Goal: Task Accomplishment & Management: Manage account settings

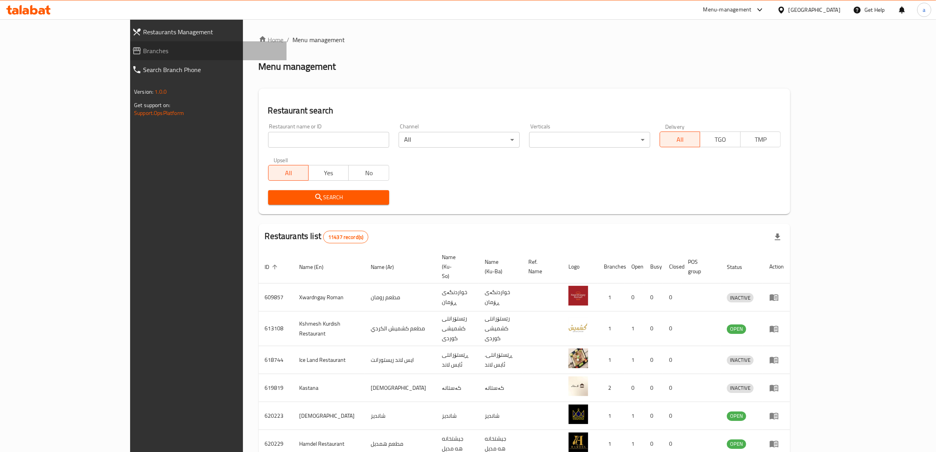
click at [143, 48] on span "Branches" at bounding box center [211, 50] width 137 height 9
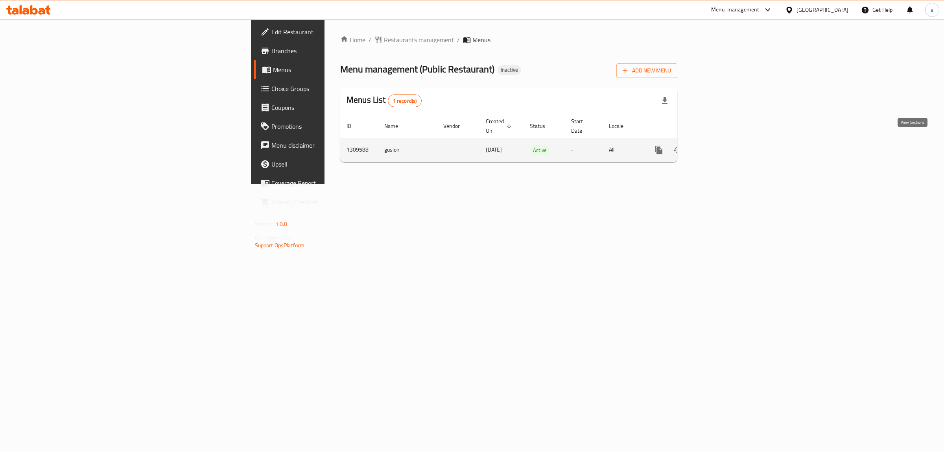
click at [720, 145] on icon "enhanced table" at bounding box center [715, 149] width 9 height 9
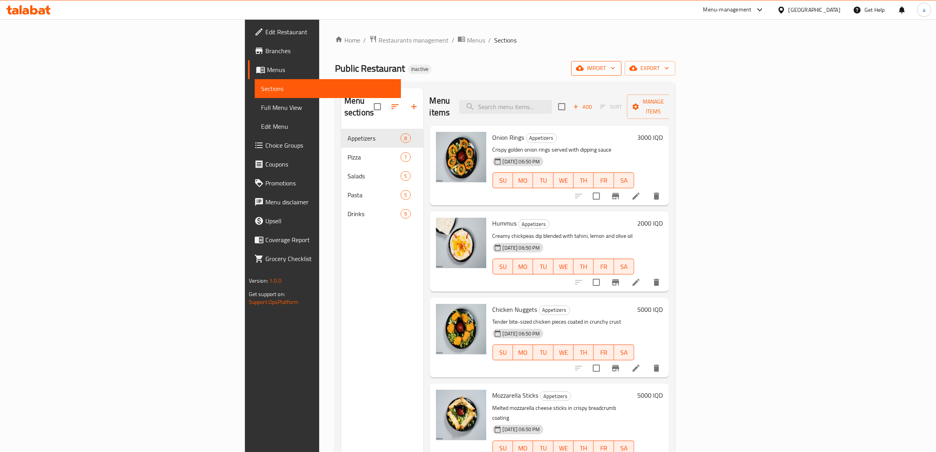
click at [622, 75] on button "import" at bounding box center [596, 68] width 50 height 15
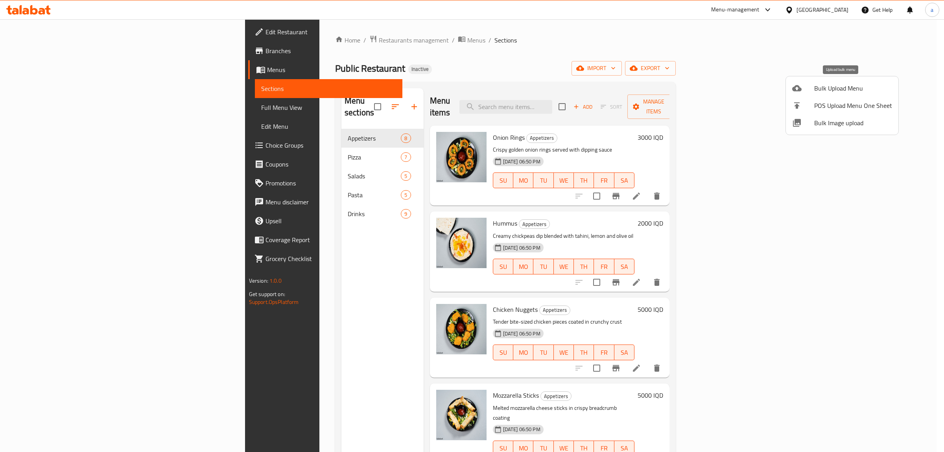
click at [826, 87] on span "Bulk Upload Menu" at bounding box center [853, 87] width 78 height 9
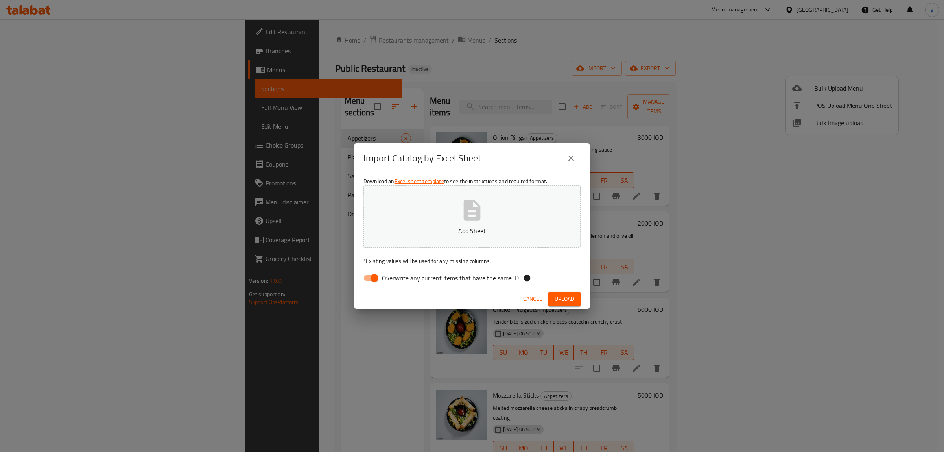
drag, startPoint x: 271, startPoint y: 291, endPoint x: 268, endPoint y: 269, distance: 22.5
click at [270, 286] on div "Import Catalog by Excel Sheet Download an Excel sheet template to see the instr…" at bounding box center [472, 226] width 944 height 452
click at [427, 95] on div "Import Catalog by Excel Sheet Download an Excel sheet template to see the instr…" at bounding box center [472, 226] width 944 height 452
click at [568, 164] on button "close" at bounding box center [571, 158] width 19 height 19
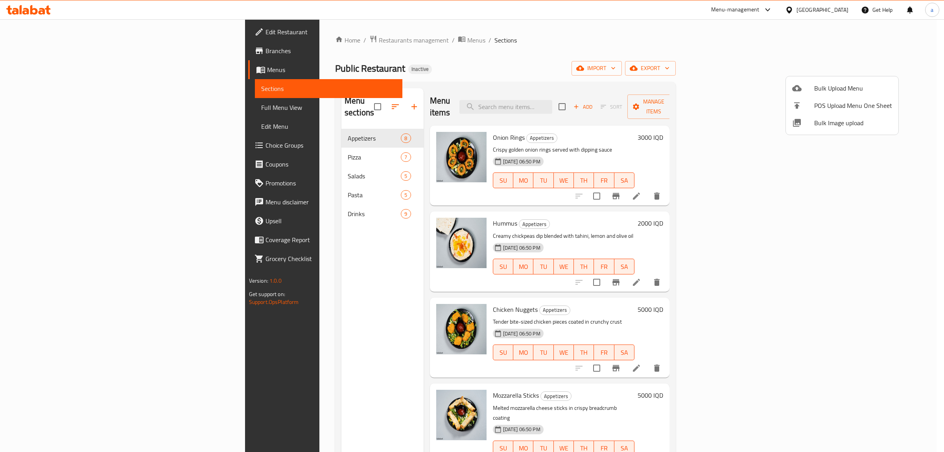
click at [311, 37] on div at bounding box center [472, 226] width 944 height 452
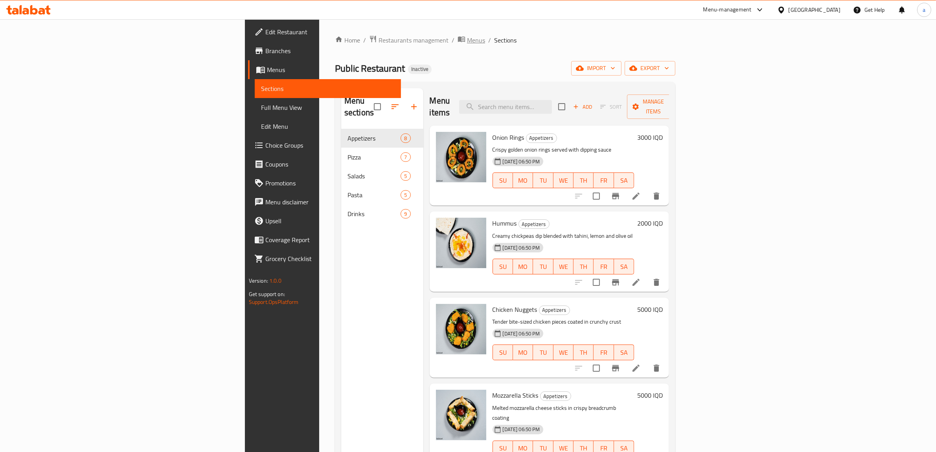
click at [467, 39] on span "Menus" at bounding box center [476, 39] width 18 height 9
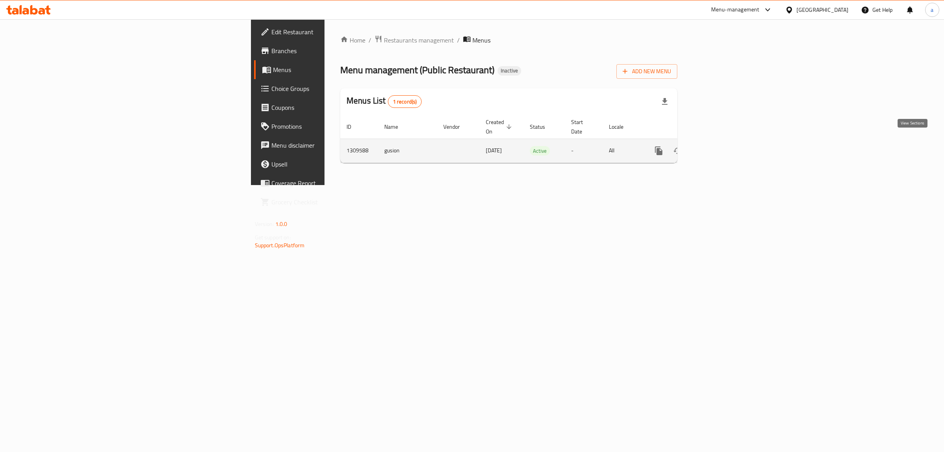
click at [725, 141] on link "enhanced table" at bounding box center [715, 150] width 19 height 19
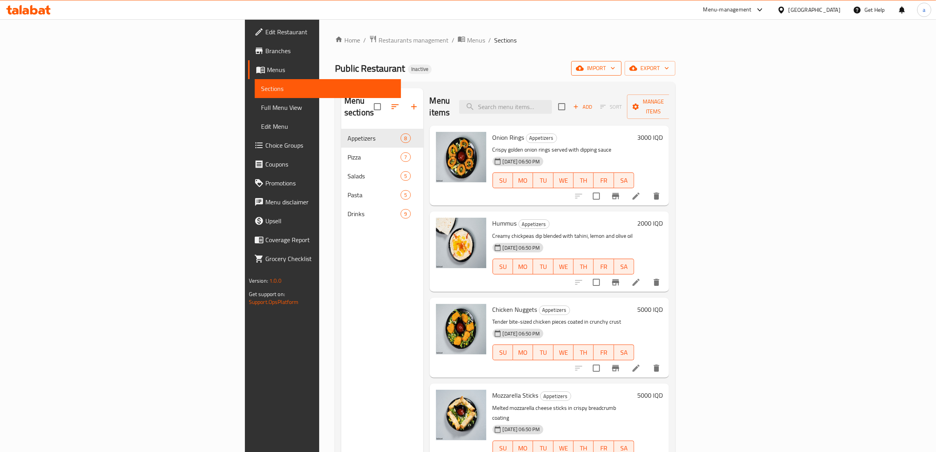
click at [616, 69] on span "import" at bounding box center [597, 68] width 38 height 10
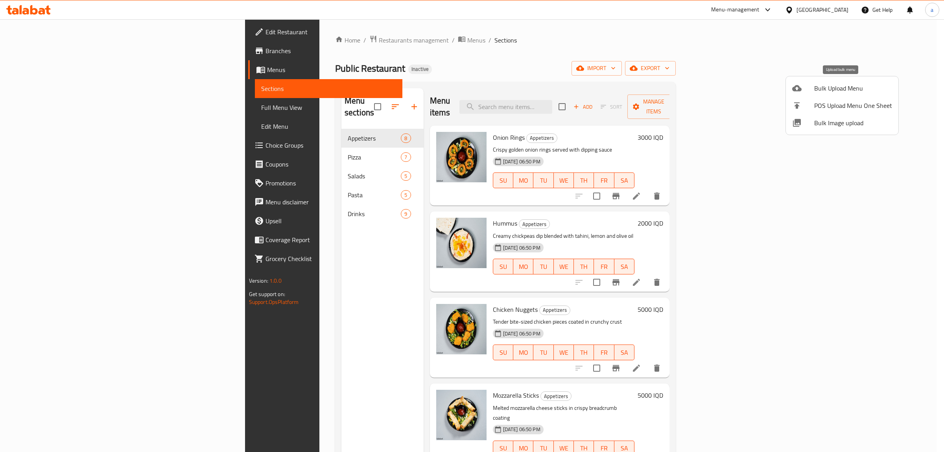
click at [834, 90] on span "Bulk Upload Menu" at bounding box center [853, 87] width 78 height 9
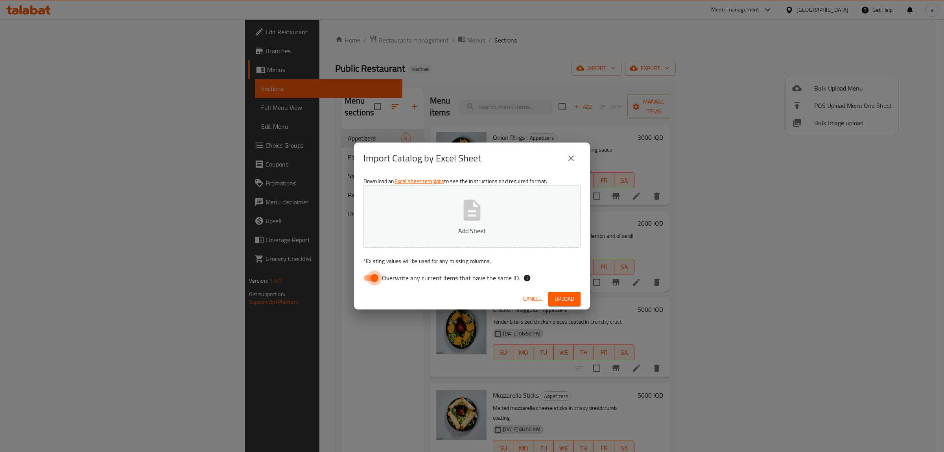
drag, startPoint x: 374, startPoint y: 274, endPoint x: 500, endPoint y: 213, distance: 139.3
click at [375, 274] on input "Overwrite any current items that have the same ID." at bounding box center [374, 277] width 45 height 15
checkbox input "false"
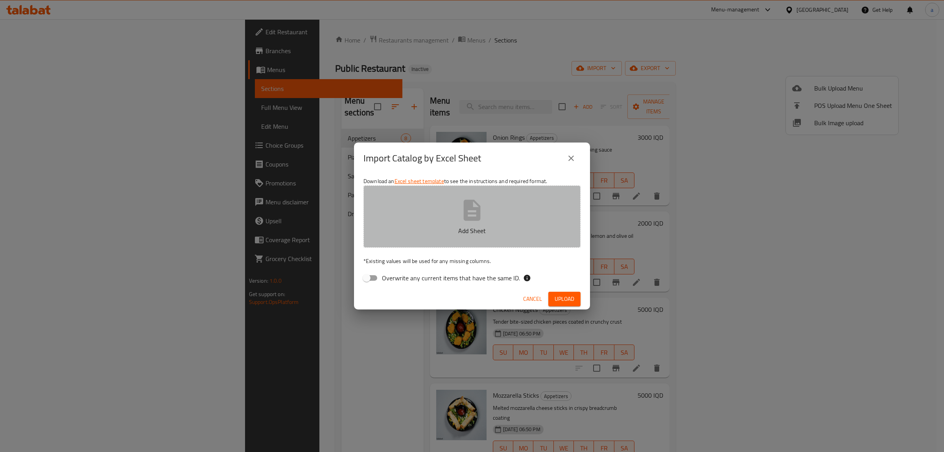
click at [500, 213] on button "Add Sheet" at bounding box center [471, 216] width 217 height 62
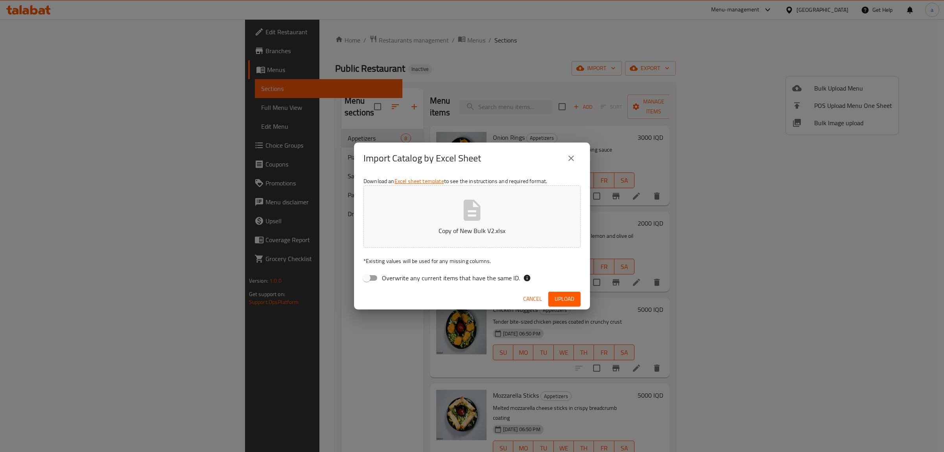
click at [565, 294] on span "Upload" at bounding box center [565, 299] width 20 height 10
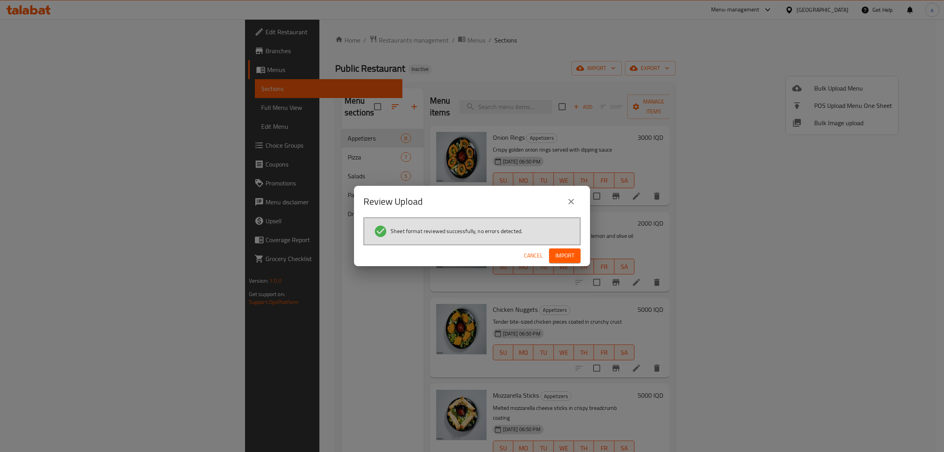
click at [564, 246] on div "Cancel Import" at bounding box center [472, 255] width 236 height 21
click at [566, 252] on span "Import" at bounding box center [564, 256] width 19 height 10
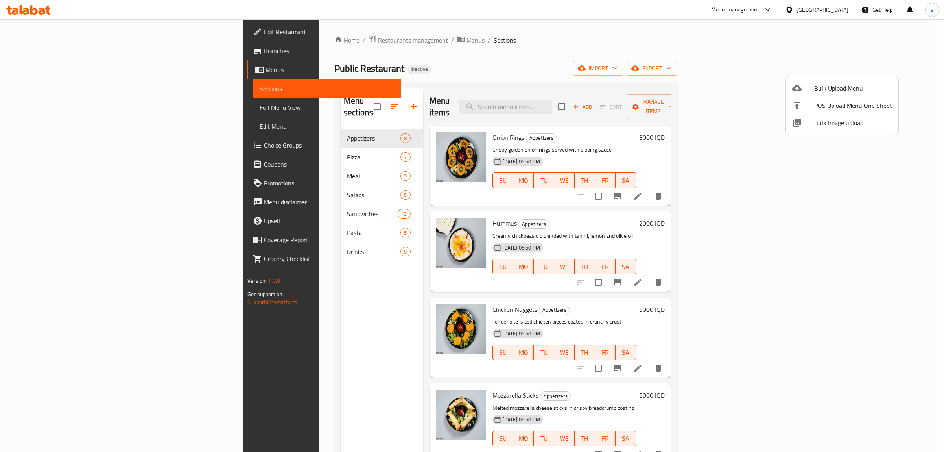
click at [205, 205] on div at bounding box center [472, 226] width 944 height 452
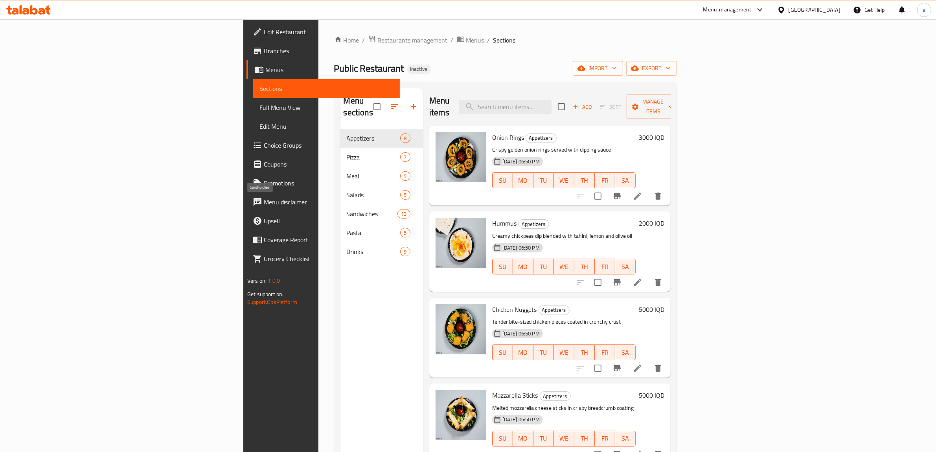
click at [347, 209] on span "Sandwiches" at bounding box center [372, 213] width 51 height 9
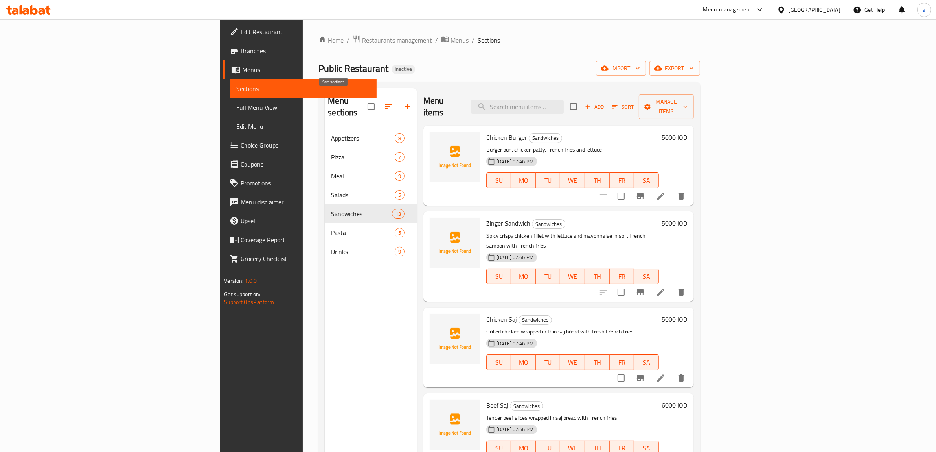
click at [380, 105] on button "button" at bounding box center [389, 106] width 19 height 19
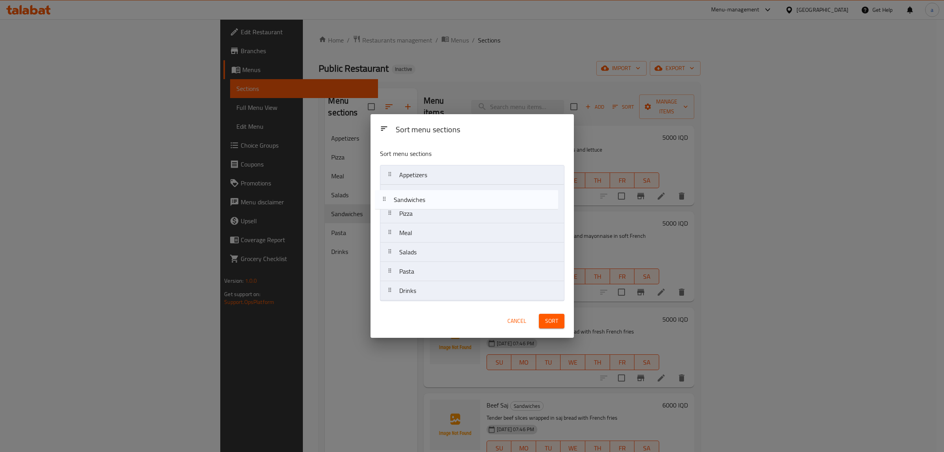
drag, startPoint x: 417, startPoint y: 258, endPoint x: 411, endPoint y: 199, distance: 59.3
click at [411, 199] on nav "Appetizers Pizza Meal Salads Sandwiches Pasta Drinks" at bounding box center [472, 233] width 184 height 136
drag, startPoint x: 411, startPoint y: 237, endPoint x: 413, endPoint y: 215, distance: 22.5
click at [413, 215] on nav "Appetizers Sandwiches Pizza Meal Salads Pasta Drinks" at bounding box center [472, 233] width 184 height 136
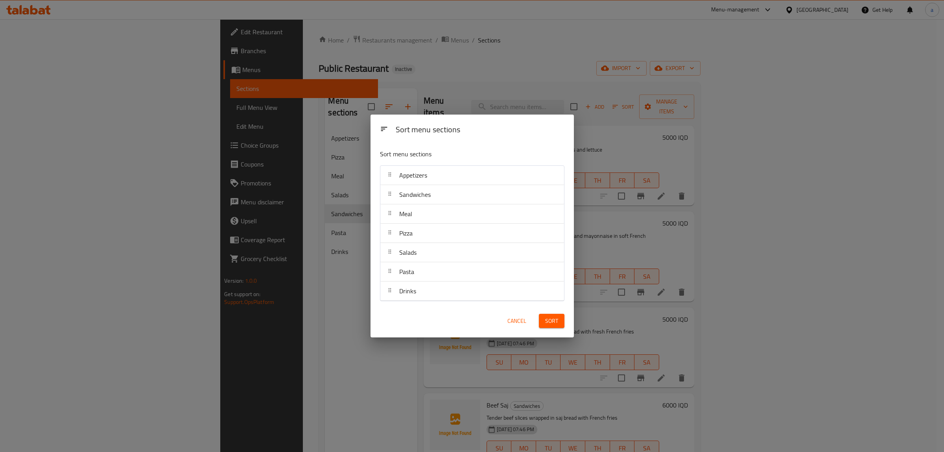
click at [555, 317] on span "Sort" at bounding box center [551, 321] width 13 height 10
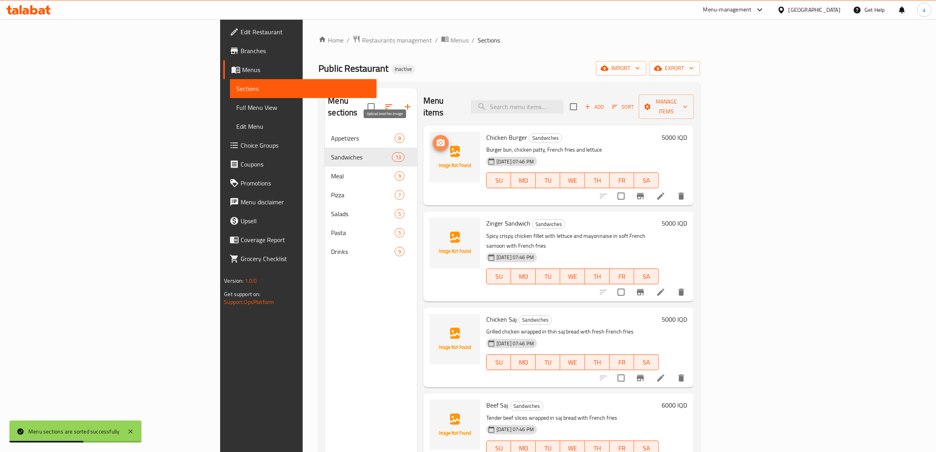
click at [437, 139] on icon "upload picture" at bounding box center [441, 142] width 8 height 7
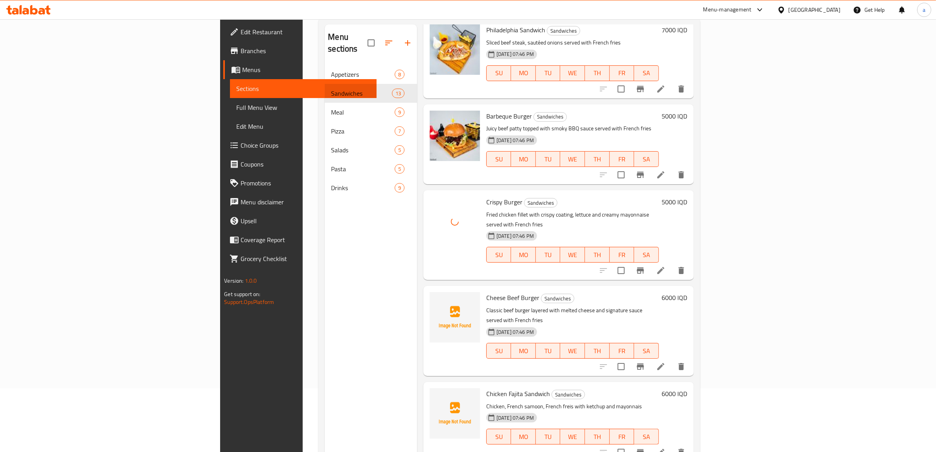
scroll to position [111, 0]
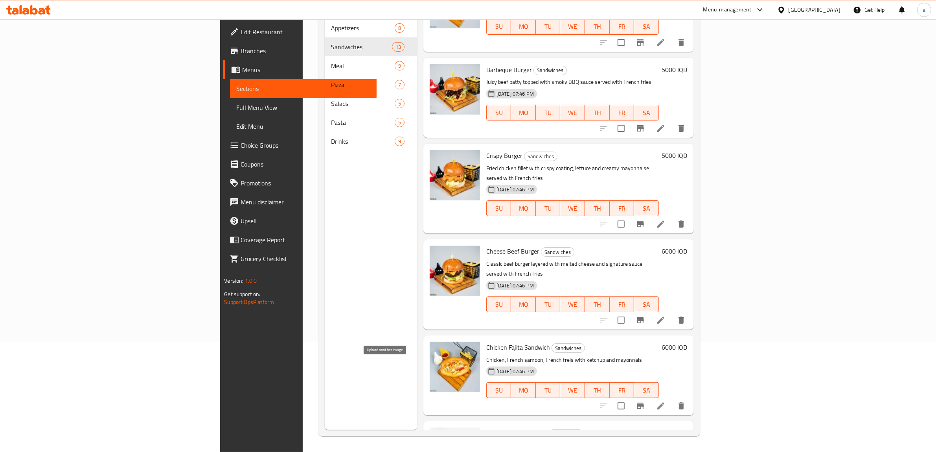
click at [437, 434] on icon "upload picture" at bounding box center [441, 437] width 8 height 7
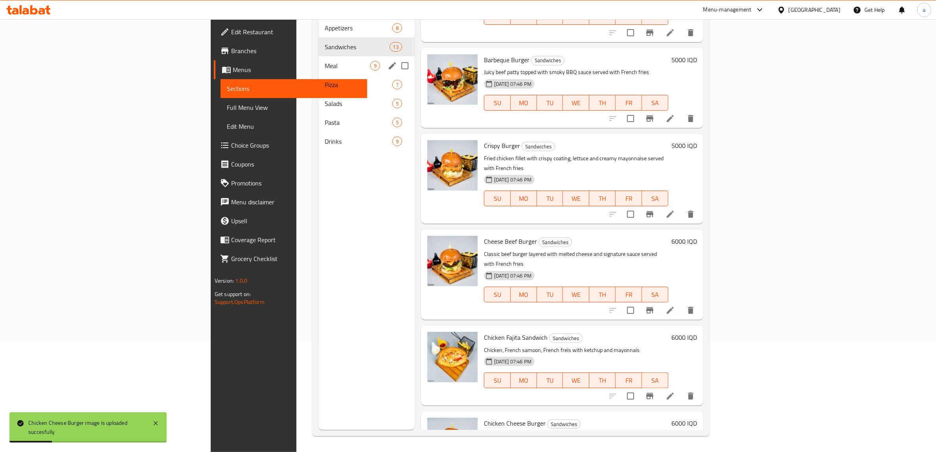
click at [319, 59] on div "Meal 9" at bounding box center [367, 65] width 96 height 19
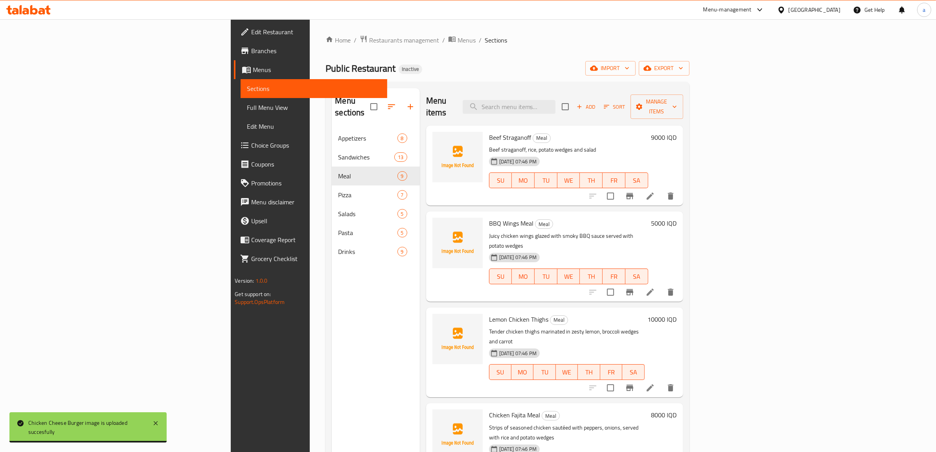
click at [489, 131] on span "Beef Straganoff" at bounding box center [510, 137] width 42 height 12
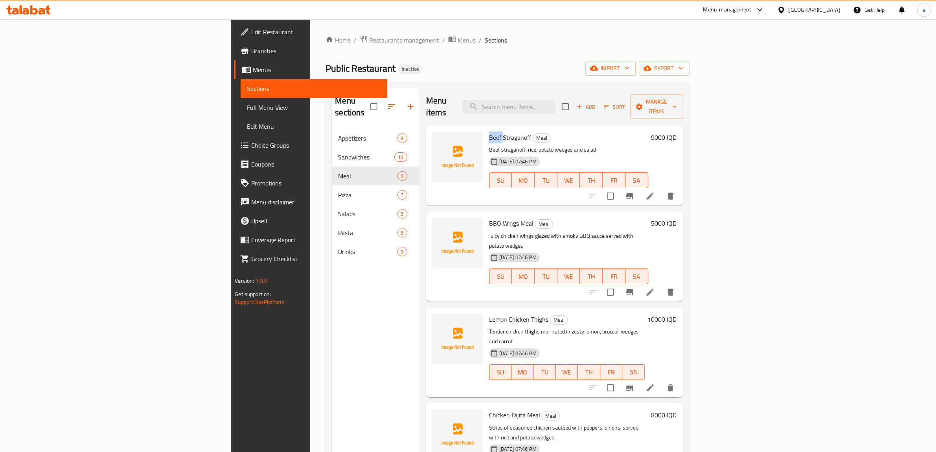
click at [489, 131] on span "Beef Straganoff" at bounding box center [510, 137] width 42 height 12
copy h6 "Beef Straganoff"
click at [440, 139] on icon "upload picture" at bounding box center [444, 142] width 8 height 7
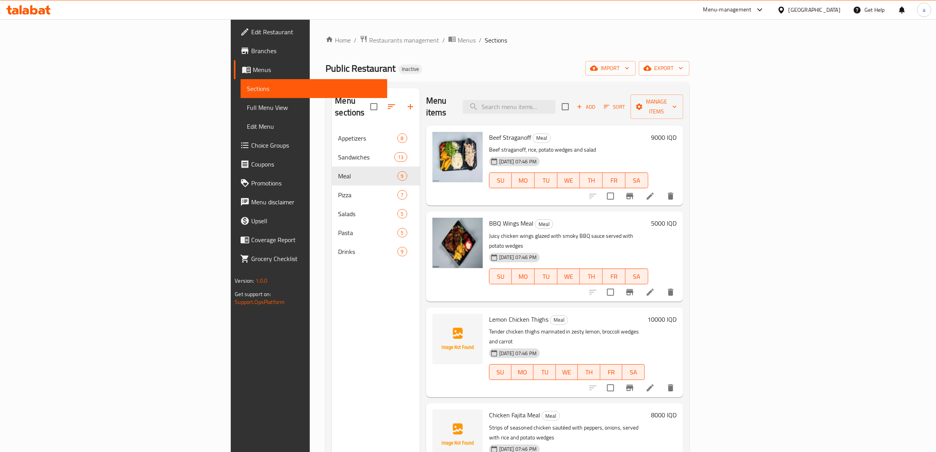
click at [489, 313] on span "Lemon Chicken Thighs" at bounding box center [518, 319] width 59 height 12
copy h6 "Lemon Chicken Thighs"
click at [451, 99] on div "Menu items Add Sort Manage items" at bounding box center [554, 106] width 257 height 37
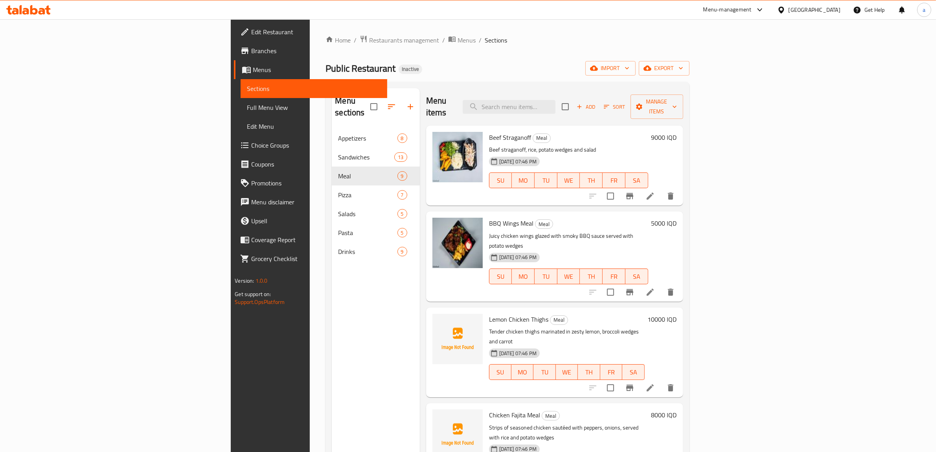
click at [489, 409] on span "Chicken Fajita Meal" at bounding box center [514, 415] width 51 height 12
copy h6 "Chicken Fajita Meal"
click at [440, 416] on icon "upload picture" at bounding box center [444, 419] width 8 height 7
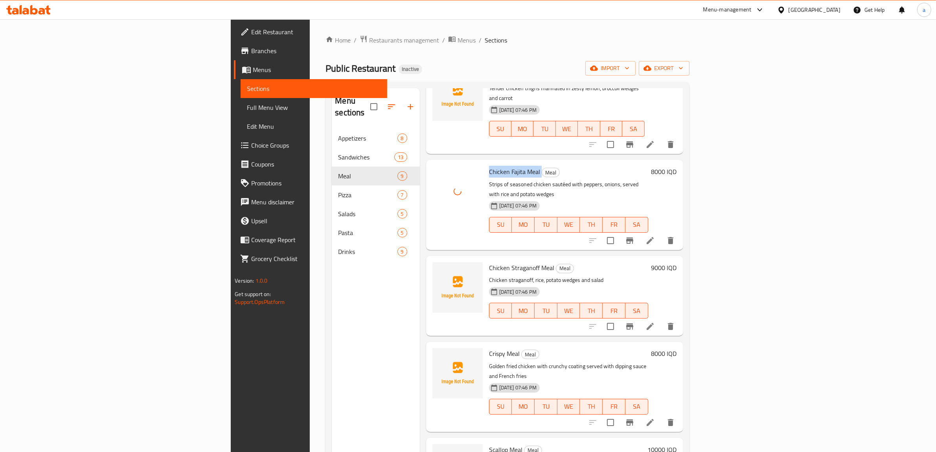
scroll to position [246, 0]
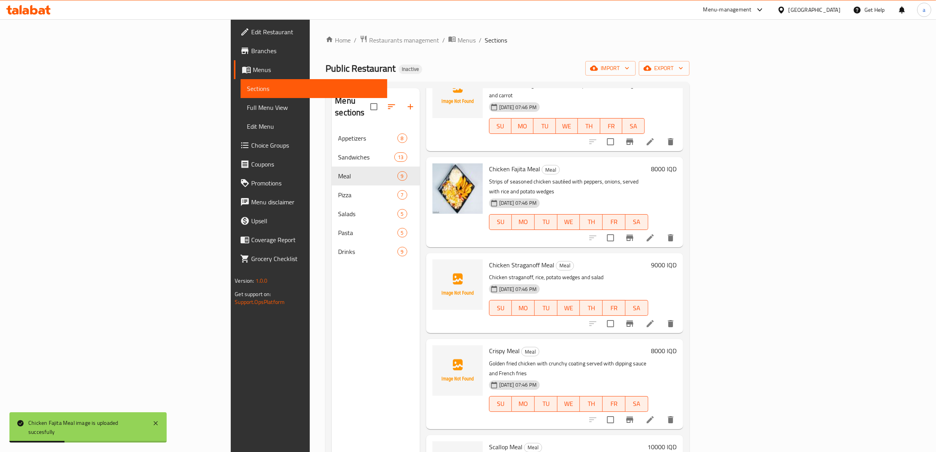
click at [486, 256] on div "Chicken Straganoff Meal Meal Chicken straganoff, rice, potato wedges and salad …" at bounding box center [569, 293] width 166 height 74
click at [489, 259] on span "Chicken Straganoff Meal" at bounding box center [521, 265] width 65 height 12
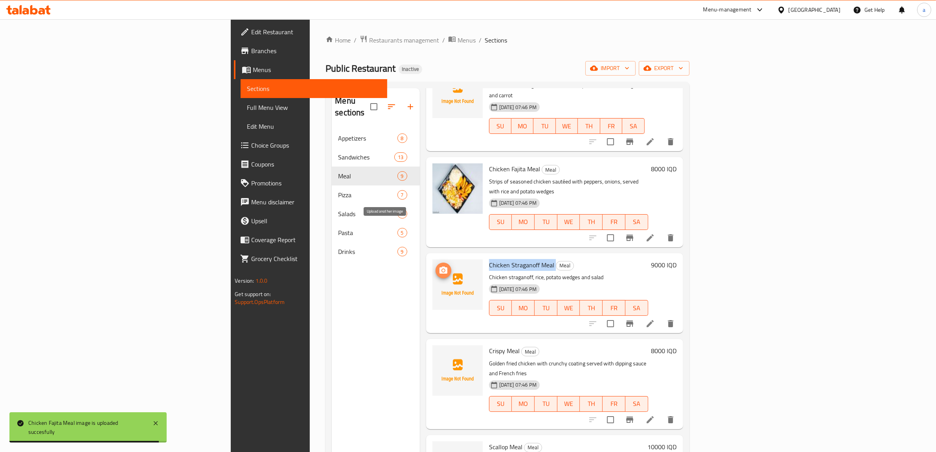
click at [440, 266] on icon "upload picture" at bounding box center [444, 269] width 8 height 7
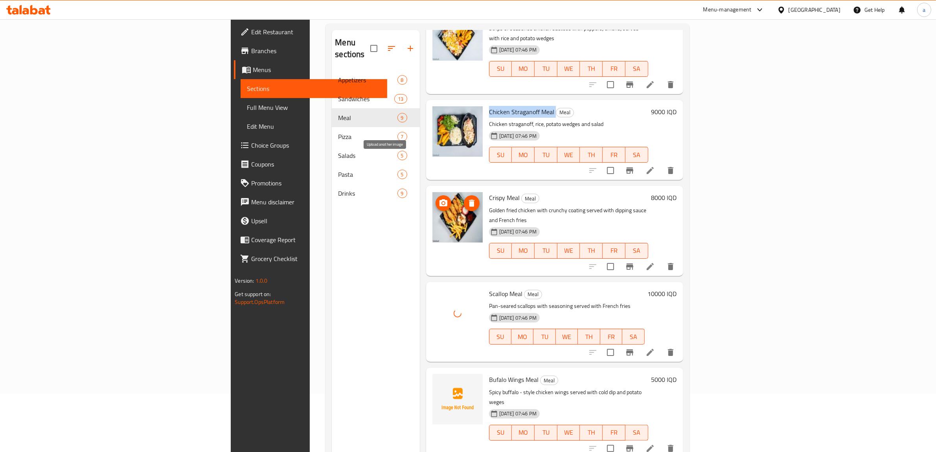
scroll to position [111, 0]
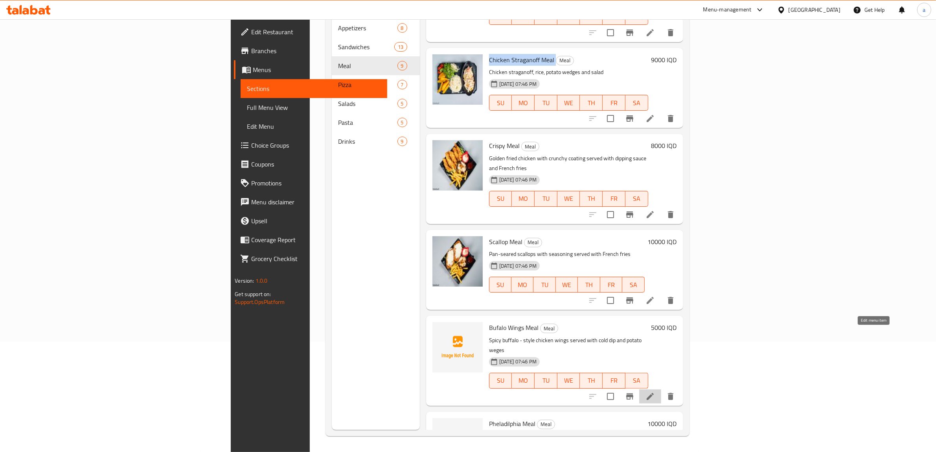
click at [655, 391] on icon at bounding box center [650, 395] width 9 height 9
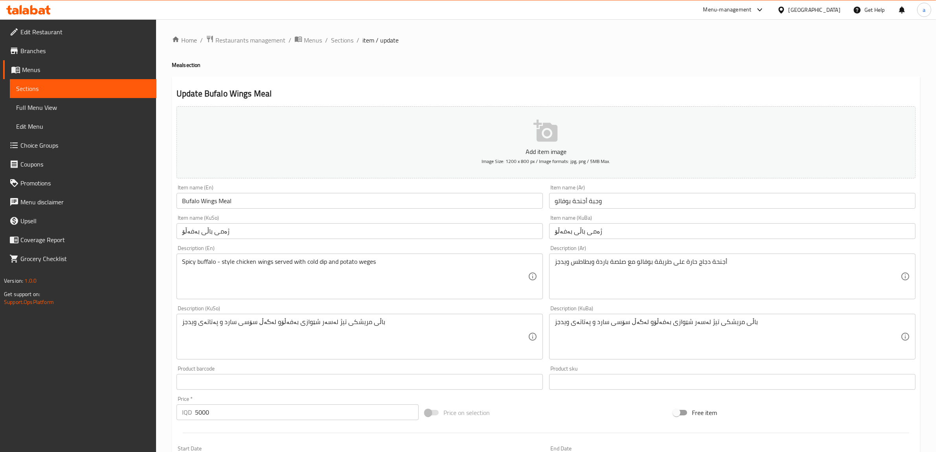
click at [192, 199] on input "Bufalo Wings Meal" at bounding box center [360, 201] width 367 height 16
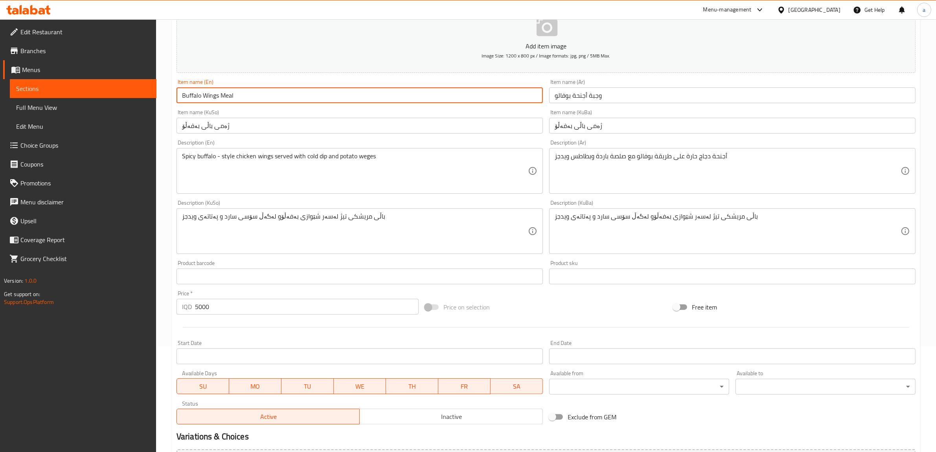
scroll to position [193, 0]
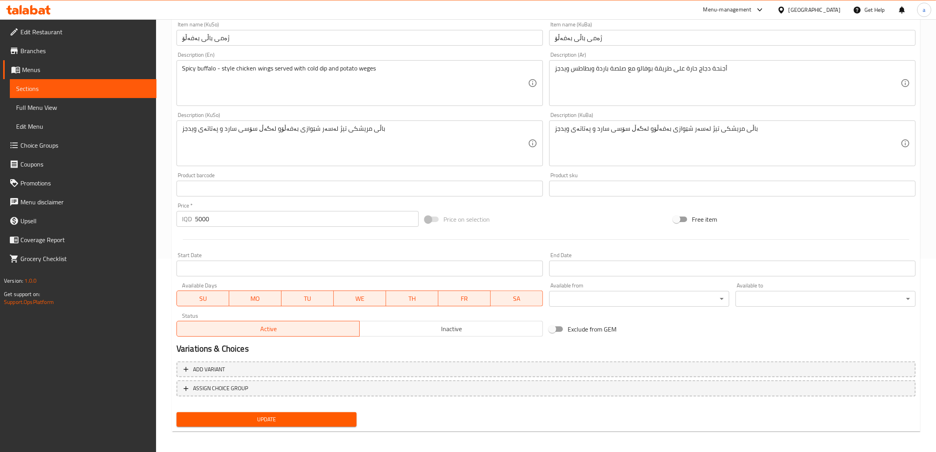
type input "Buffalo Wings Meal"
click at [275, 419] on span "Update" at bounding box center [267, 419] width 168 height 10
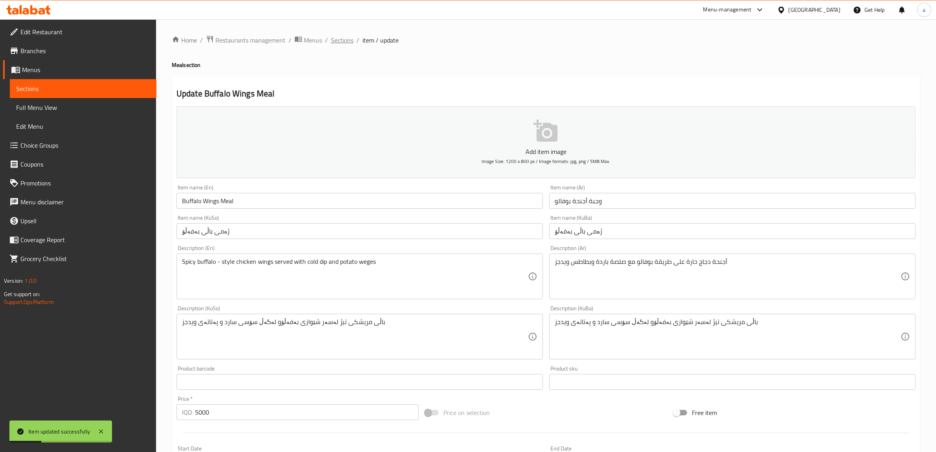
click at [340, 44] on span "Sections" at bounding box center [342, 39] width 22 height 9
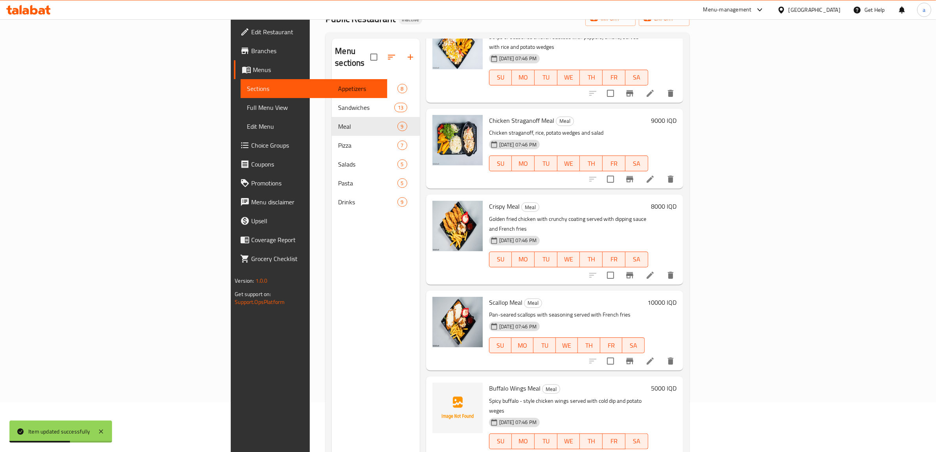
scroll to position [111, 0]
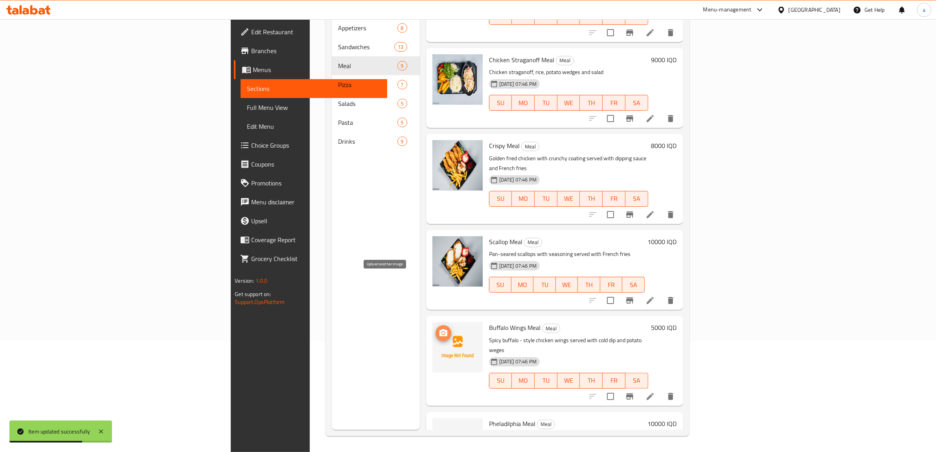
click at [440, 329] on icon "upload picture" at bounding box center [444, 332] width 8 height 7
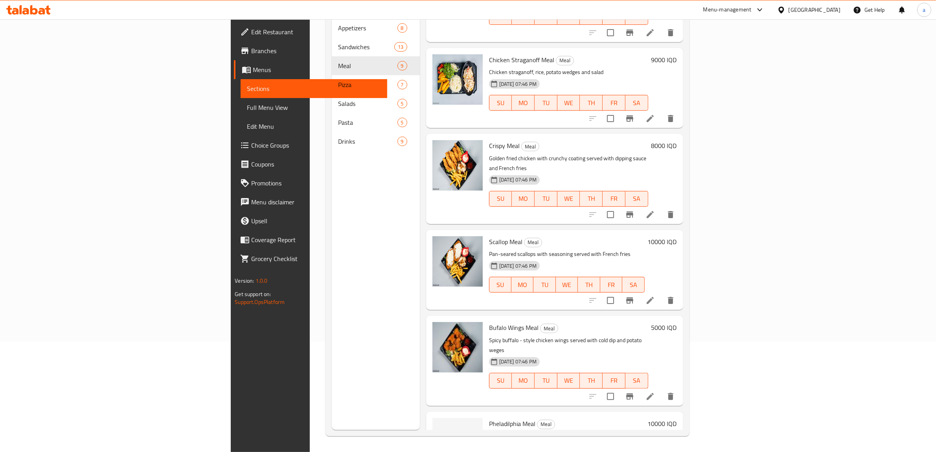
click at [489, 417] on span "Pheladilphia Meal" at bounding box center [512, 423] width 46 height 12
copy h6 "Pheladilphia Meal"
click at [429, 88] on div "Menu items Add Sort Manage items Beef Straganoff Meal Beef straganoff, rice, po…" at bounding box center [552, 204] width 264 height 452
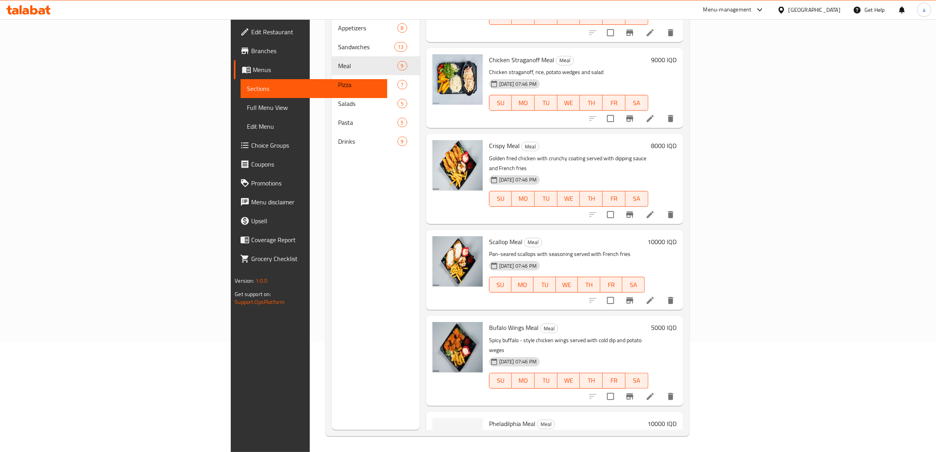
click at [247, 103] on span "Full Menu View" at bounding box center [314, 107] width 134 height 9
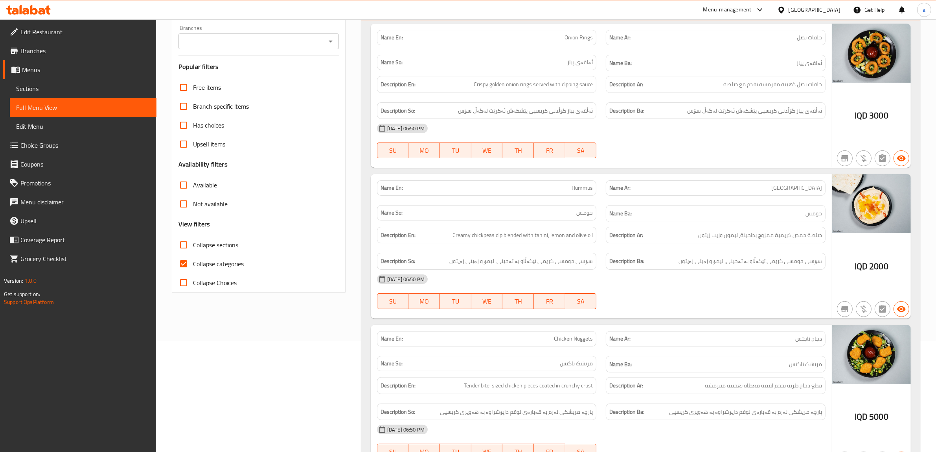
click at [183, 265] on input "Collapse categories" at bounding box center [183, 263] width 19 height 19
checkbox input "false"
click at [329, 39] on icon "Open" at bounding box center [330, 41] width 9 height 9
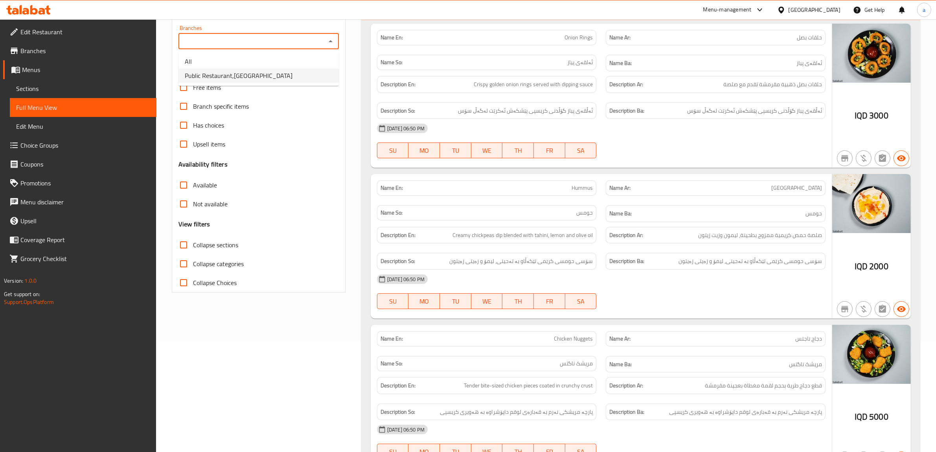
click at [240, 75] on span "Public Restaurant,Hesarok" at bounding box center [239, 75] width 108 height 9
type input "Public Restaurant,Hesarok"
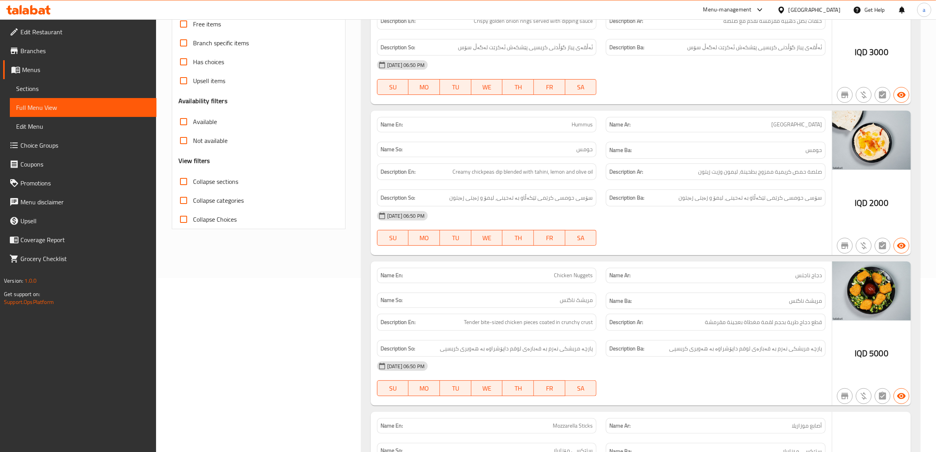
scroll to position [246, 0]
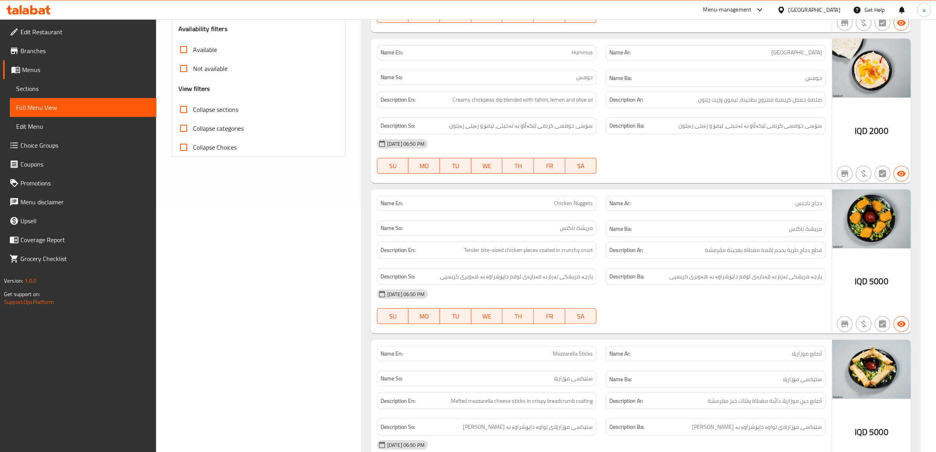
click at [179, 108] on input "Collapse sections" at bounding box center [183, 109] width 19 height 19
checkbox input "true"
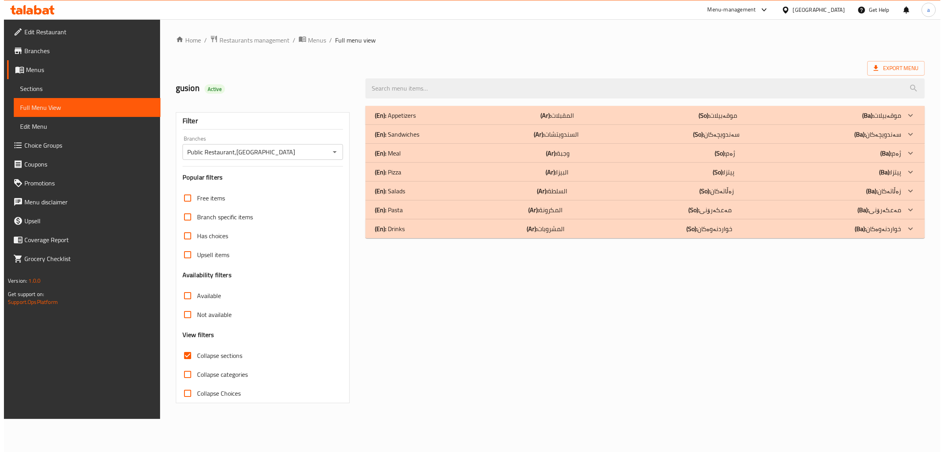
scroll to position [0, 0]
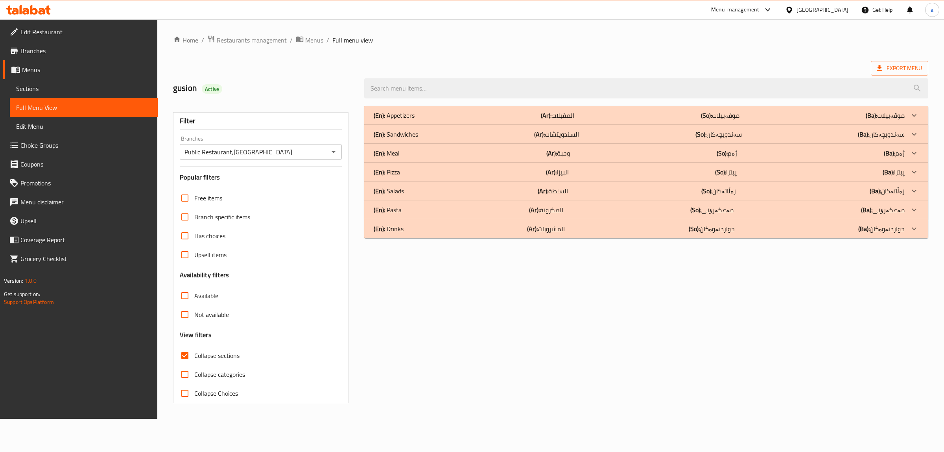
click at [404, 120] on p "(En): Sandwiches" at bounding box center [394, 115] width 41 height 9
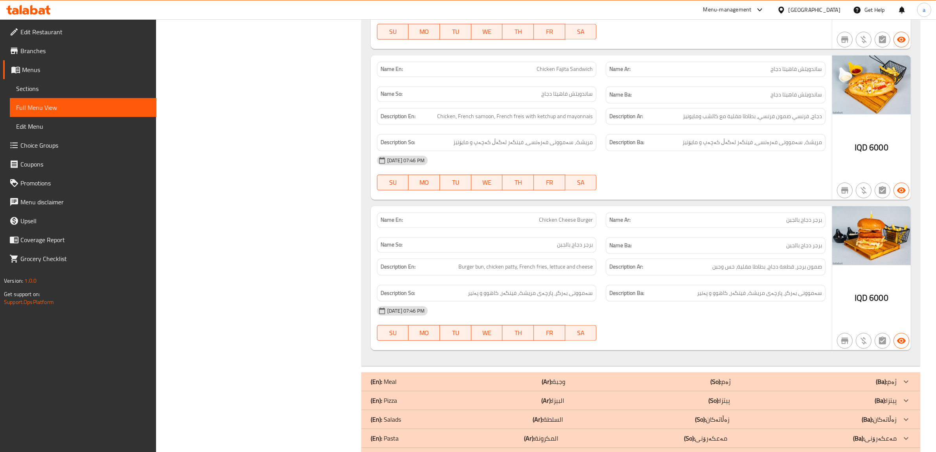
scroll to position [1904, 0]
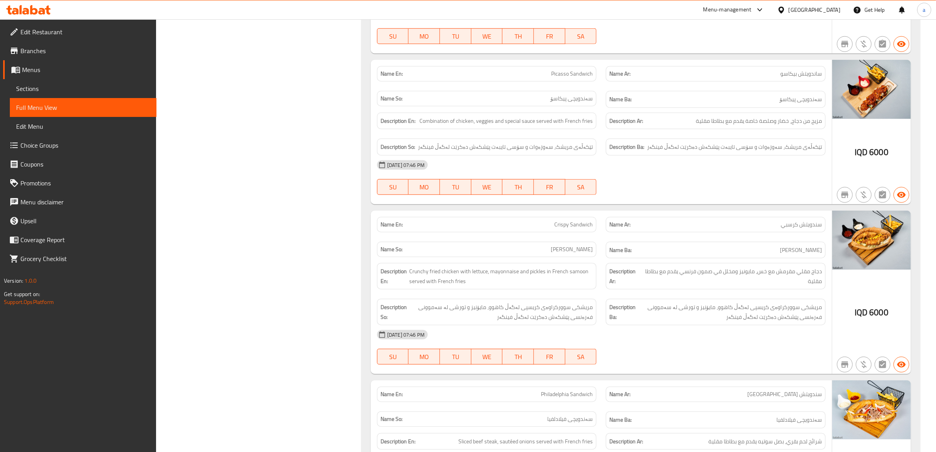
scroll to position [0, 0]
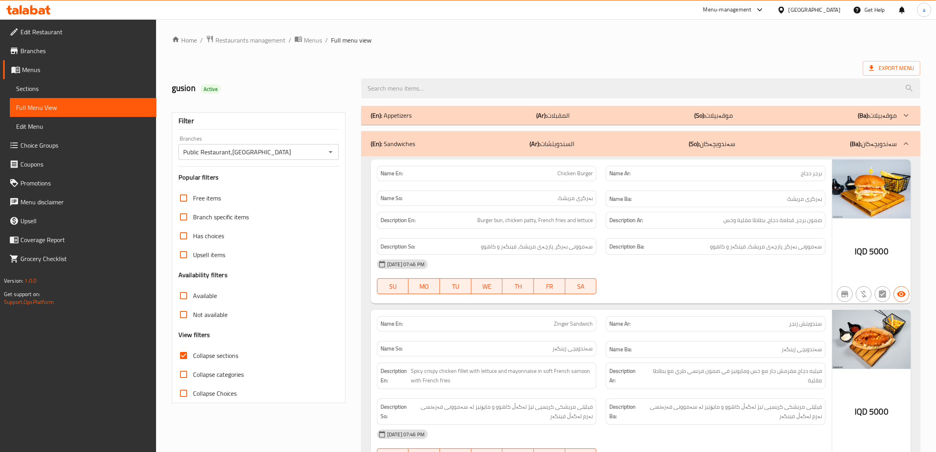
drag, startPoint x: 569, startPoint y: 286, endPoint x: 585, endPoint y: 131, distance: 155.8
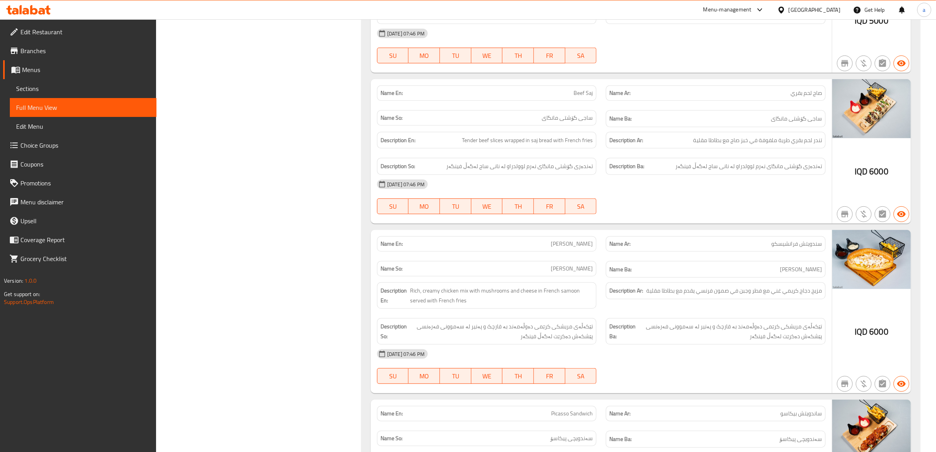
scroll to position [570, 0]
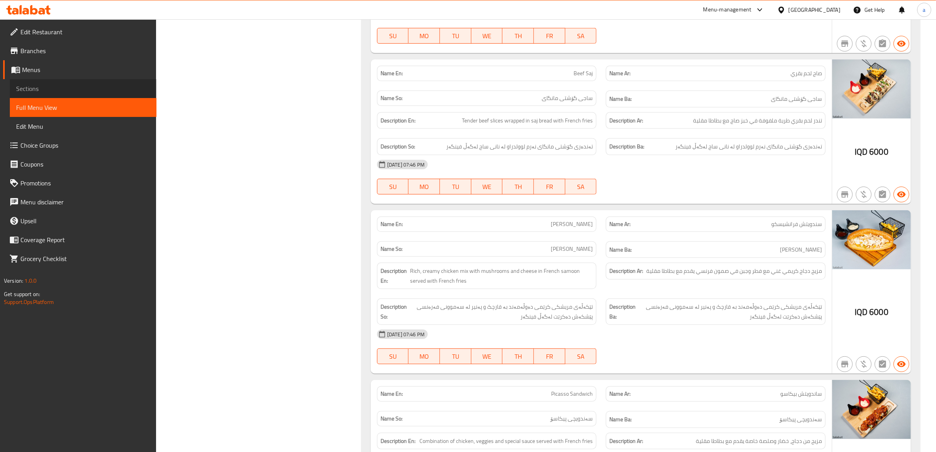
click at [40, 84] on span "Sections" at bounding box center [83, 88] width 134 height 9
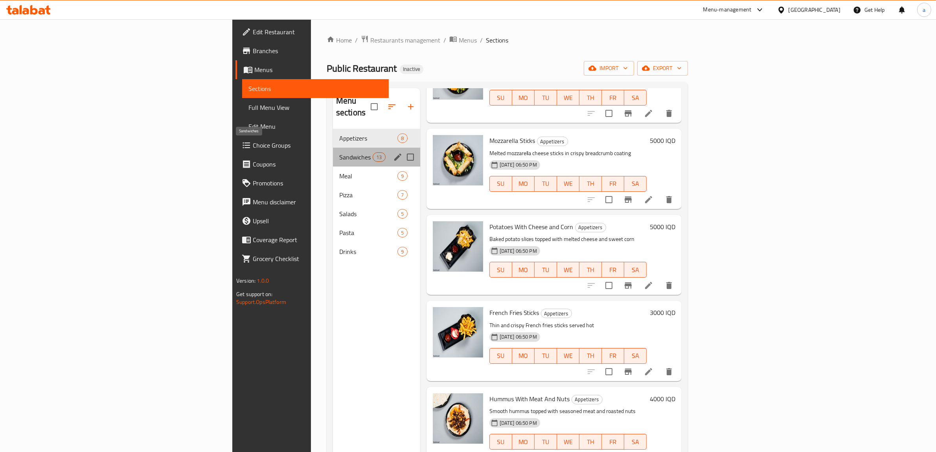
click at [339, 152] on span "Sandwiches" at bounding box center [355, 156] width 33 height 9
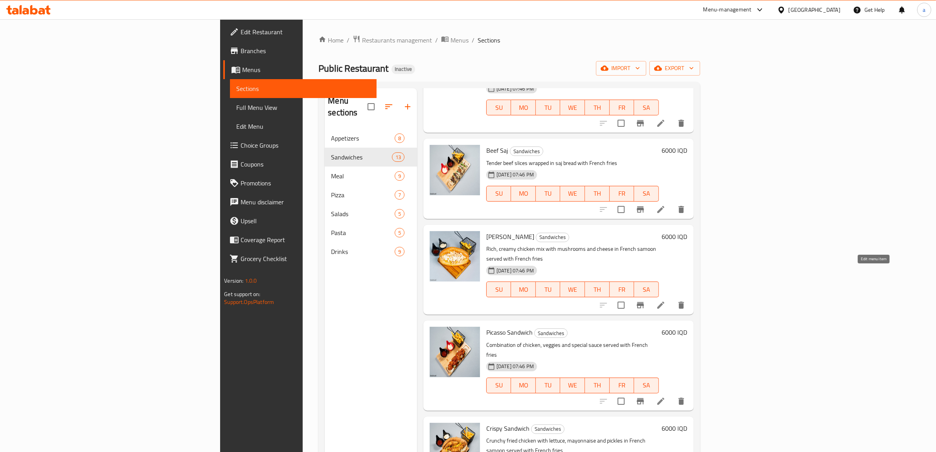
click at [666, 300] on icon at bounding box center [660, 304] width 9 height 9
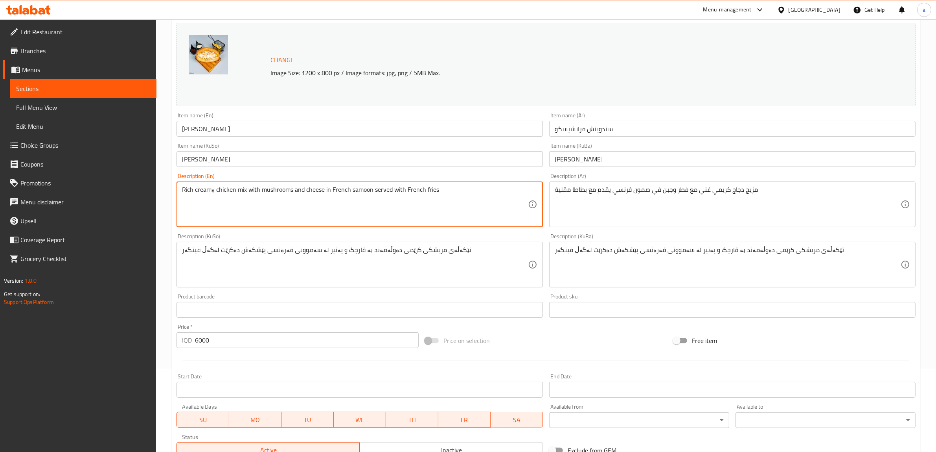
scroll to position [205, 0]
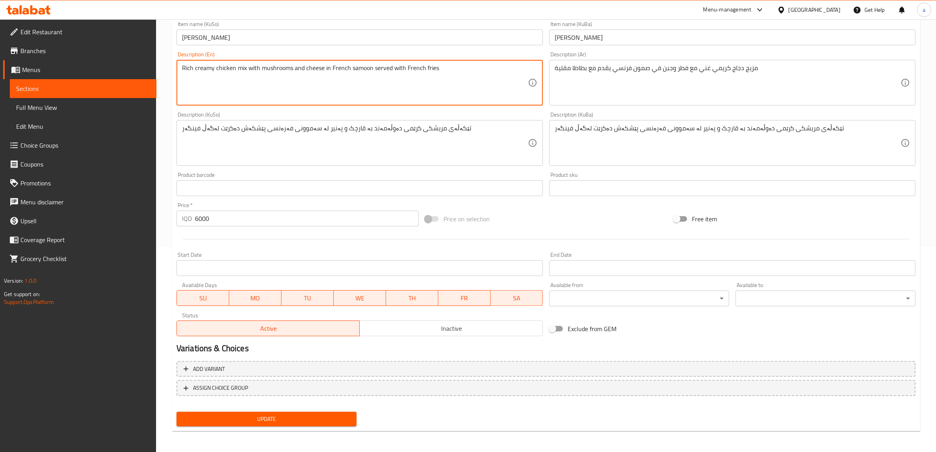
type textarea "Rich creamy chicken mix with mushrooms and cheese in French samoon served with …"
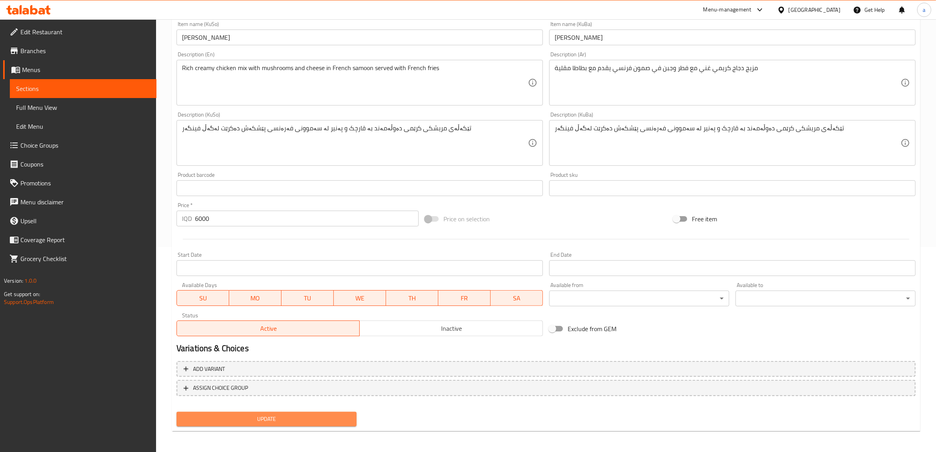
click at [253, 421] on span "Update" at bounding box center [267, 419] width 168 height 10
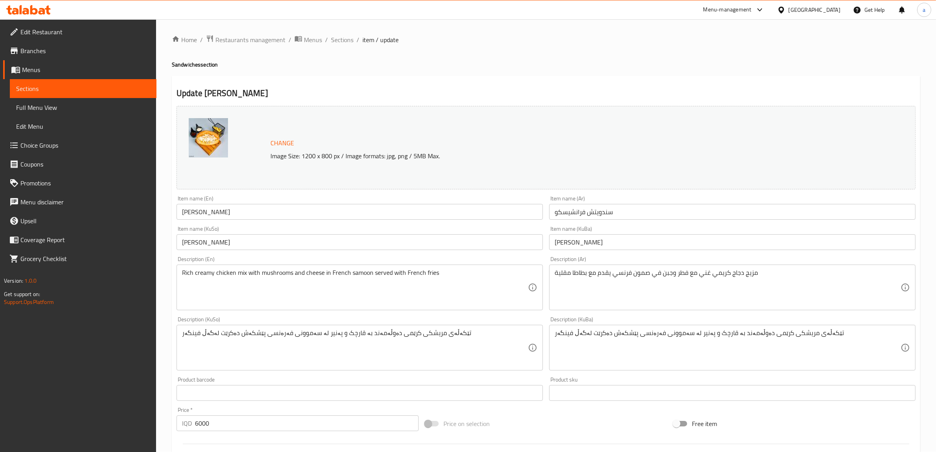
scroll to position [0, 0]
click at [343, 38] on span "Sections" at bounding box center [342, 39] width 22 height 9
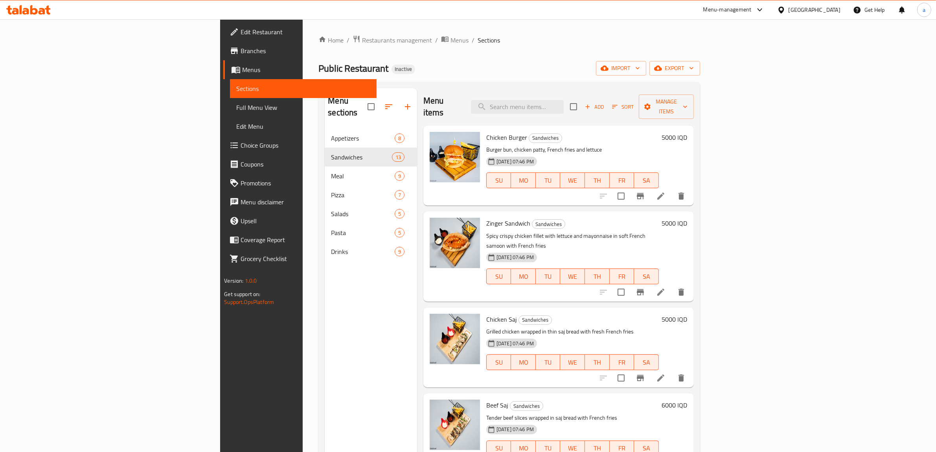
click at [236, 109] on span "Full Menu View" at bounding box center [303, 107] width 134 height 9
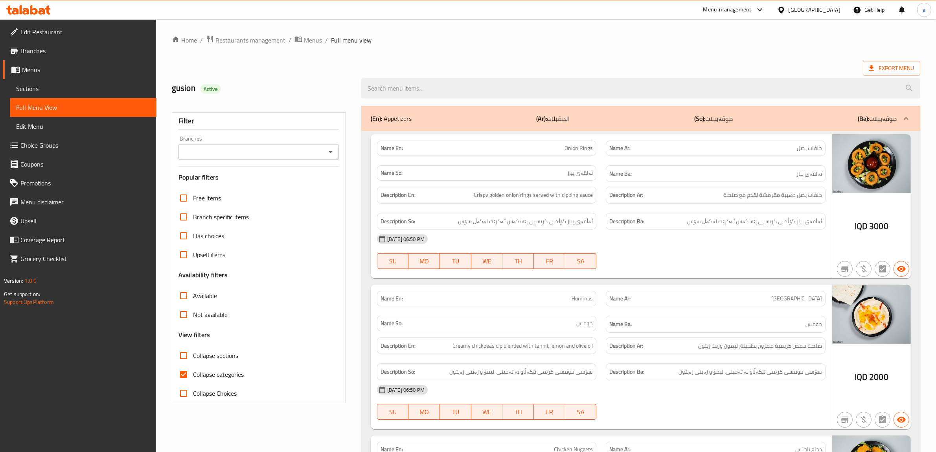
click at [328, 153] on icon "Open" at bounding box center [330, 151] width 9 height 9
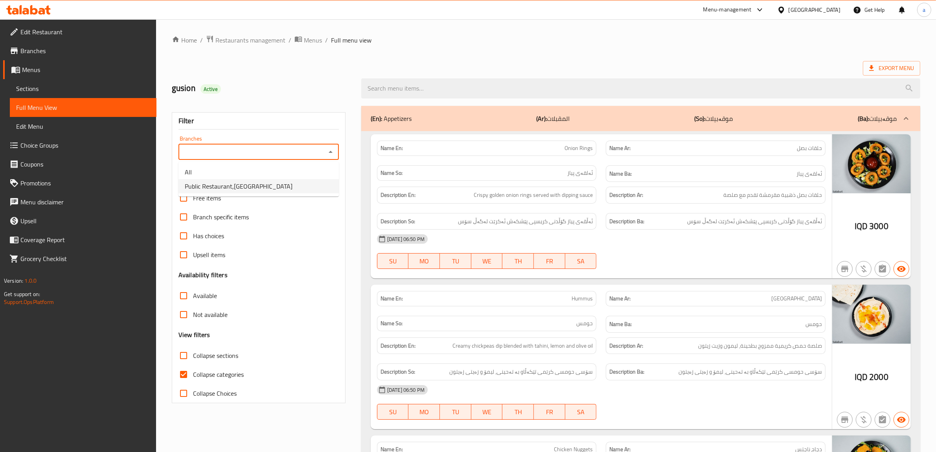
click at [256, 185] on li "Public Restaurant,Hesarok" at bounding box center [259, 186] width 160 height 14
type input "Public Restaurant,Hesarok"
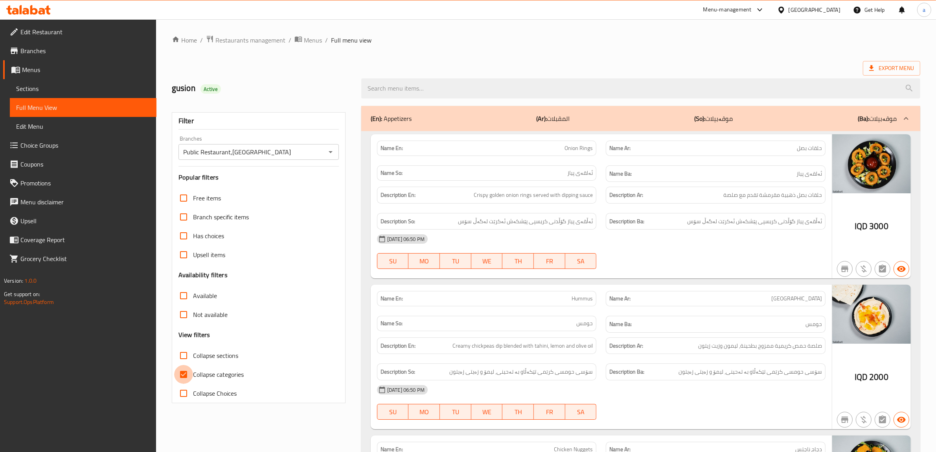
click at [186, 366] on input "Collapse categories" at bounding box center [183, 374] width 19 height 19
checkbox input "false"
click at [179, 353] on input "Collapse sections" at bounding box center [183, 355] width 19 height 19
checkbox input "true"
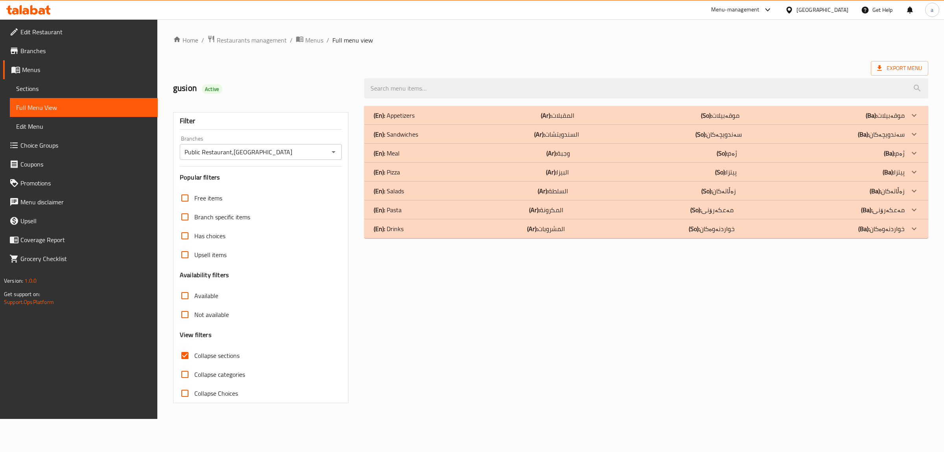
click at [400, 120] on div "(En): Meal (Ar): وجبة (So): ژەم (Ba): ژەم" at bounding box center [639, 115] width 531 height 9
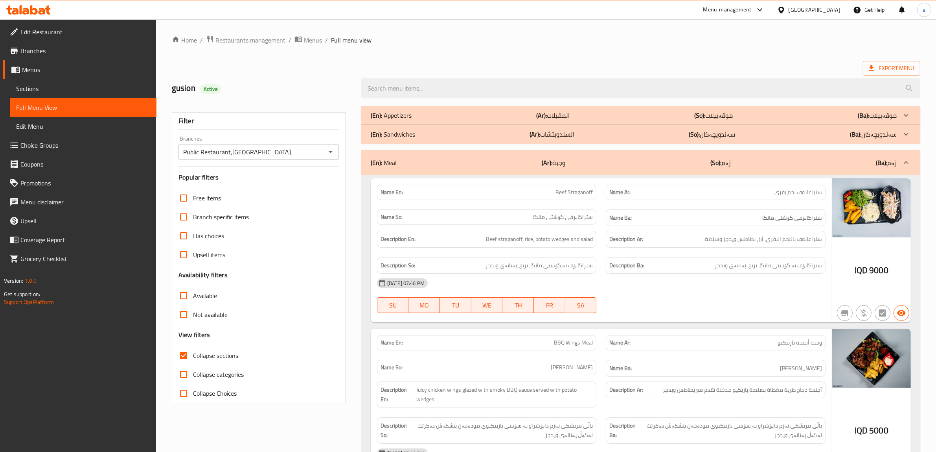
click at [402, 120] on p "(En): Sandwiches" at bounding box center [391, 115] width 41 height 9
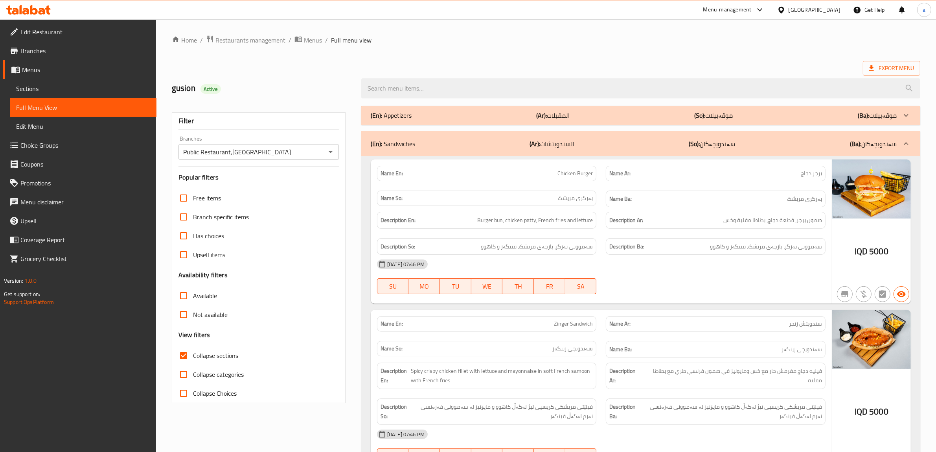
drag, startPoint x: 307, startPoint y: 126, endPoint x: 306, endPoint y: 103, distance: 22.8
click at [53, 81] on link "Sections" at bounding box center [83, 88] width 147 height 19
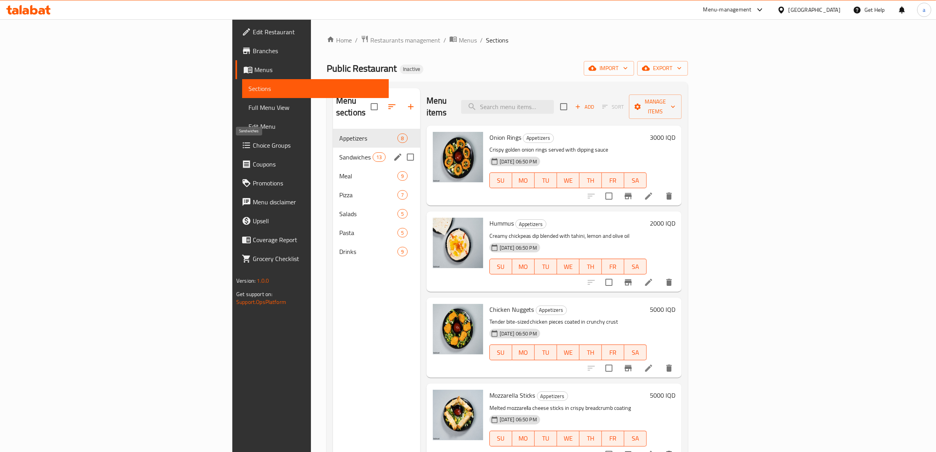
click at [339, 152] on span "Sandwiches" at bounding box center [355, 156] width 33 height 9
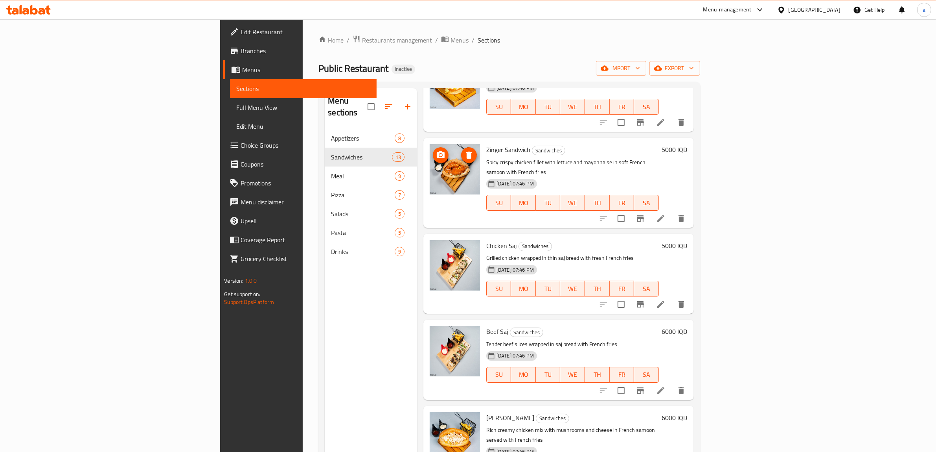
scroll to position [246, 0]
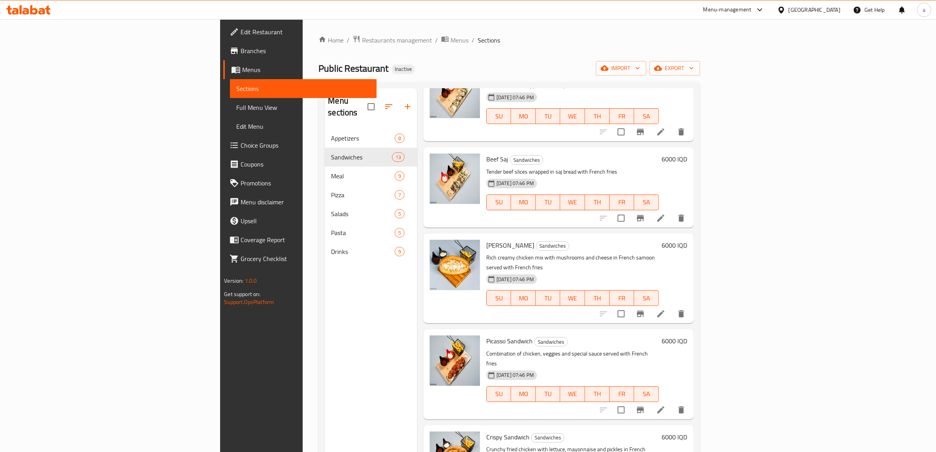
click at [236, 103] on span "Full Menu View" at bounding box center [303, 107] width 134 height 9
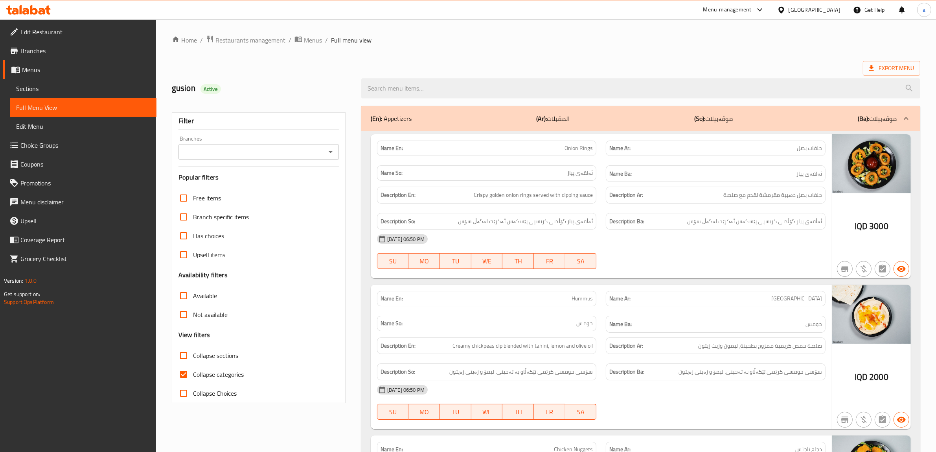
click at [329, 151] on icon "Open" at bounding box center [330, 151] width 9 height 9
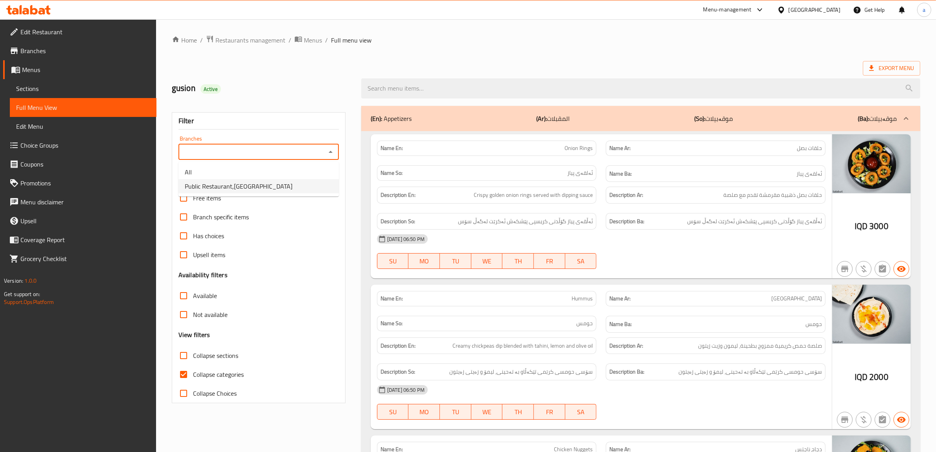
click at [231, 186] on span "Public Restaurant,Hesarok" at bounding box center [239, 185] width 108 height 9
type input "Public Restaurant,Hesarok"
click at [183, 368] on input "Collapse categories" at bounding box center [183, 374] width 19 height 19
checkbox input "false"
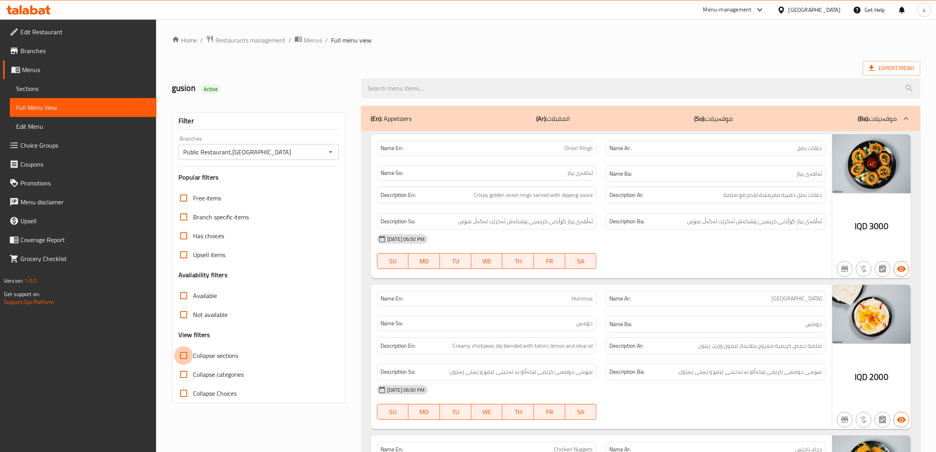
click at [183, 354] on input "Collapse sections" at bounding box center [183, 355] width 19 height 19
checkbox input "true"
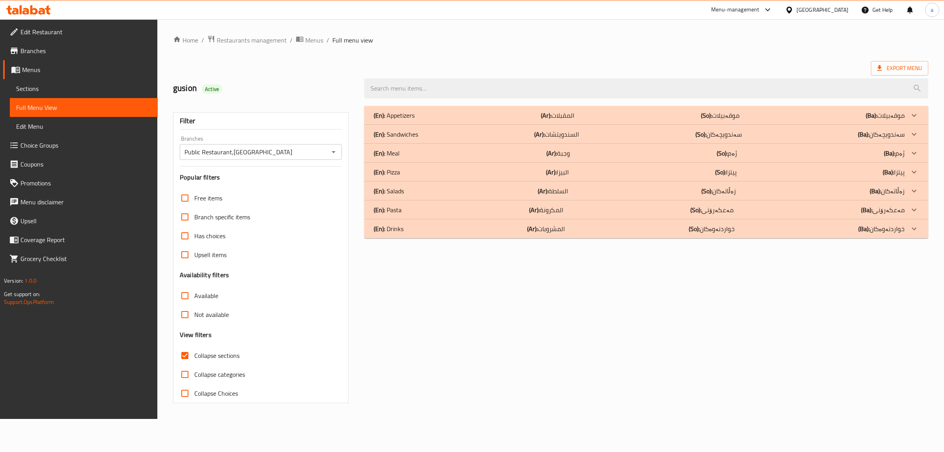
click at [394, 120] on p "(En): Meal" at bounding box center [394, 115] width 41 height 9
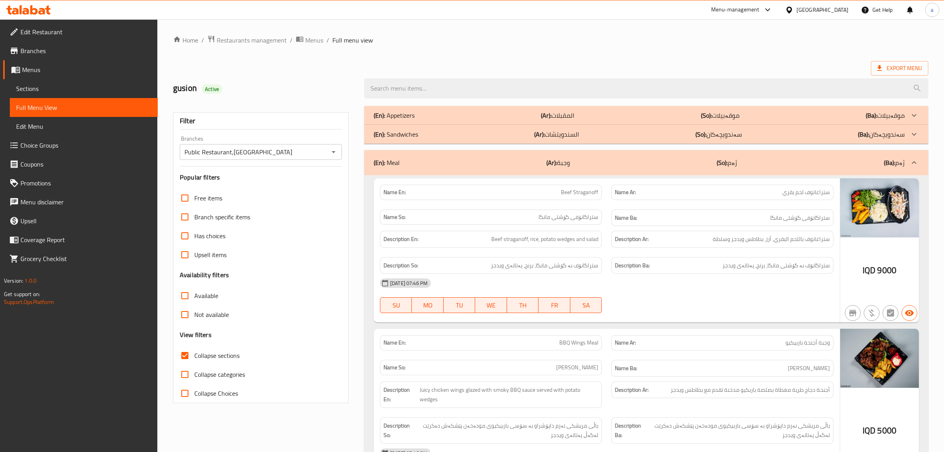
click at [398, 120] on p "(En): Sandwiches" at bounding box center [394, 115] width 41 height 9
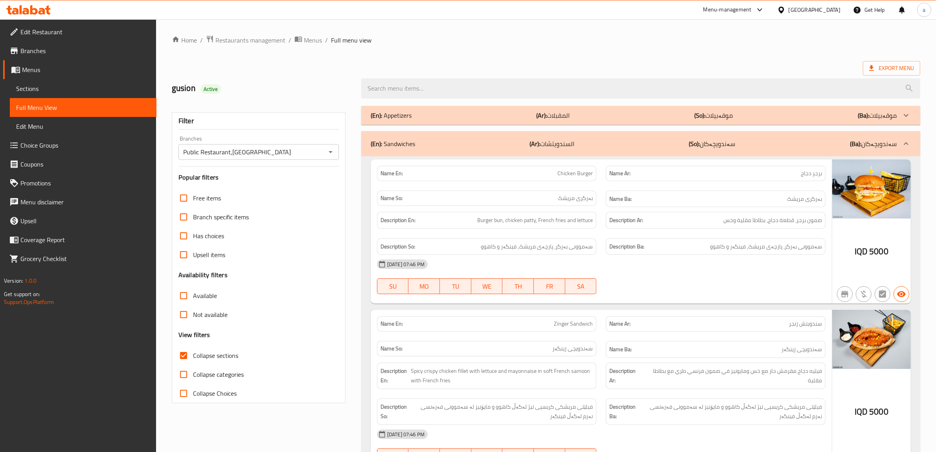
drag, startPoint x: 278, startPoint y: 160, endPoint x: 288, endPoint y: 81, distance: 79.7
click at [20, 89] on span "Sections" at bounding box center [83, 88] width 134 height 9
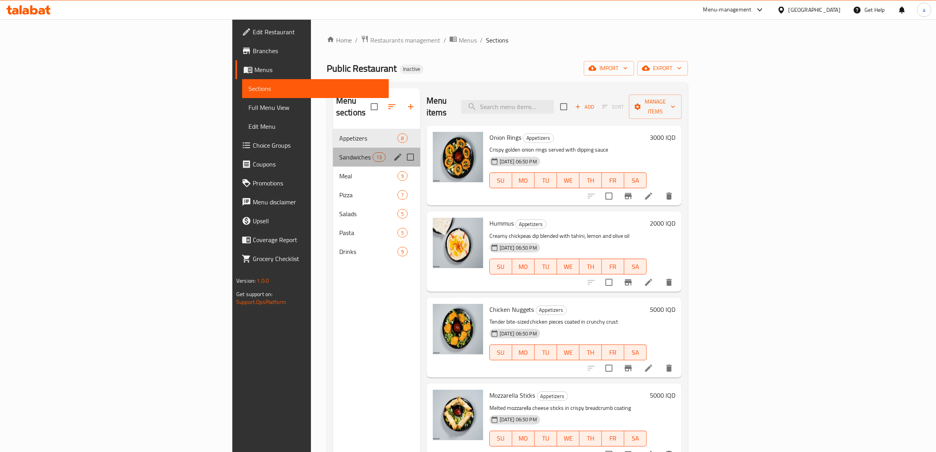
click at [333, 153] on div "Sandwiches 13" at bounding box center [376, 156] width 87 height 19
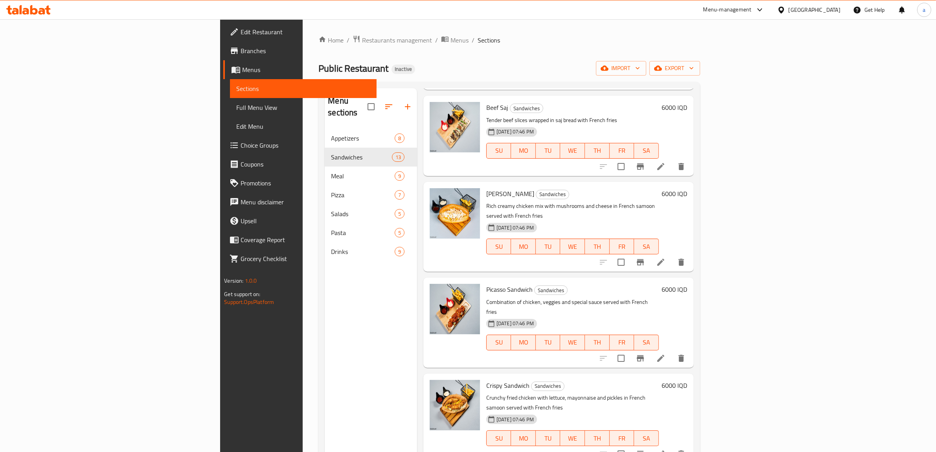
scroll to position [328, 0]
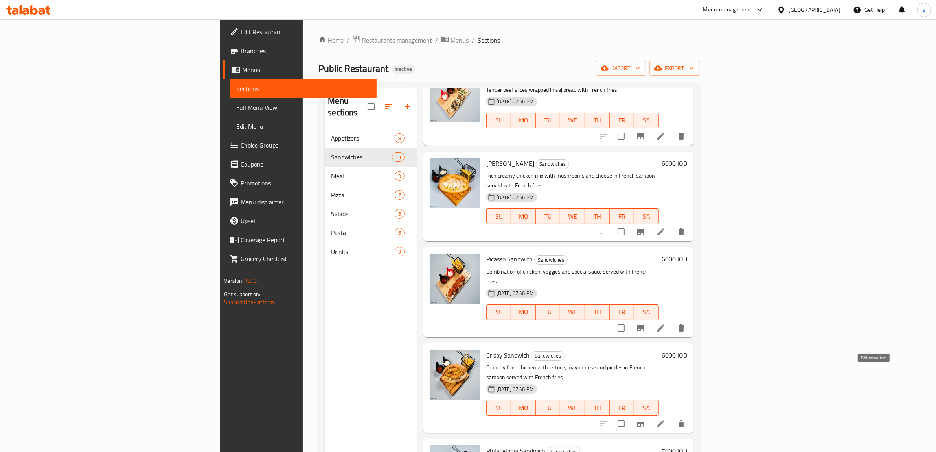
click at [666, 418] on icon at bounding box center [660, 422] width 9 height 9
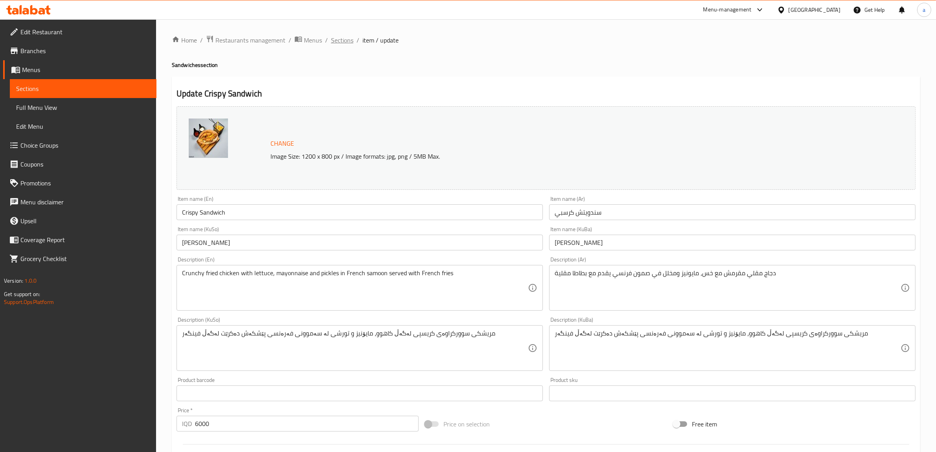
click at [339, 40] on span "Sections" at bounding box center [342, 39] width 22 height 9
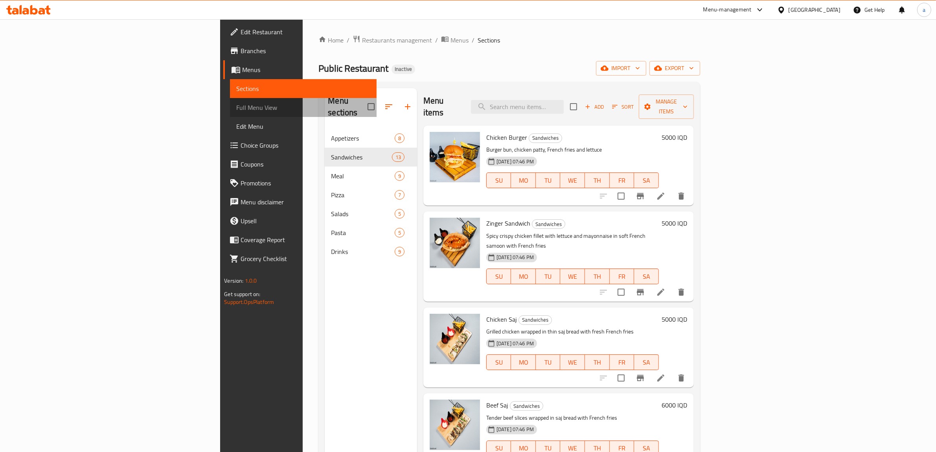
click at [236, 107] on span "Full Menu View" at bounding box center [303, 107] width 134 height 9
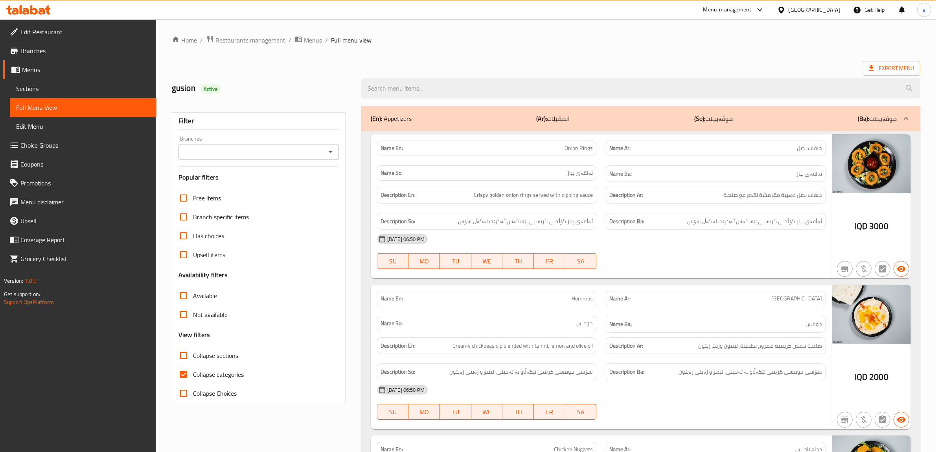
click at [332, 154] on icon "Open" at bounding box center [330, 151] width 9 height 9
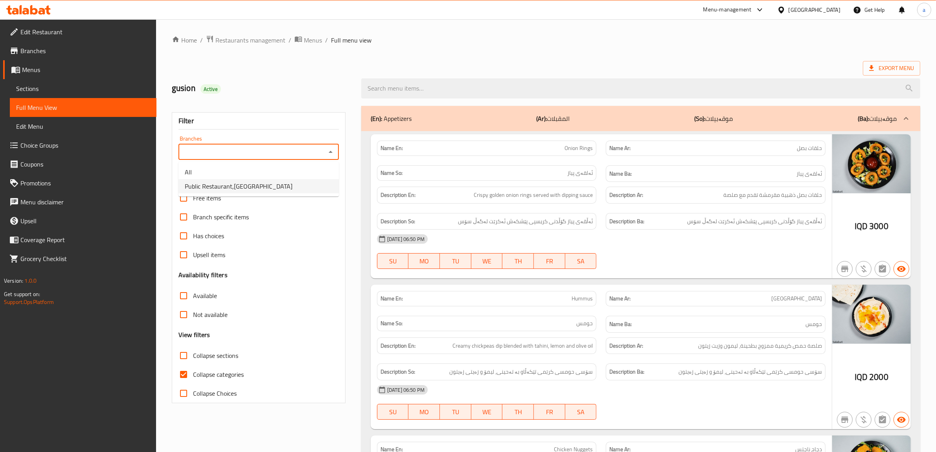
click at [254, 187] on span "Public Restaurant,Hesarok" at bounding box center [239, 185] width 108 height 9
type input "Public Restaurant,Hesarok"
click at [182, 375] on input "Collapse categories" at bounding box center [183, 374] width 19 height 19
checkbox input "false"
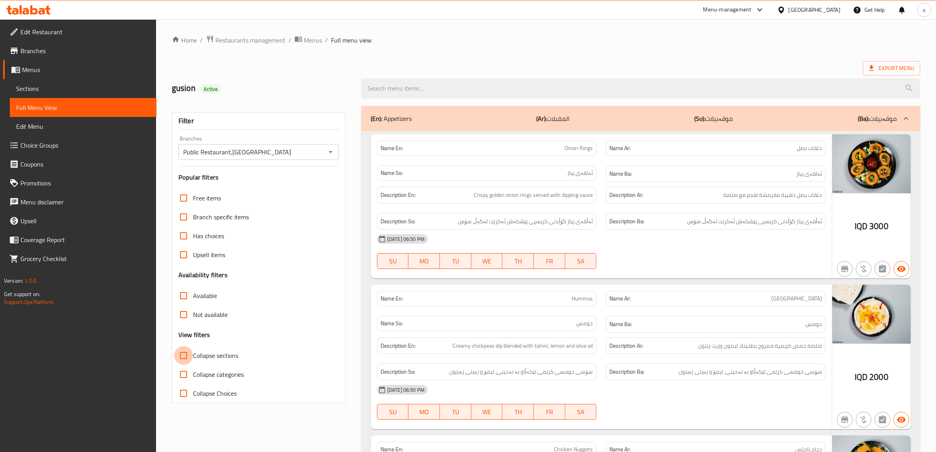
click at [184, 353] on input "Collapse sections" at bounding box center [183, 355] width 19 height 19
checkbox input "true"
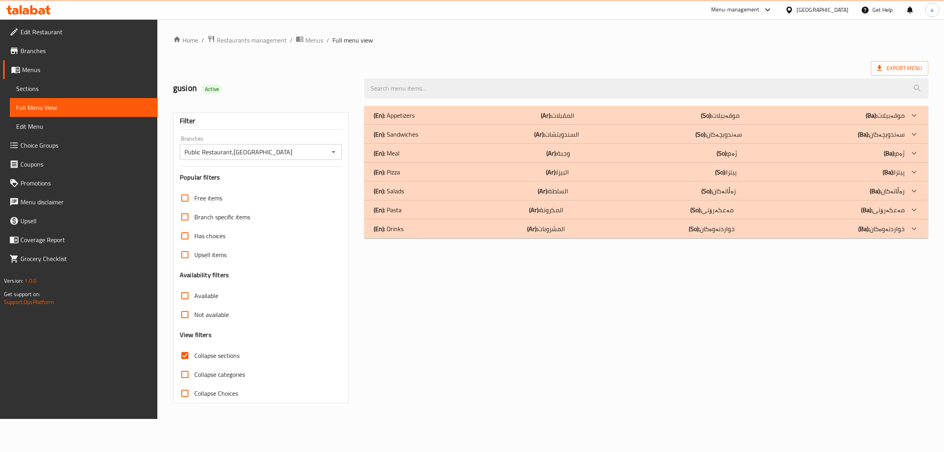
click at [396, 120] on p "(En): Meal" at bounding box center [394, 115] width 41 height 9
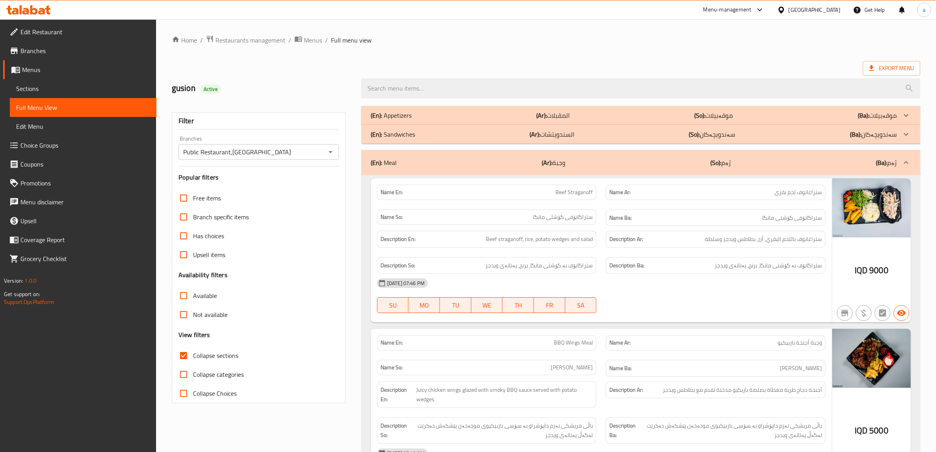
click at [400, 120] on p "(En): Sandwiches" at bounding box center [391, 115] width 41 height 9
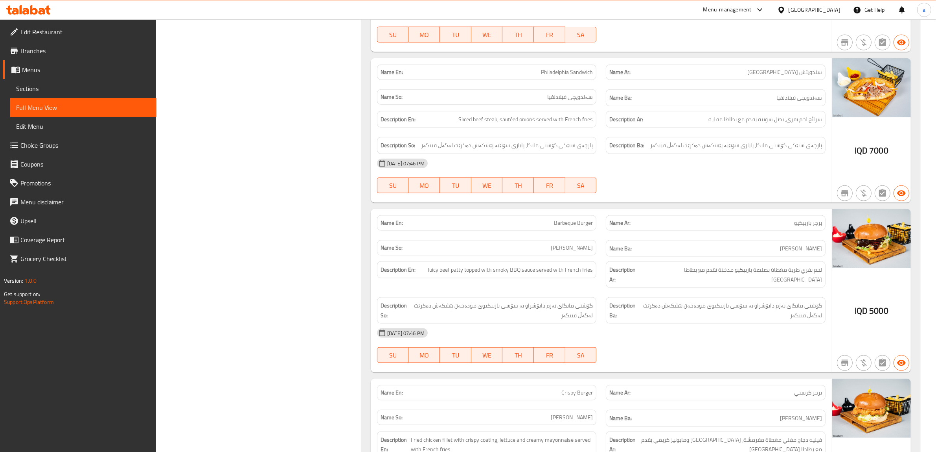
scroll to position [1224, 0]
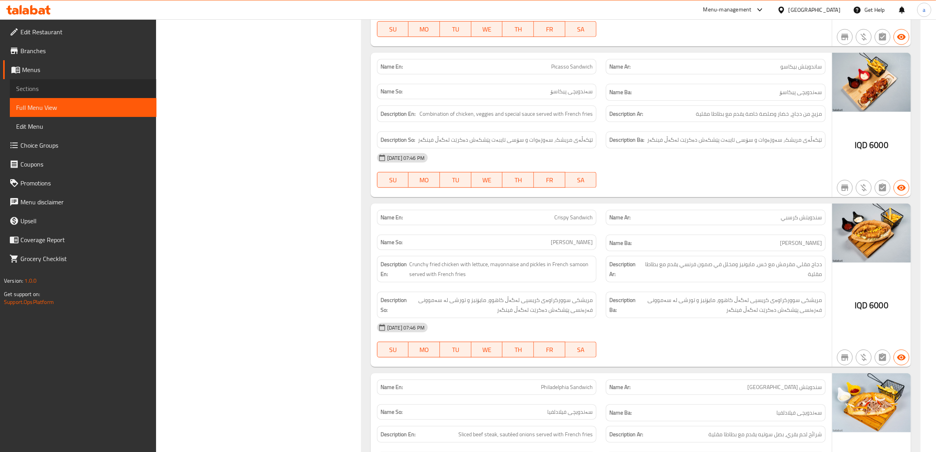
click at [44, 85] on span "Sections" at bounding box center [83, 88] width 134 height 9
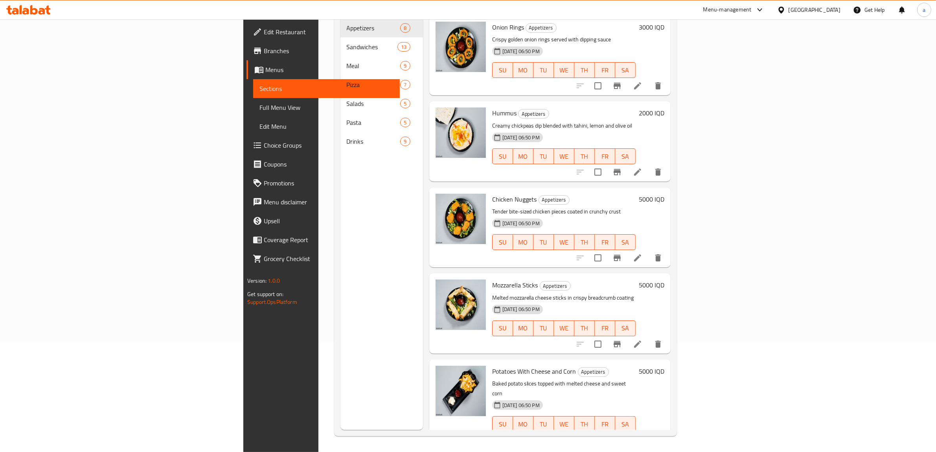
scroll to position [111, 0]
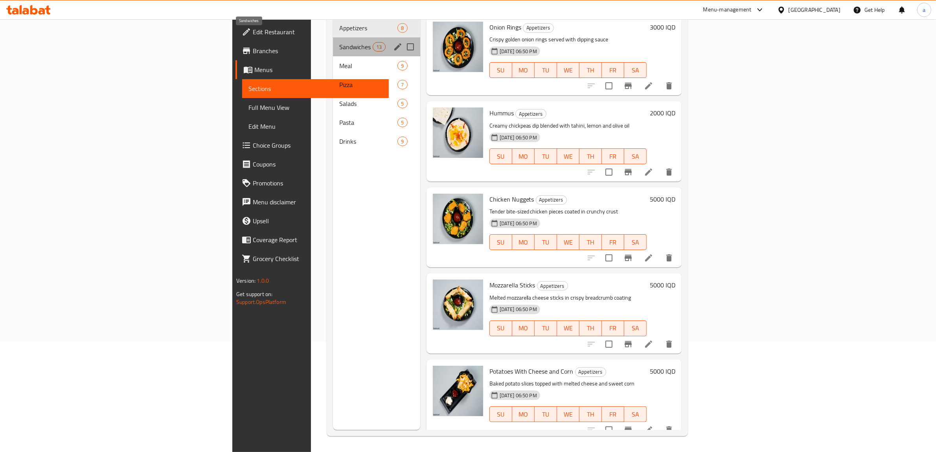
click at [339, 42] on span "Sandwiches" at bounding box center [355, 46] width 33 height 9
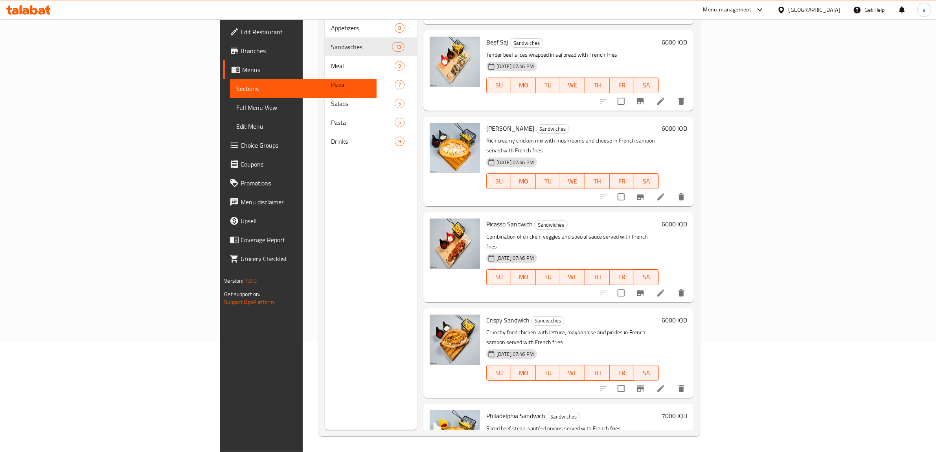
scroll to position [328, 0]
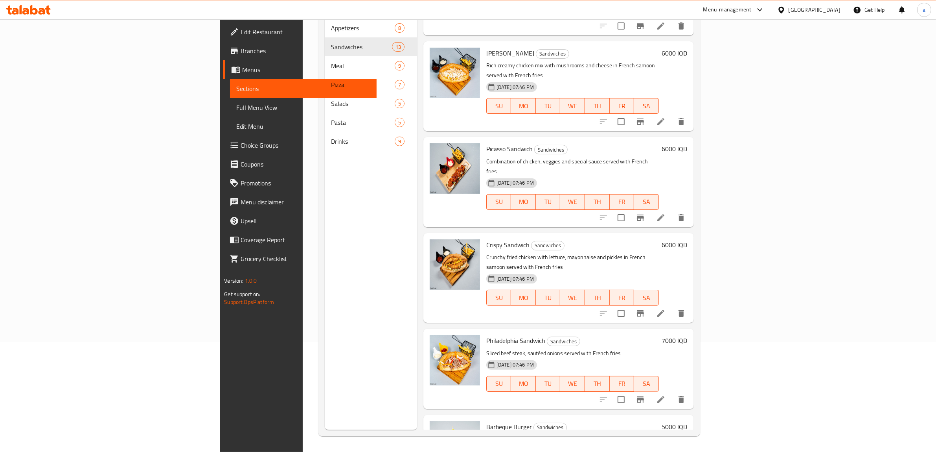
click at [672, 392] on li at bounding box center [661, 399] width 22 height 14
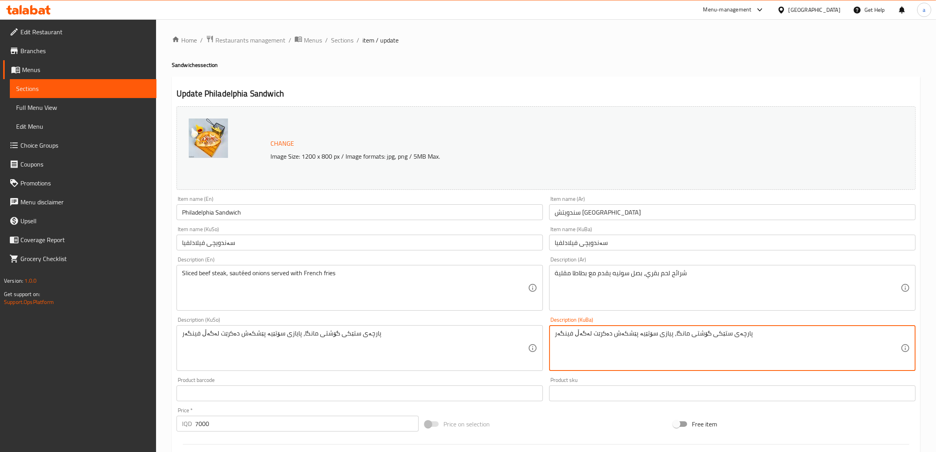
type textarea "پارچەی ستێکی گۆشتی مانگا، پیازی سۆتێیە پێشکەش دەکرێت لەگەڵ فینگەر"
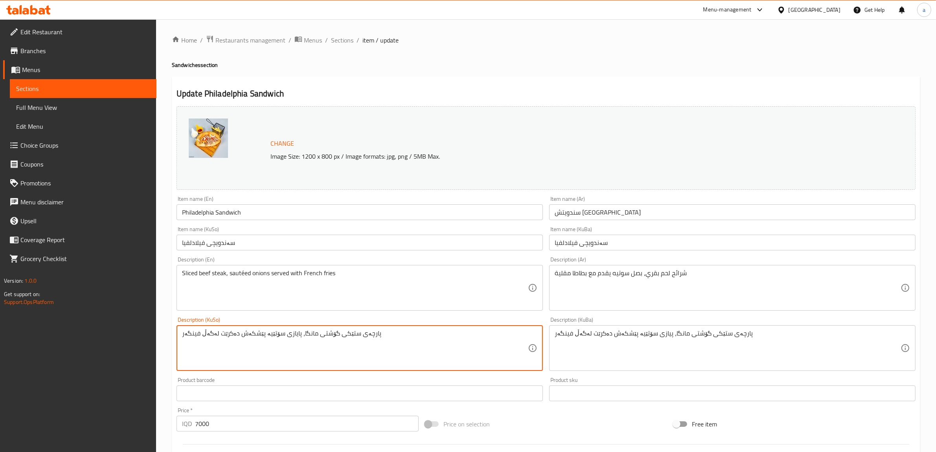
click at [358, 333] on textarea "پارچەی ستێکی گۆشتی مانگا، پایازی سۆتێیە پێشکەش دەکرێت لەگەڵ فینگەر" at bounding box center [355, 347] width 346 height 37
paste textarea
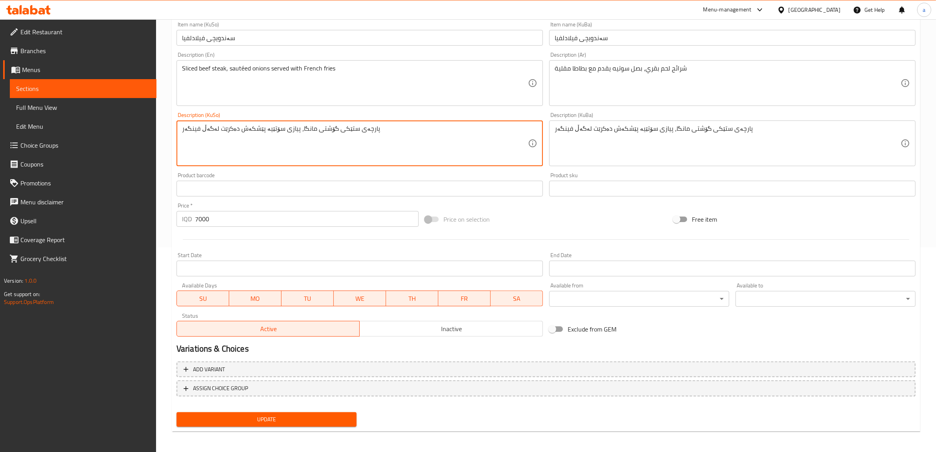
scroll to position [205, 0]
type textarea "پارچەی ستێکی گۆشتی مانگا، پیازی سۆتێیە پێشکەش دەکرێت لەگەڵ فینگەر"
click at [253, 414] on span "Update" at bounding box center [267, 419] width 168 height 10
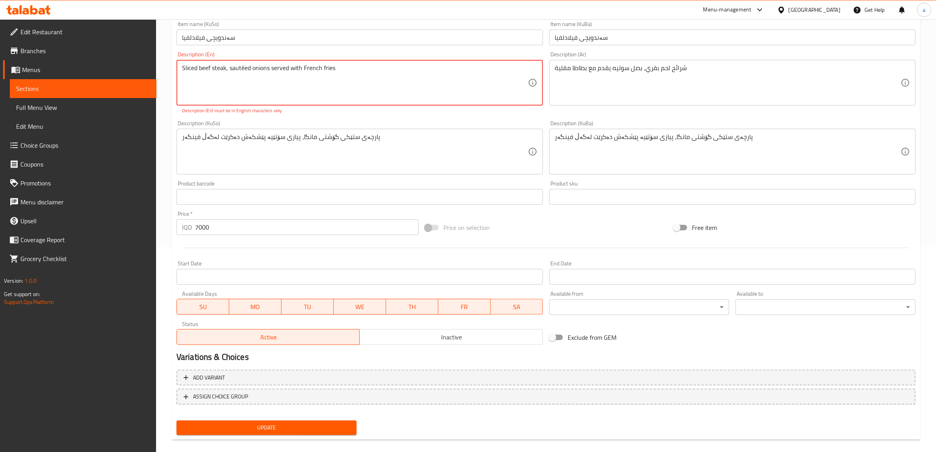
click at [335, 67] on textarea "Sliced beef steak, sautéed onions served with French fries" at bounding box center [355, 82] width 346 height 37
drag, startPoint x: 332, startPoint y: 68, endPoint x: 229, endPoint y: 79, distance: 103.2
click at [191, 69] on textarea "Sliced beef steak, sautéed onions served with French fries" at bounding box center [355, 82] width 346 height 37
click at [244, 70] on textarea "Sliced beef steak, sautéed onions served with French fries" at bounding box center [355, 82] width 346 height 37
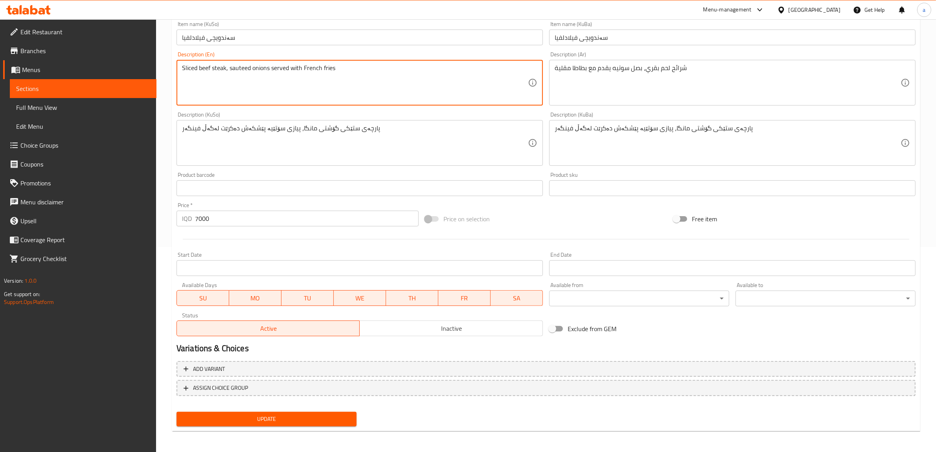
type textarea "Sliced beef steak, sauteed onions served with French fries"
click at [264, 422] on span "Update" at bounding box center [267, 419] width 168 height 10
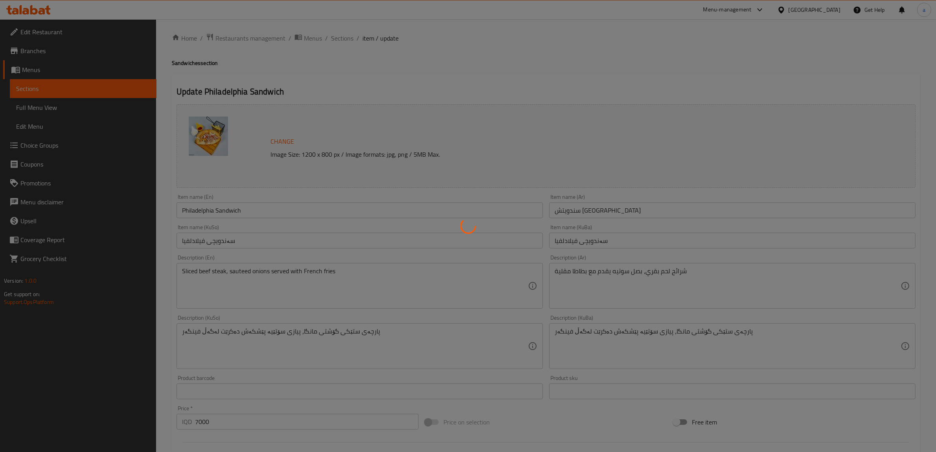
scroll to position [0, 0]
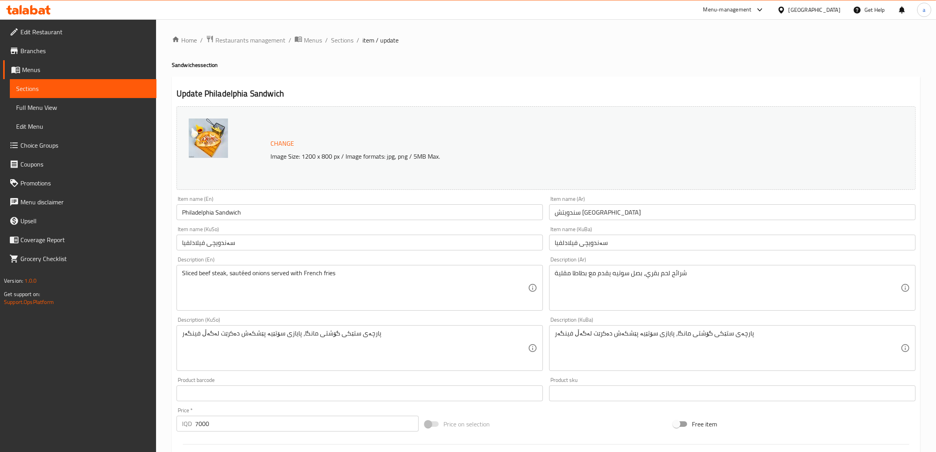
click at [242, 268] on div "Sliced beef steak, sautéed onions served with French fries Description (En)" at bounding box center [360, 288] width 367 height 46
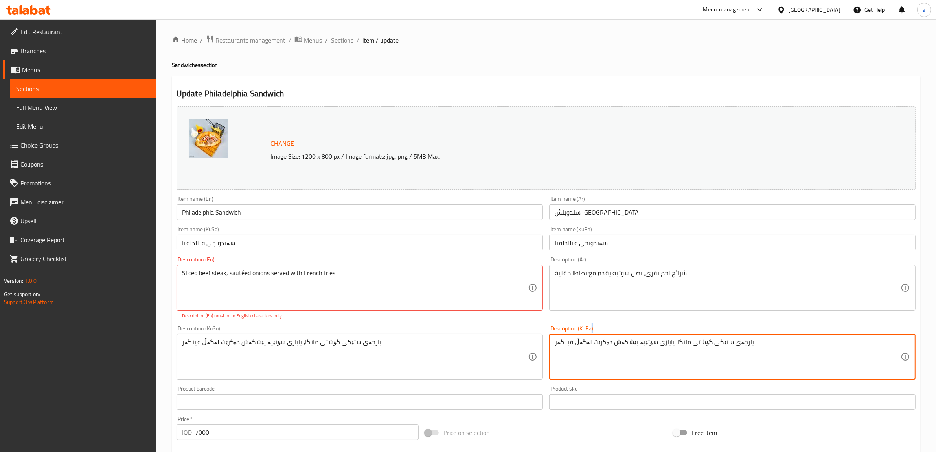
click at [689, 335] on div "پارچەی ستێکی گۆشتی مانگا، پایازی سۆتێیە پێشکەش دەکرێت لەگەڵ فینگەر Description …" at bounding box center [732, 357] width 367 height 46
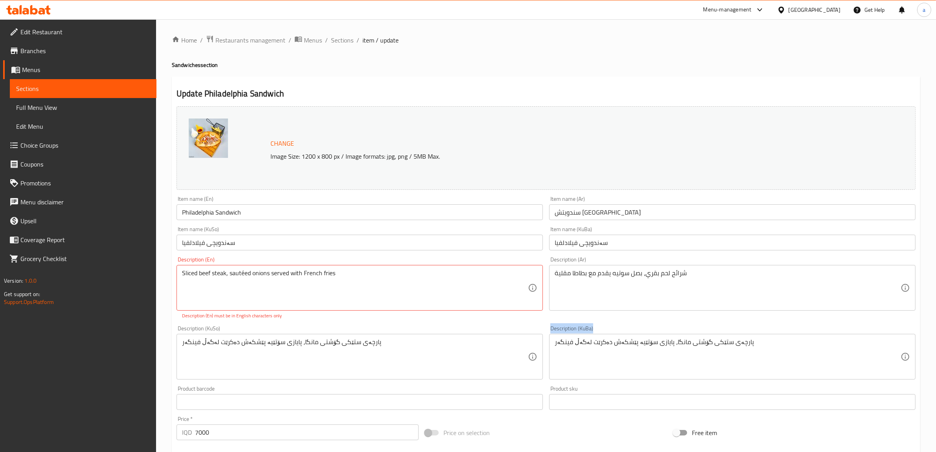
click at [689, 335] on div "پارچەی ستێکی گۆشتی مانگا، پایازی سۆتێیە پێشکەش دەکرێت لەگەڵ فینگەر Description …" at bounding box center [732, 357] width 367 height 46
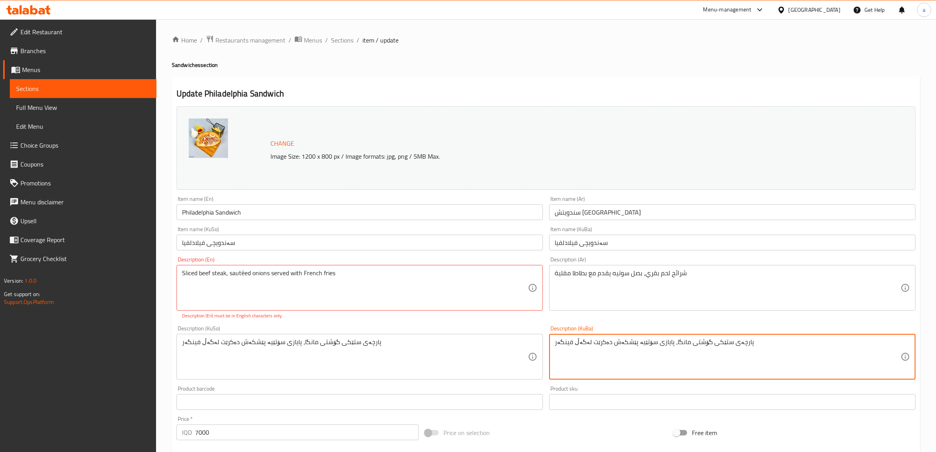
click at [685, 346] on textarea "پارچەی ستێکی گۆشتی مانگا، پایازی سۆتێیە پێشکەش دەکرێت لەگەڵ فینگەر" at bounding box center [728, 356] width 346 height 37
paste textarea
type textarea "پارچەی ستێکی گۆشتی مانگا، پیازی سۆتێیە پێشکەش دەکرێت لەگەڵ فینگەر"
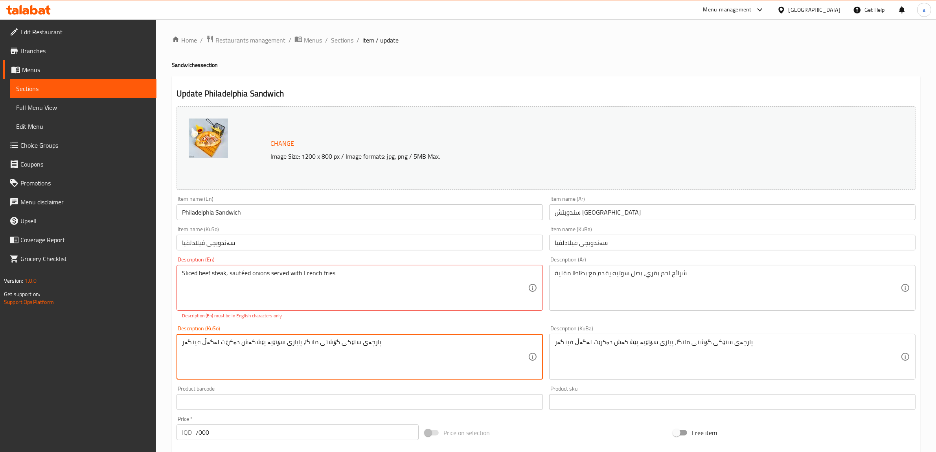
click at [482, 343] on textarea "پارچەی ستێکی گۆشتی مانگا، پایازی سۆتێیە پێشکەش دەکرێت لەگەڵ فینگەر" at bounding box center [355, 356] width 346 height 37
paste textarea
type textarea "پارچەی ستێکی گۆشتی مانگا، پیازی سۆتێیە پێشکەش دەکرێت لەگەڵ فینگەر"
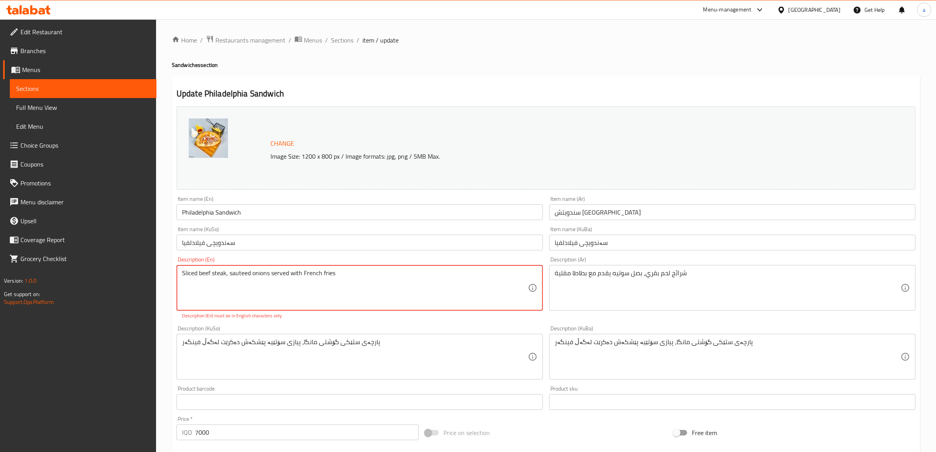
click at [343, 269] on textarea "Sliced beef steak, sauteed onions served with French fries" at bounding box center [355, 287] width 346 height 37
type textarea "Sliced beef steak, sauteed onions served with French fries"
click at [353, 251] on div "Item name (KuSo) سەندویچی فیلادلفیا Item name (KuSo)" at bounding box center [359, 238] width 373 height 30
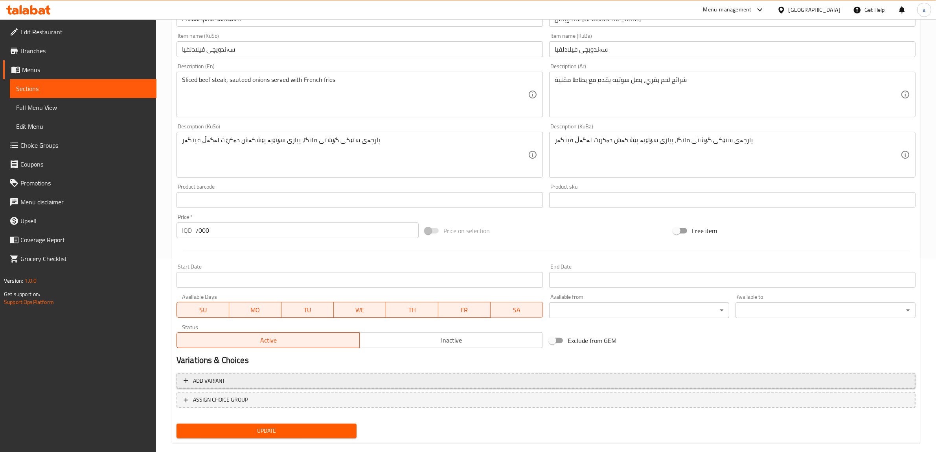
scroll to position [205, 0]
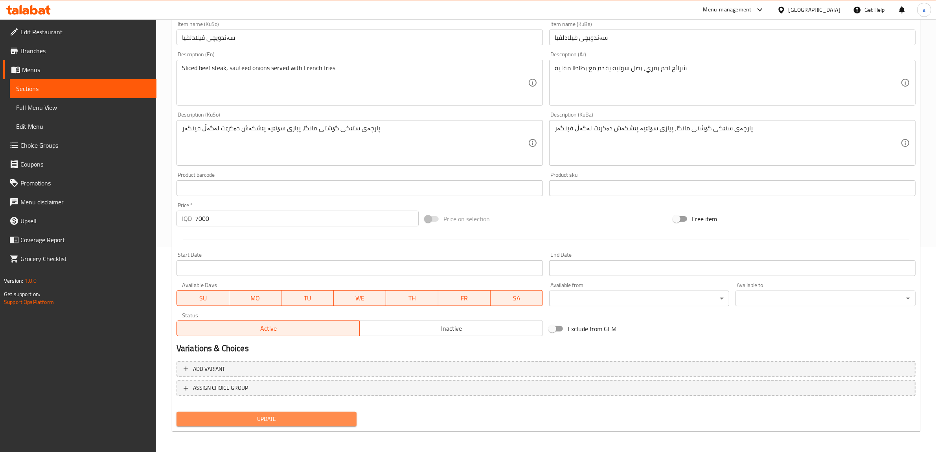
click at [233, 421] on span "Update" at bounding box center [267, 419] width 168 height 10
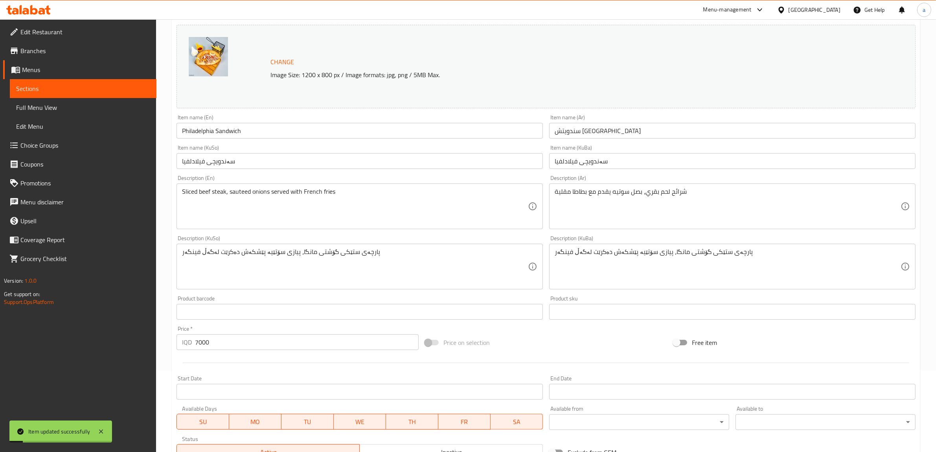
scroll to position [0, 0]
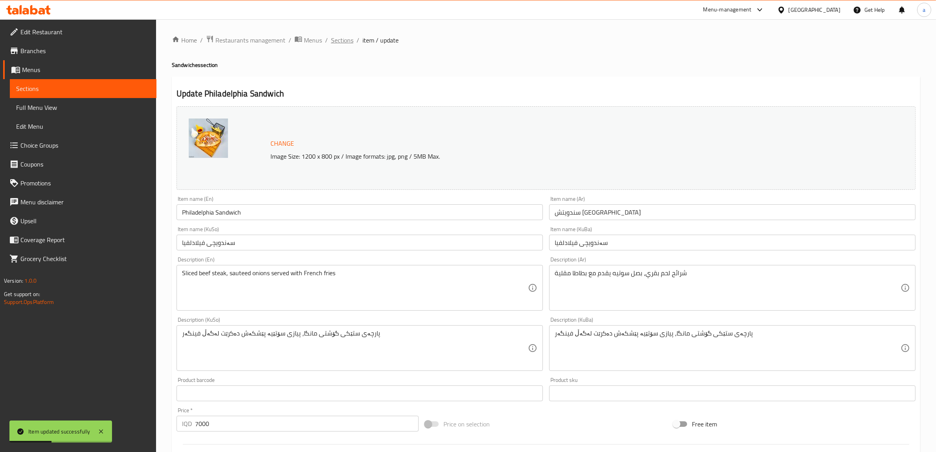
click at [344, 40] on span "Sections" at bounding box center [342, 39] width 22 height 9
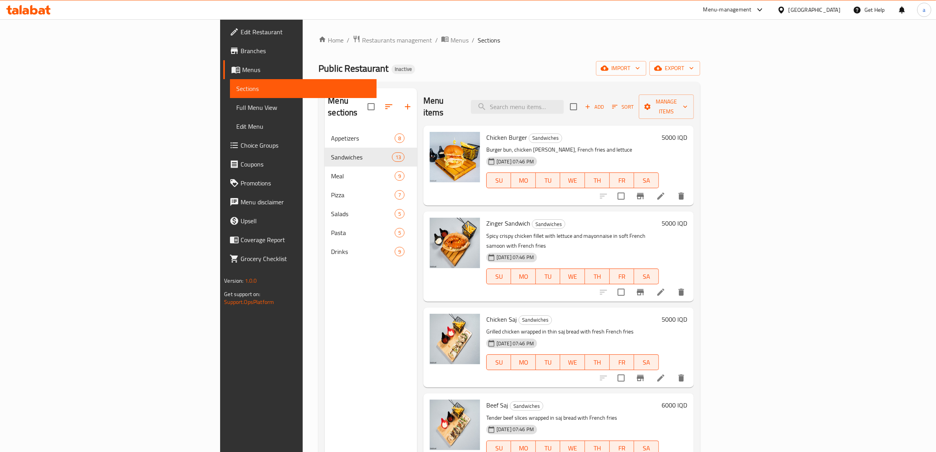
click at [236, 105] on span "Full Menu View" at bounding box center [303, 107] width 134 height 9
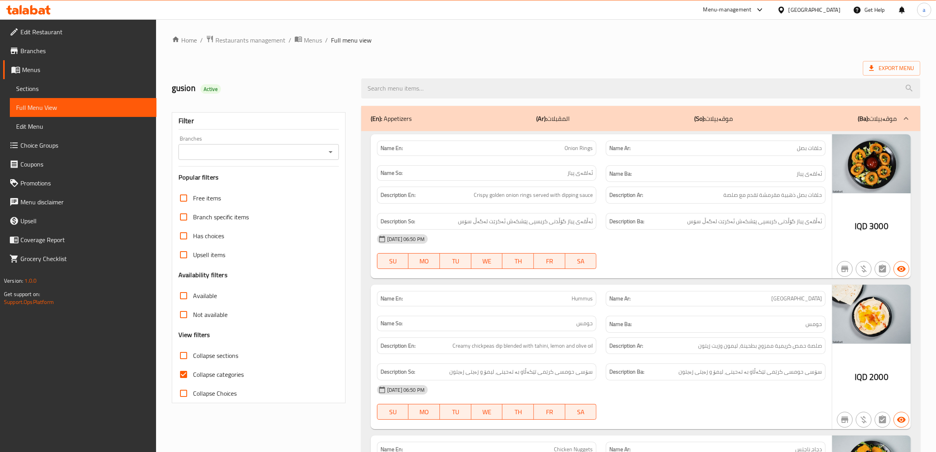
click at [328, 151] on icon "Open" at bounding box center [330, 151] width 9 height 9
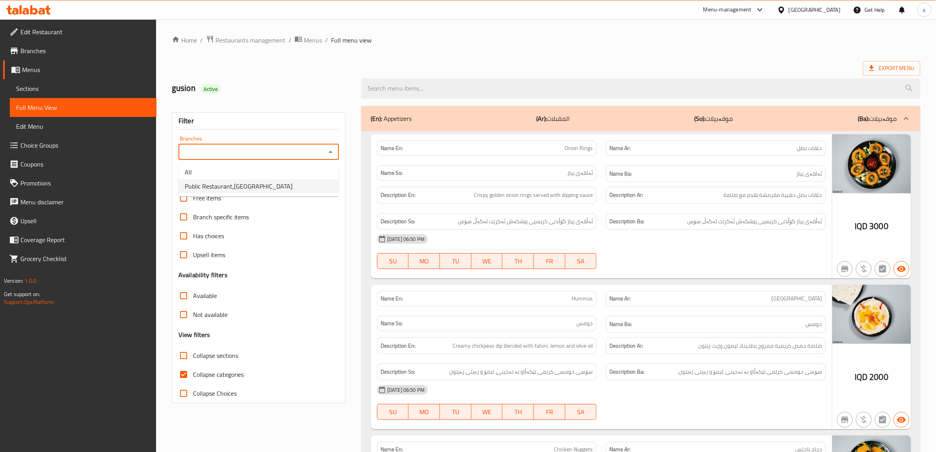
click at [225, 186] on span "Public Restaurant,Hesarok" at bounding box center [239, 185] width 108 height 9
type input "Public Restaurant,Hesarok"
click at [181, 377] on input "Collapse categories" at bounding box center [183, 374] width 19 height 19
checkbox input "false"
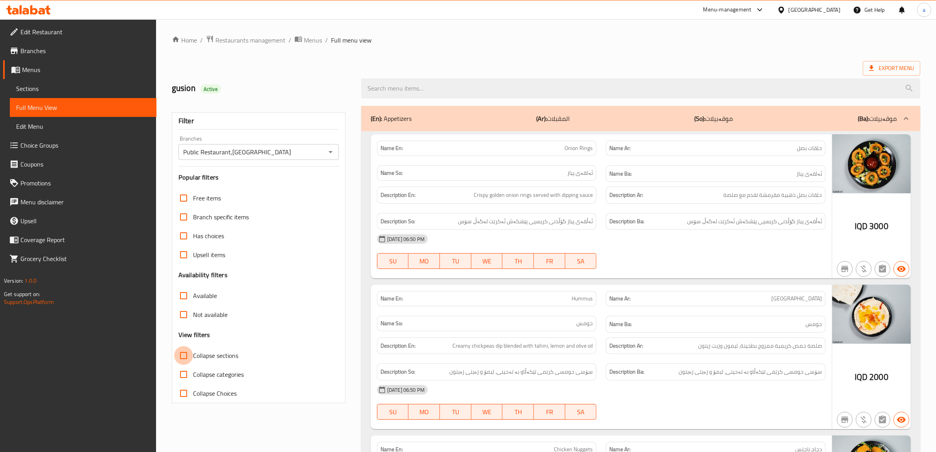
click at [185, 353] on input "Collapse sections" at bounding box center [183, 355] width 19 height 19
checkbox input "true"
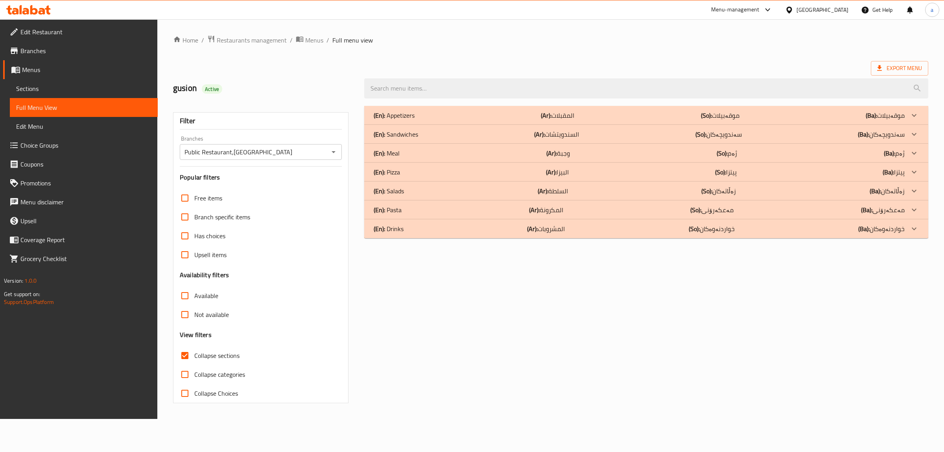
click at [384, 121] on b "(En):" at bounding box center [379, 115] width 11 height 12
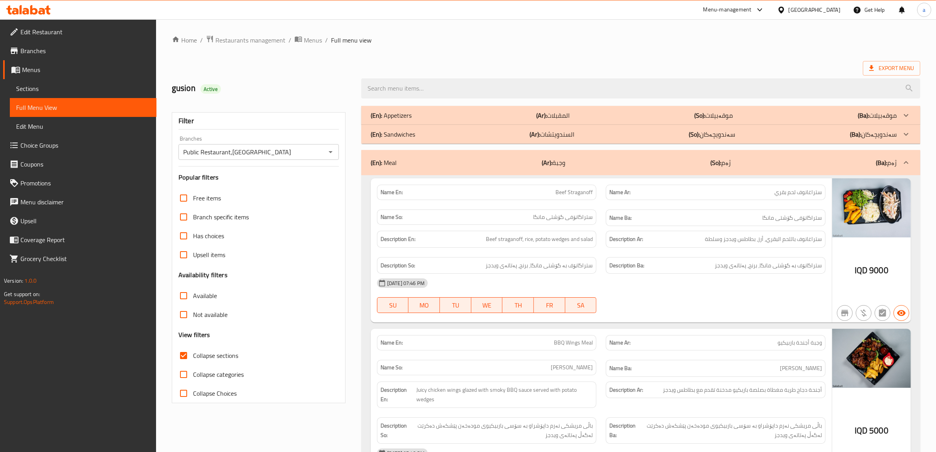
click at [394, 120] on p "(En): Sandwiches" at bounding box center [391, 115] width 41 height 9
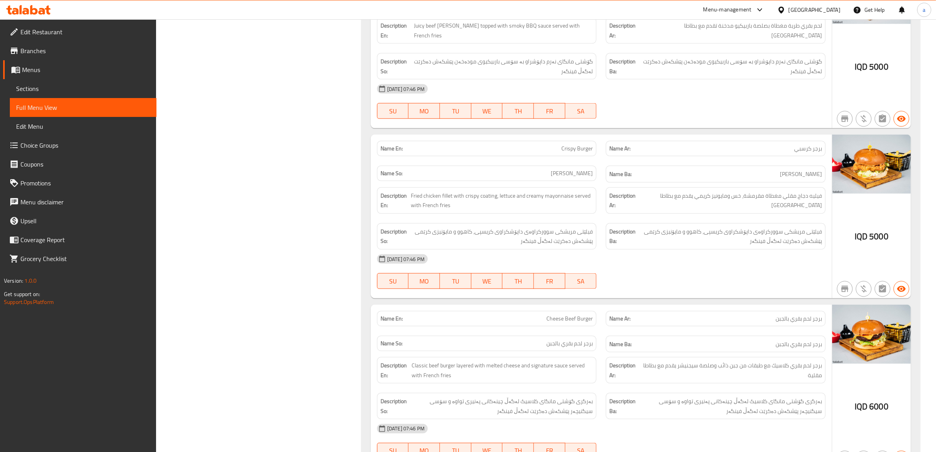
scroll to position [1445, 0]
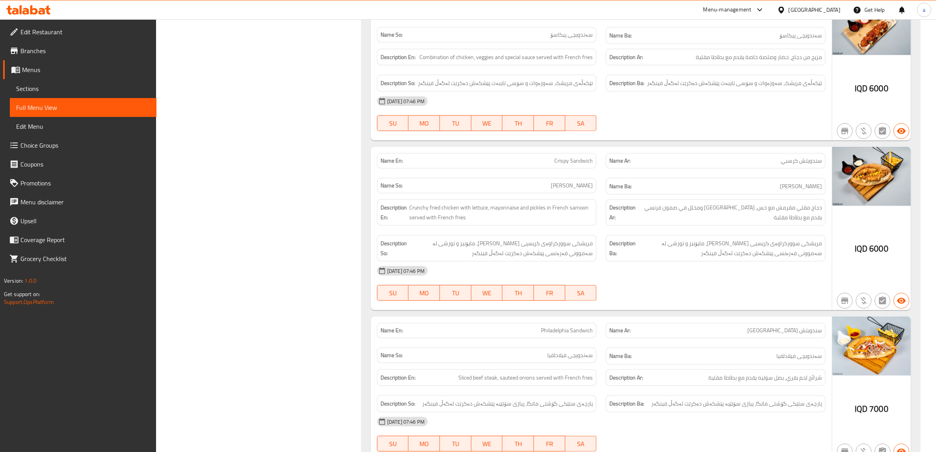
click at [40, 85] on span "Sections" at bounding box center [83, 88] width 134 height 9
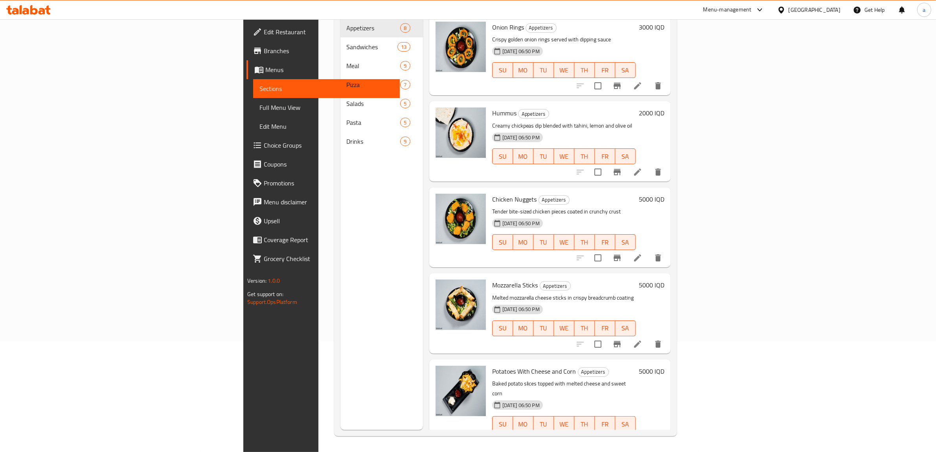
scroll to position [111, 0]
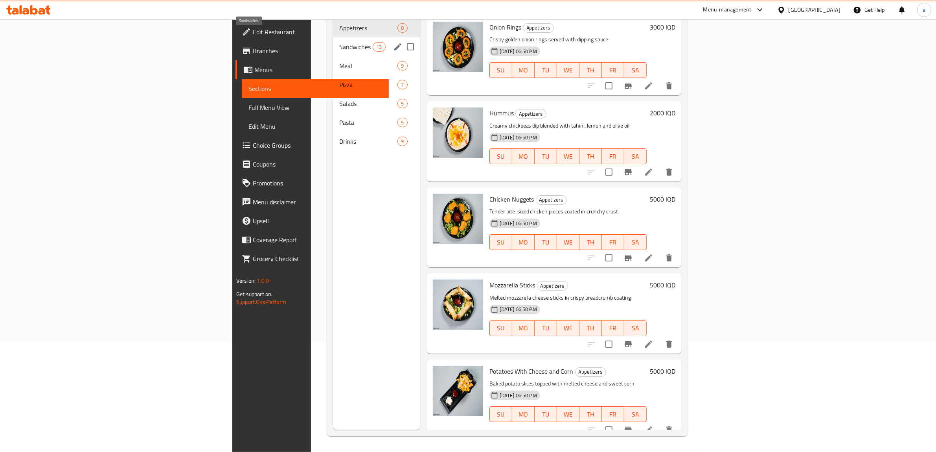
click at [339, 42] on span "Sandwiches" at bounding box center [355, 46] width 33 height 9
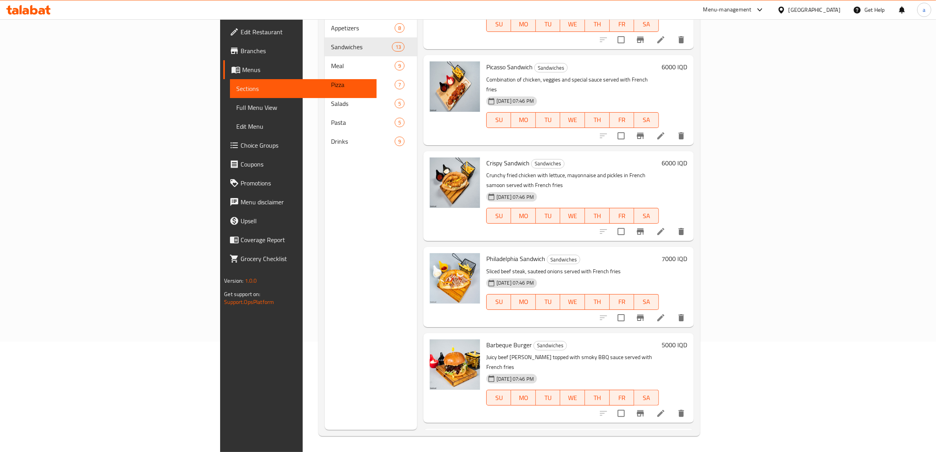
scroll to position [684, 0]
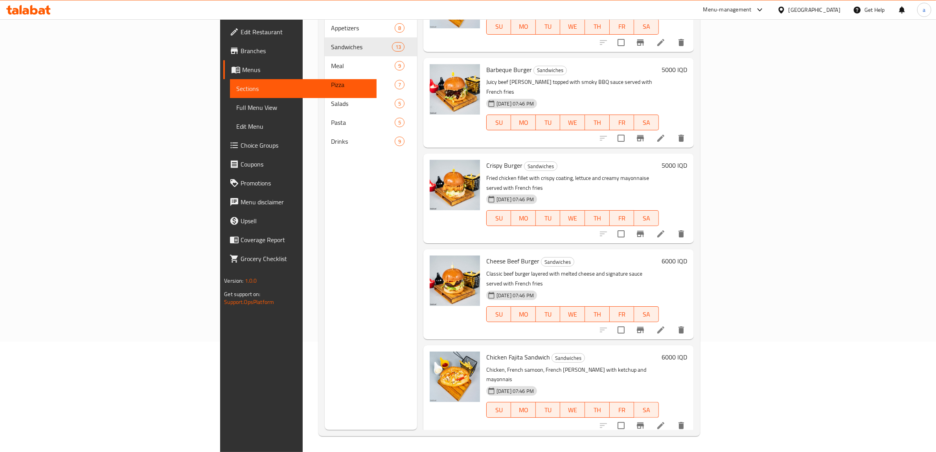
click at [666, 325] on icon at bounding box center [660, 329] width 9 height 9
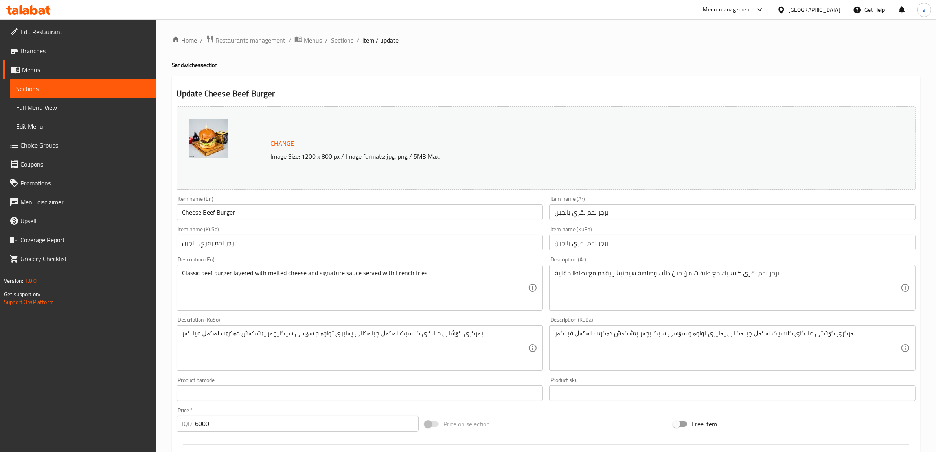
click at [584, 243] on input "برجر لحم بقري بالجبن" at bounding box center [732, 242] width 367 height 16
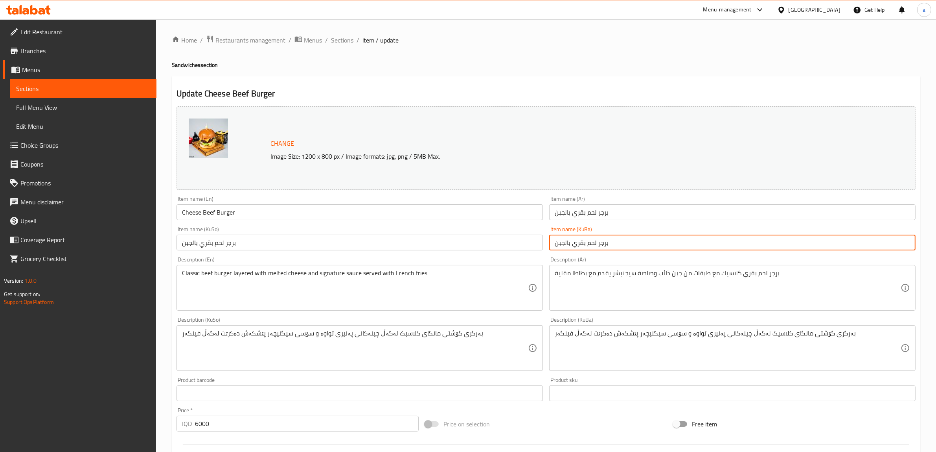
click at [584, 243] on input "برجر لحم بقري بالجبن" at bounding box center [732, 242] width 367 height 16
type input "بەرگری گۆشتی مانگا بە پەنیر"
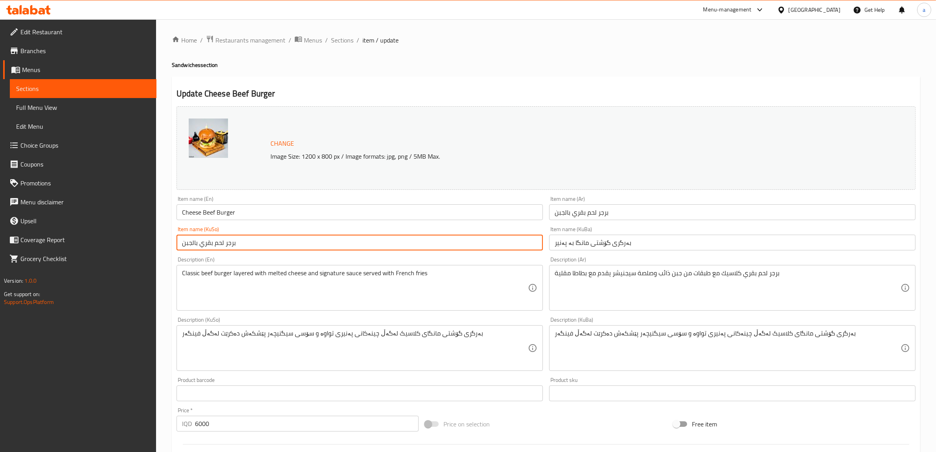
click at [230, 240] on input "برجر لحم بقري بالجبن" at bounding box center [360, 242] width 367 height 16
paste input "ەرگری گۆشتی مانگا بە پەنیر"
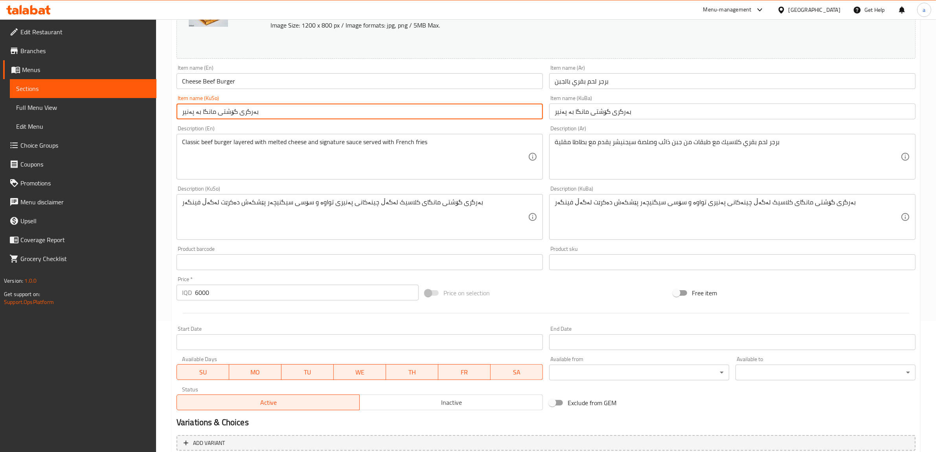
scroll to position [205, 0]
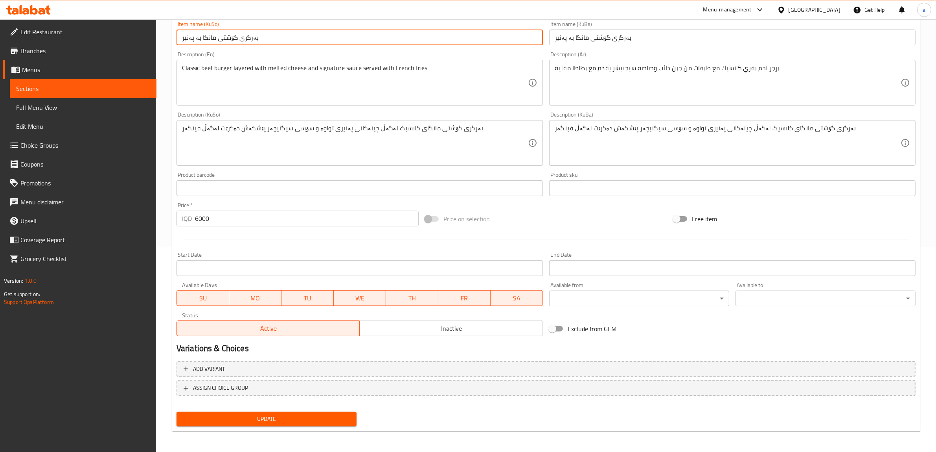
type input "بەرگری گۆشتی مانگا بە پەنیر"
click at [282, 419] on span "Update" at bounding box center [267, 419] width 168 height 10
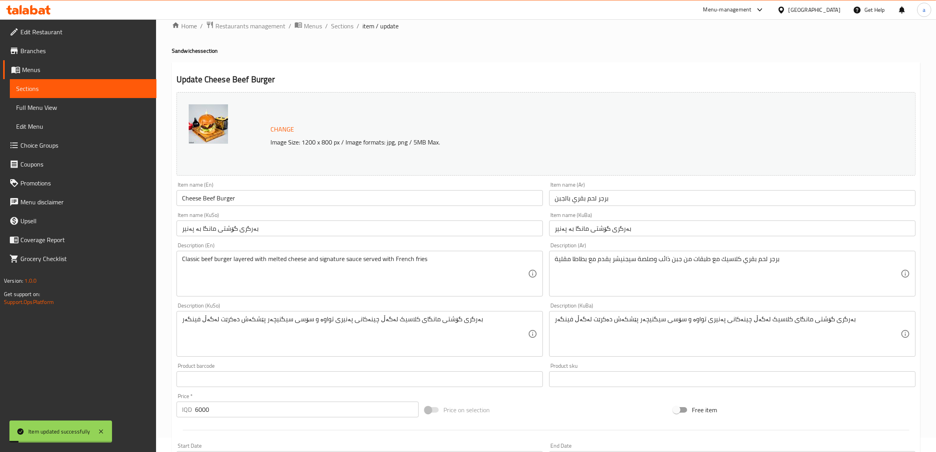
scroll to position [0, 0]
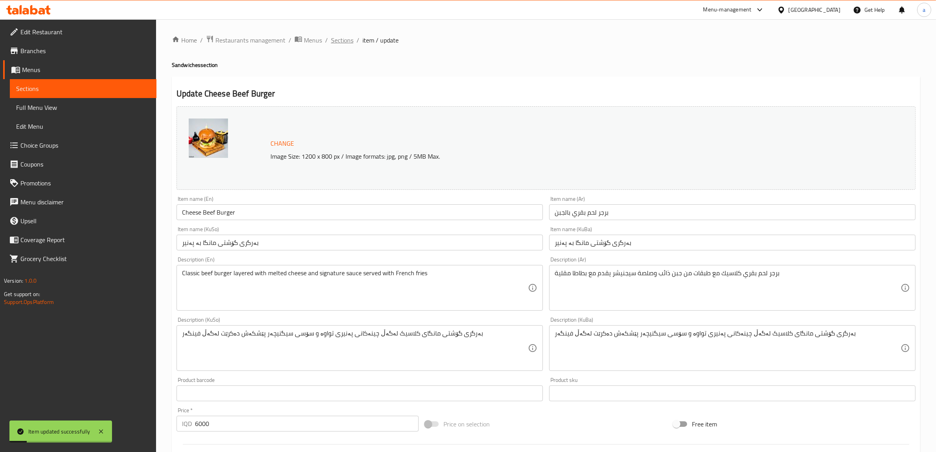
click at [339, 39] on span "Sections" at bounding box center [342, 39] width 22 height 9
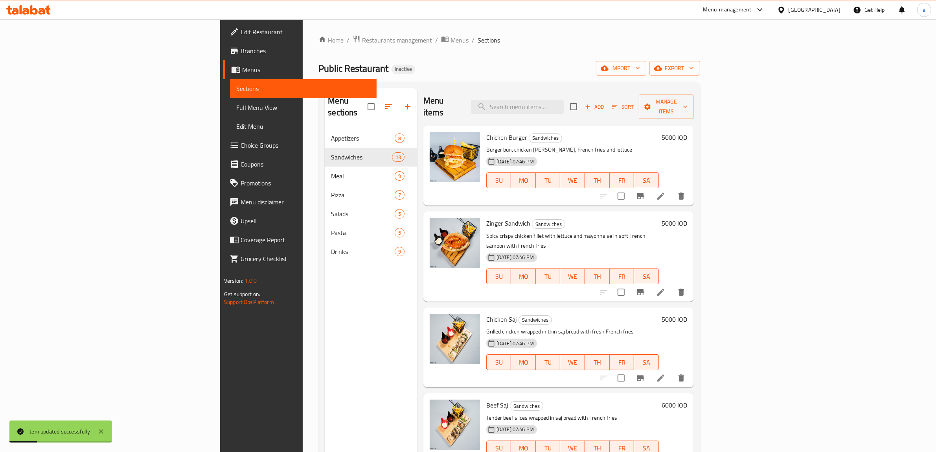
click at [236, 103] on span "Full Menu View" at bounding box center [303, 107] width 134 height 9
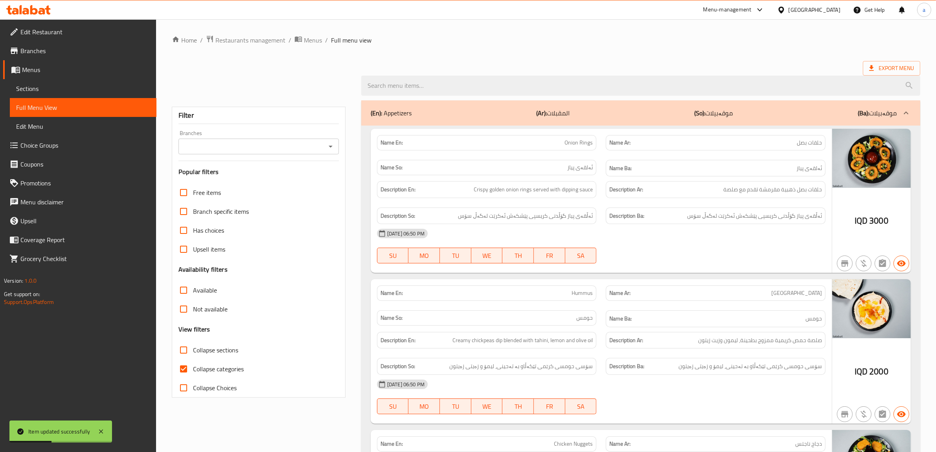
click at [334, 146] on icon "Open" at bounding box center [330, 146] width 9 height 9
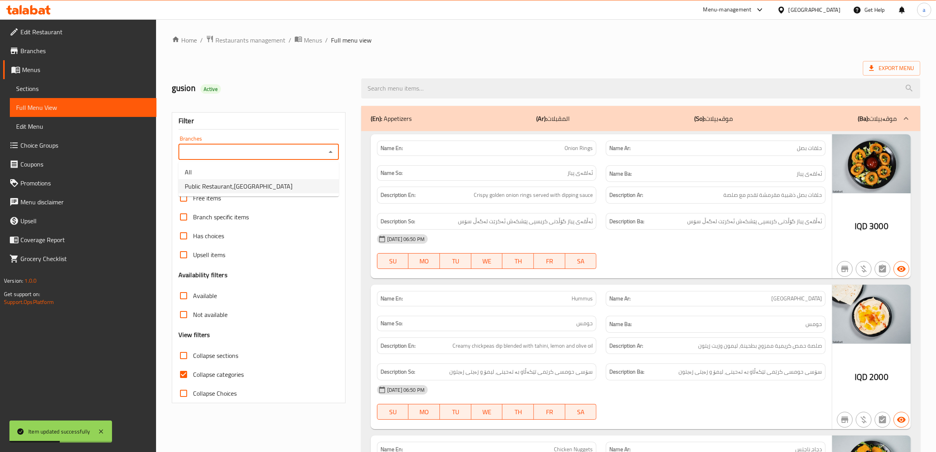
click at [221, 182] on span "Public Restaurant,Hesarok" at bounding box center [239, 185] width 108 height 9
type input "Public Restaurant,Hesarok"
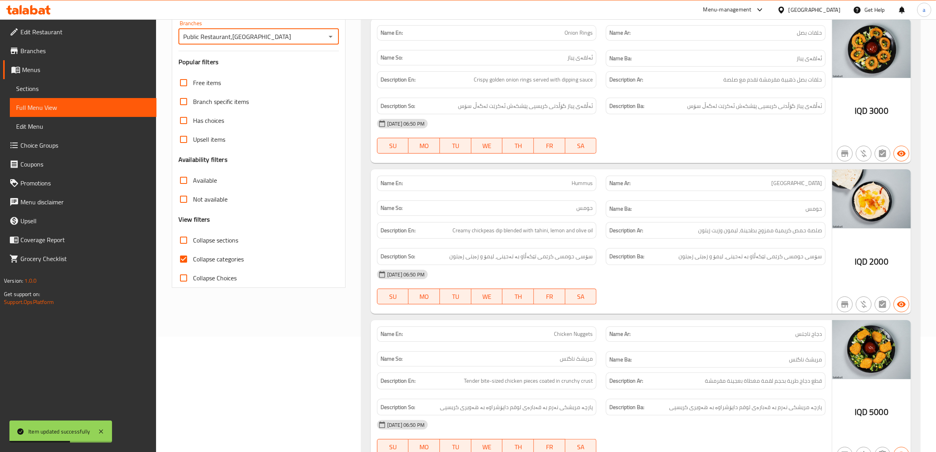
scroll to position [164, 0]
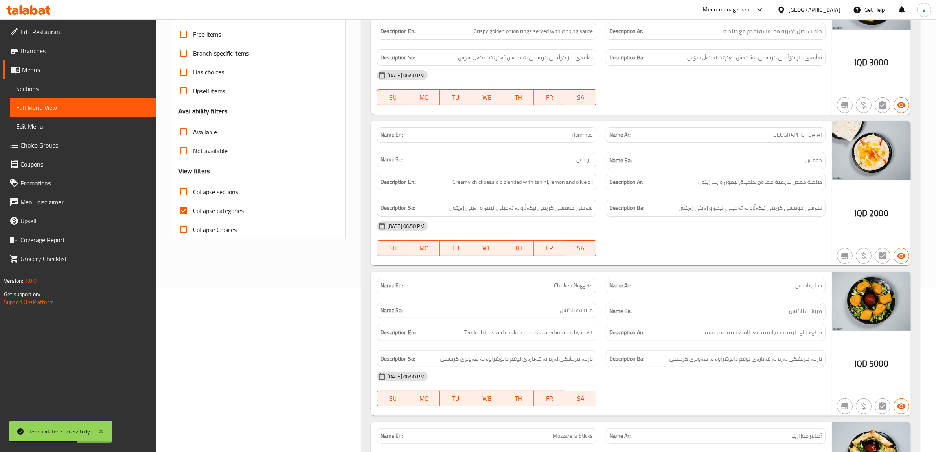
click at [186, 207] on input "Collapse categories" at bounding box center [183, 210] width 19 height 19
checkbox input "false"
click at [182, 193] on input "Collapse sections" at bounding box center [183, 191] width 19 height 19
checkbox input "true"
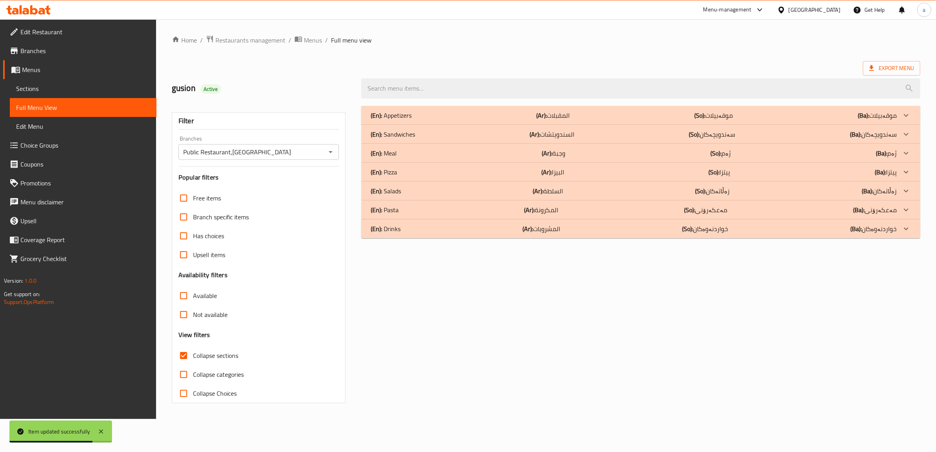
scroll to position [0, 0]
click at [402, 120] on div "(En): Meal (Ar): وجبة (So): ژەم (Ba): ژەم" at bounding box center [639, 115] width 531 height 9
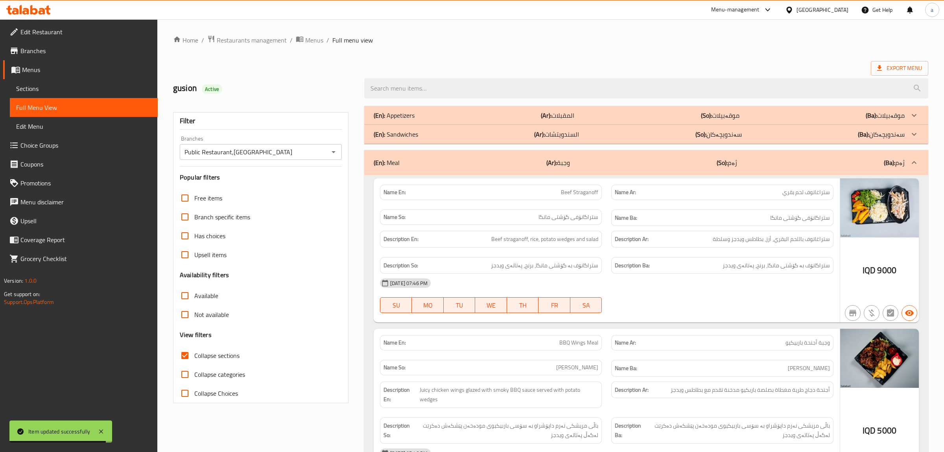
click at [402, 120] on p "(En): Sandwiches" at bounding box center [394, 115] width 41 height 9
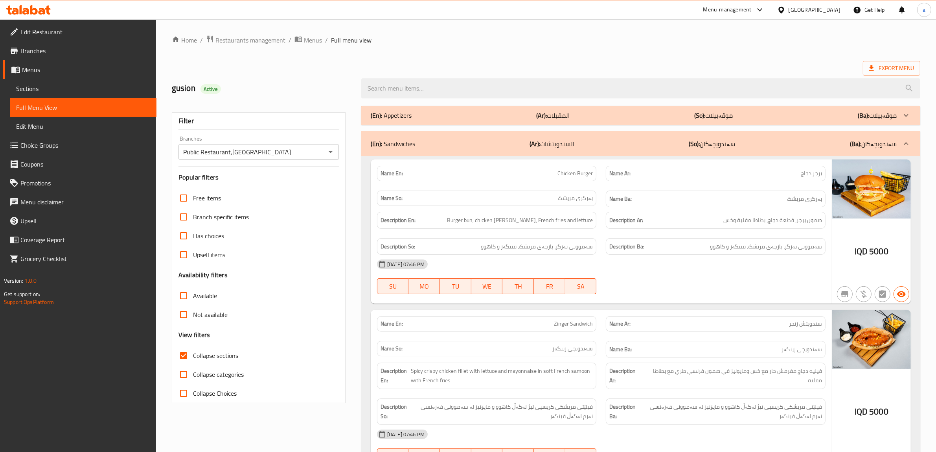
drag, startPoint x: 216, startPoint y: 144, endPoint x: 205, endPoint y: 16, distance: 128.4
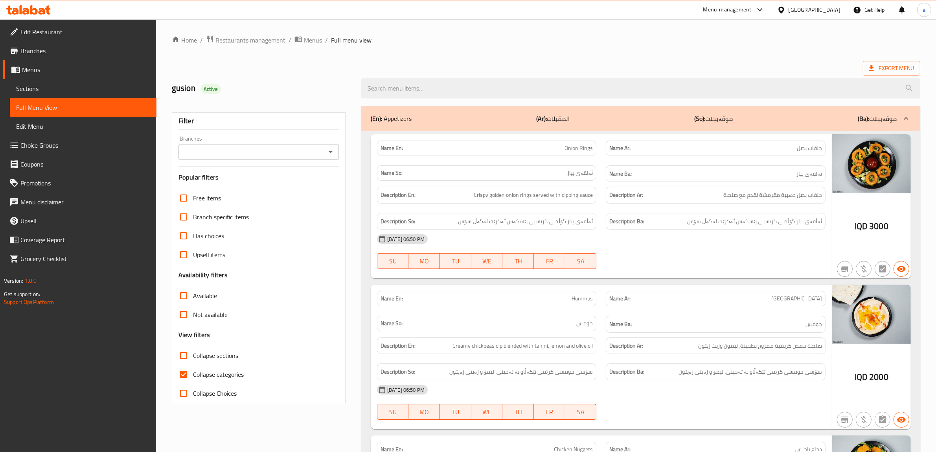
click at [329, 148] on icon "Open" at bounding box center [330, 151] width 9 height 9
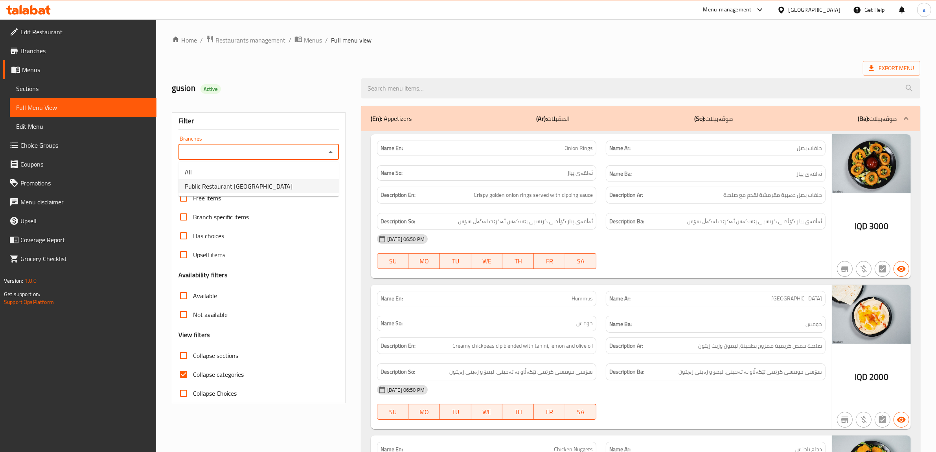
click at [246, 181] on span "Public Restaurant,Hesarok" at bounding box center [239, 185] width 108 height 9
type input "Public Restaurant,Hesarok"
click at [183, 374] on input "Collapse categories" at bounding box center [183, 374] width 19 height 19
checkbox input "false"
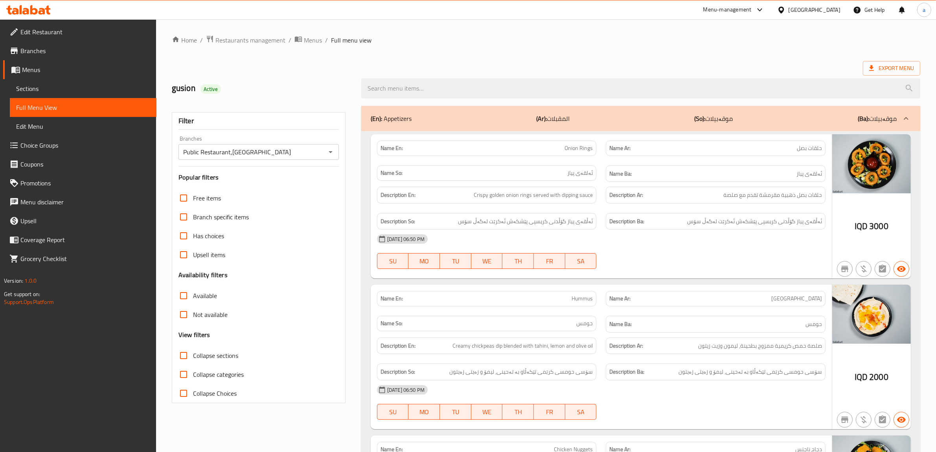
drag, startPoint x: 184, startPoint y: 354, endPoint x: 262, endPoint y: 337, distance: 79.3
click at [184, 354] on input "Collapse sections" at bounding box center [183, 355] width 19 height 19
checkbox input "true"
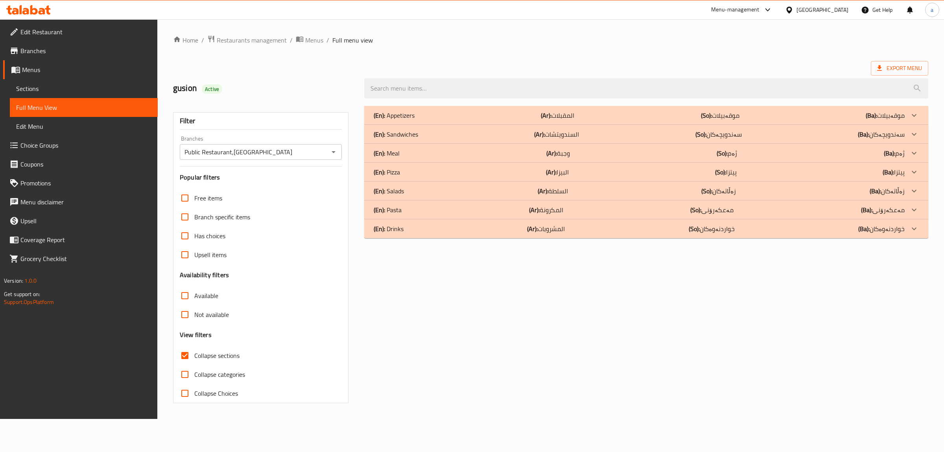
click at [405, 120] on p "(En): Sandwiches" at bounding box center [394, 115] width 41 height 9
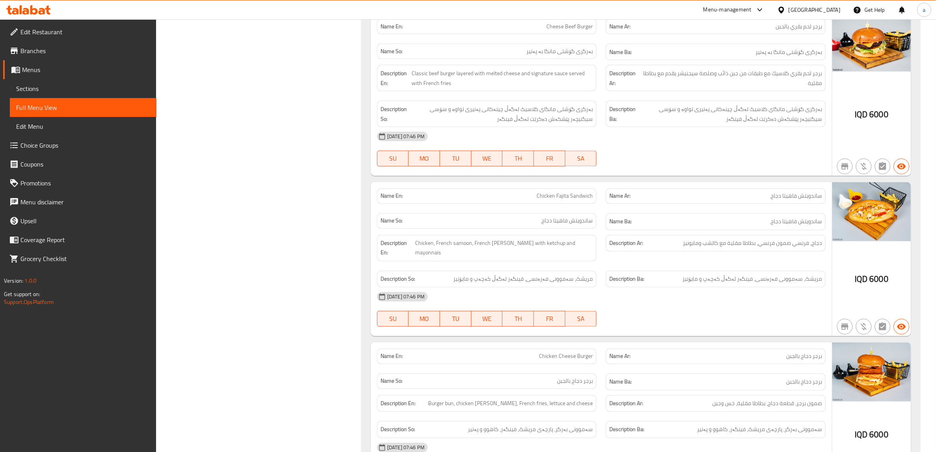
scroll to position [1847, 0]
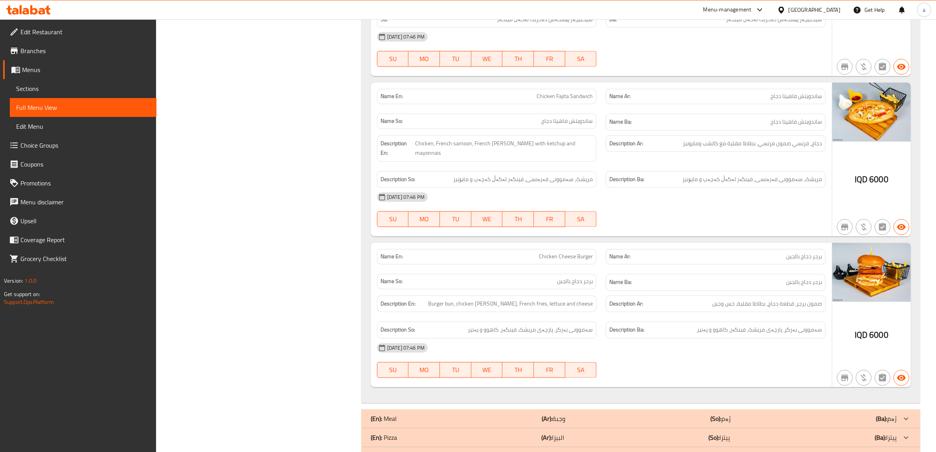
click at [33, 84] on span "Sections" at bounding box center [83, 88] width 134 height 9
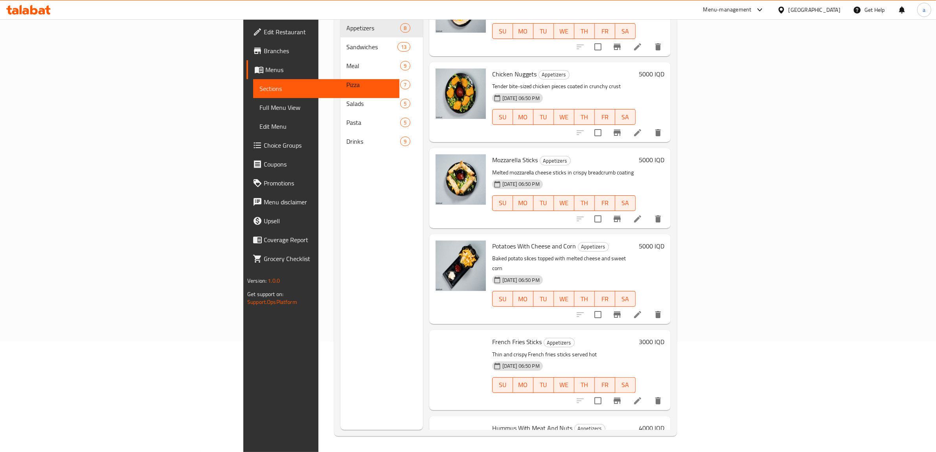
scroll to position [254, 0]
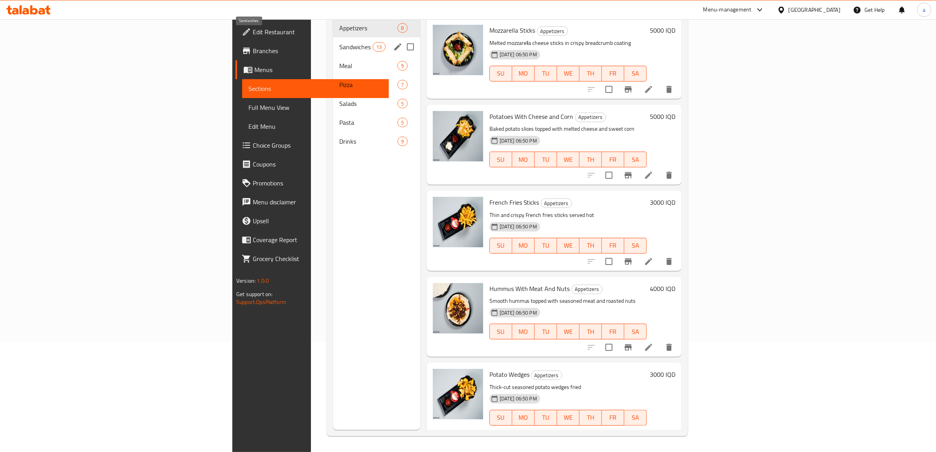
click at [339, 42] on span "Sandwiches" at bounding box center [355, 46] width 33 height 9
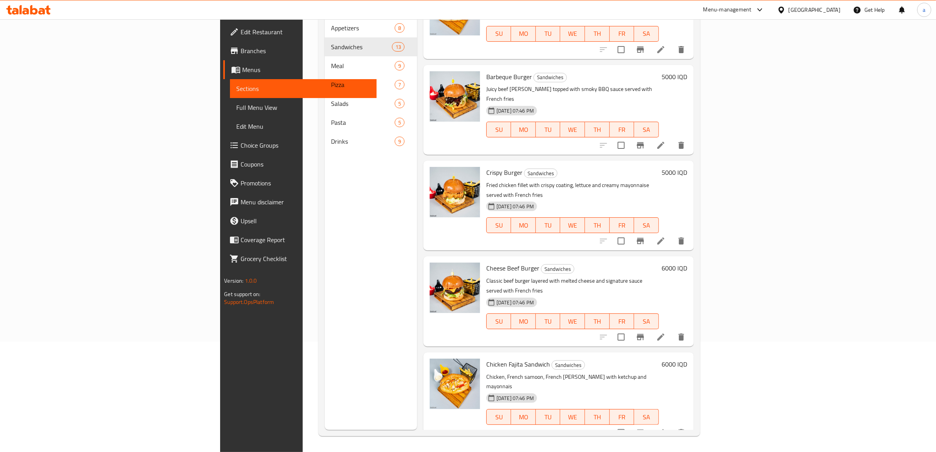
scroll to position [684, 0]
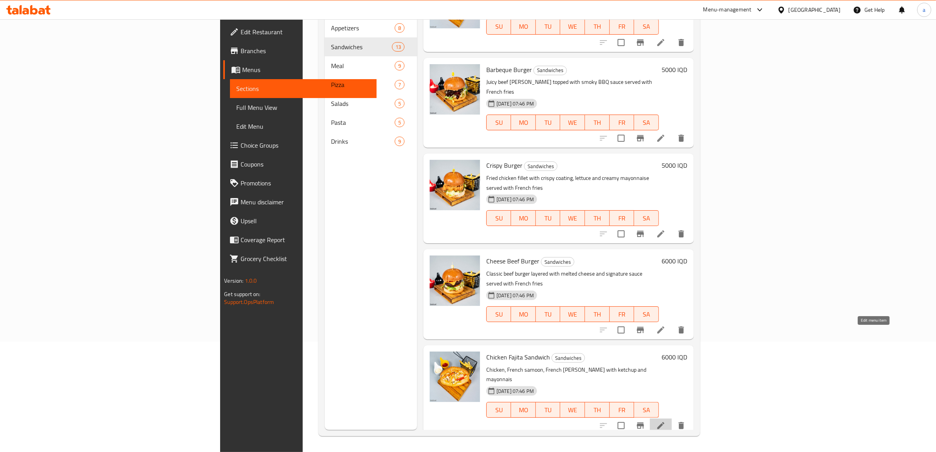
click at [666, 420] on icon at bounding box center [660, 424] width 9 height 9
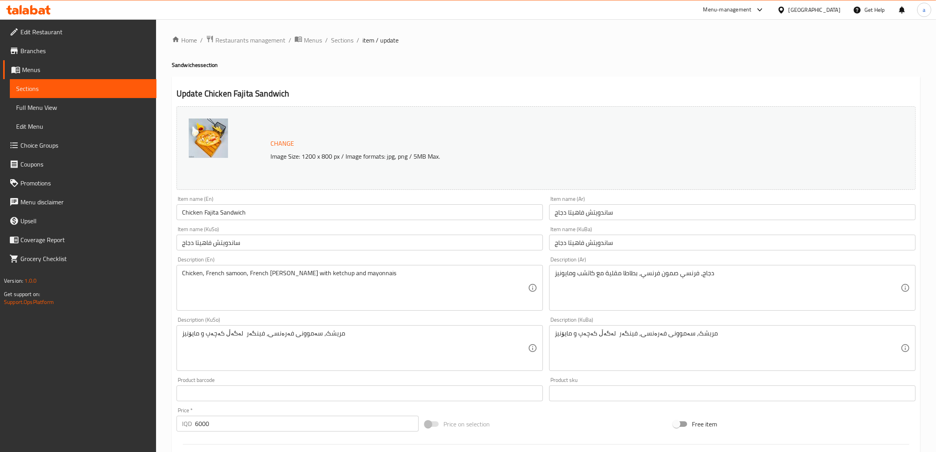
click at [581, 245] on input "ساندويتش فاهيتا دجاج" at bounding box center [732, 242] width 367 height 16
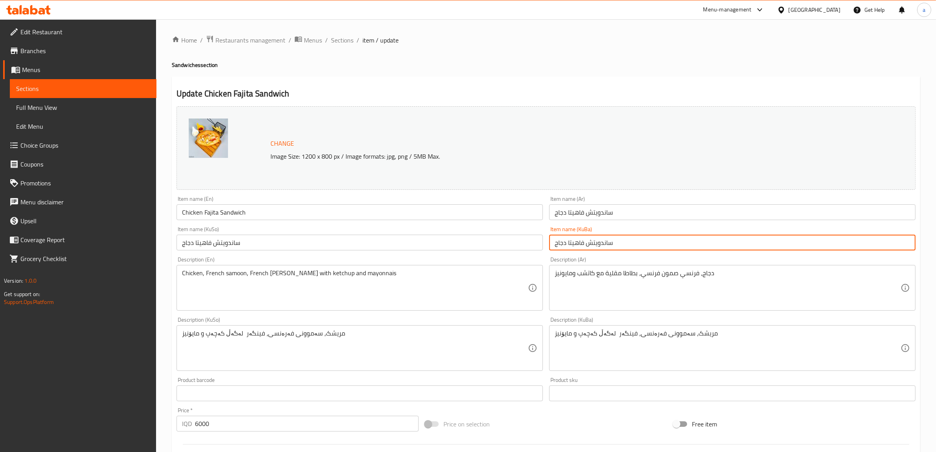
click at [581, 245] on input "ساندويتش فاهيتا دجاج" at bounding box center [732, 242] width 367 height 16
type input "سەندویچی فاهیتای مریشک"
click at [407, 244] on input "ساندويتش فاهيتا دجاج" at bounding box center [360, 242] width 367 height 16
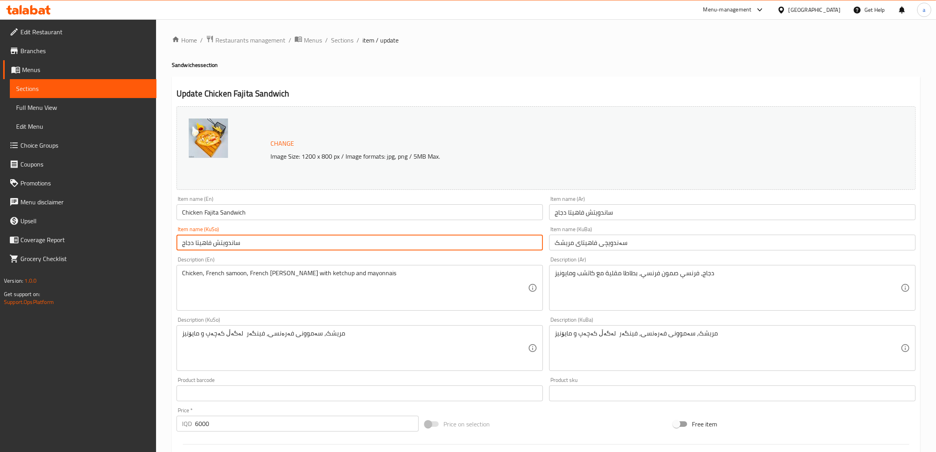
click at [407, 244] on input "ساندويتش فاهيتا دجاج" at bounding box center [360, 242] width 367 height 16
paste input "ەندویچی فاهیتای مریشک"
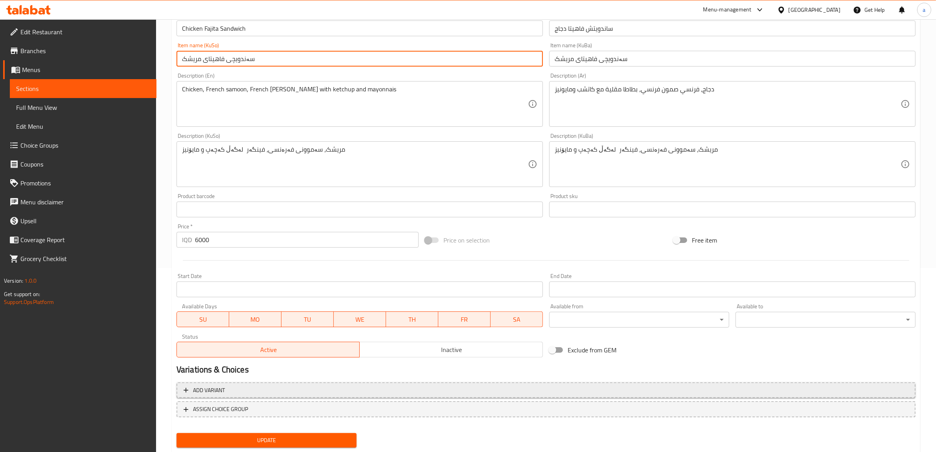
scroll to position [205, 0]
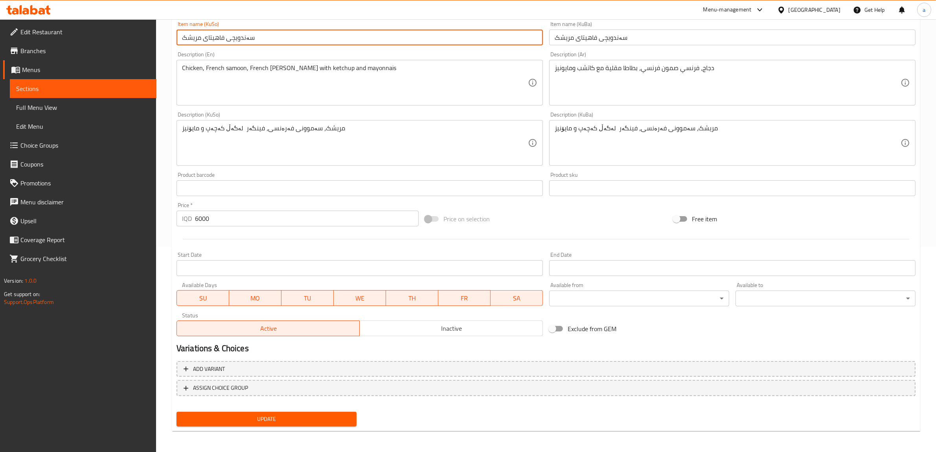
type input "سەندویچی فاهیتای مریشک"
click at [302, 415] on span "Update" at bounding box center [267, 419] width 168 height 10
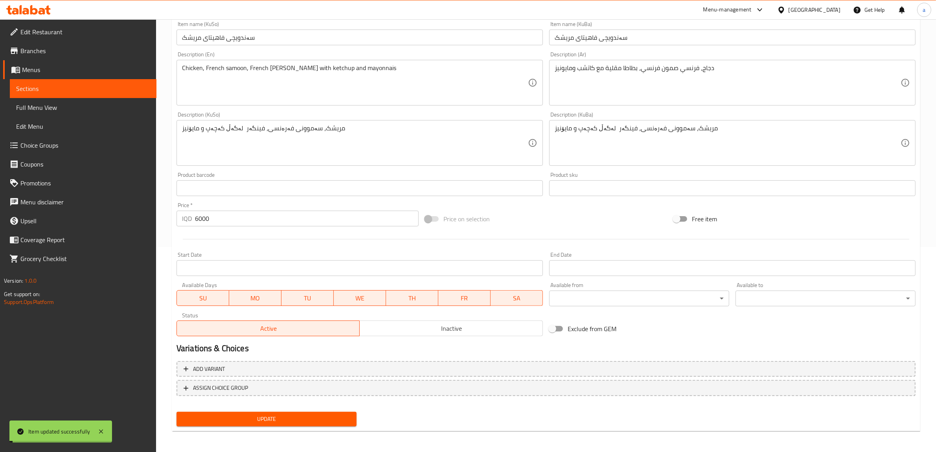
click at [297, 419] on span "Update" at bounding box center [267, 419] width 168 height 10
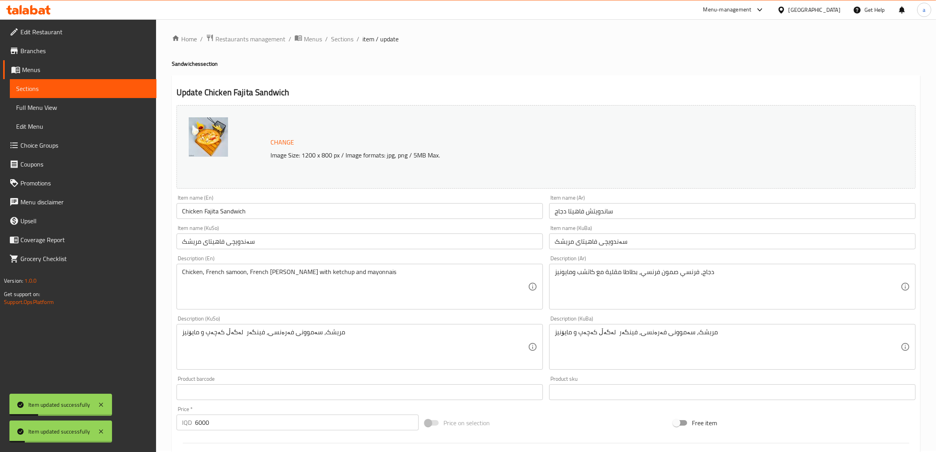
scroll to position [0, 0]
click at [345, 39] on span "Sections" at bounding box center [342, 39] width 22 height 9
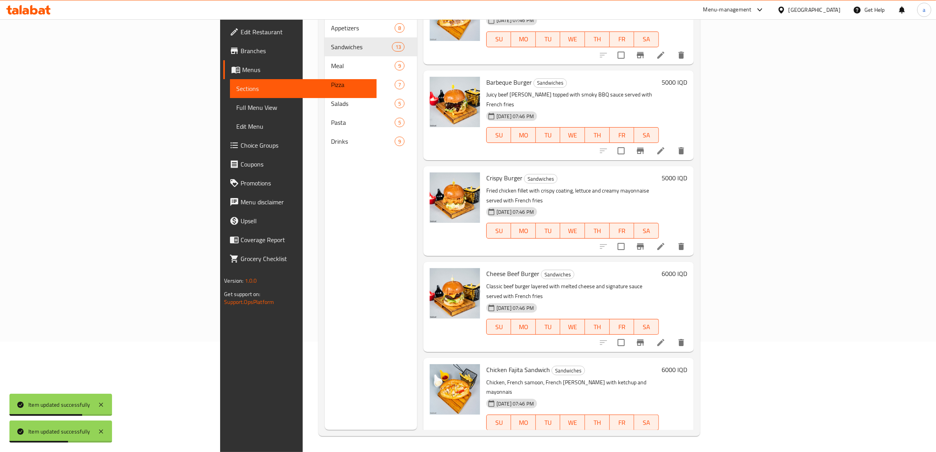
scroll to position [684, 0]
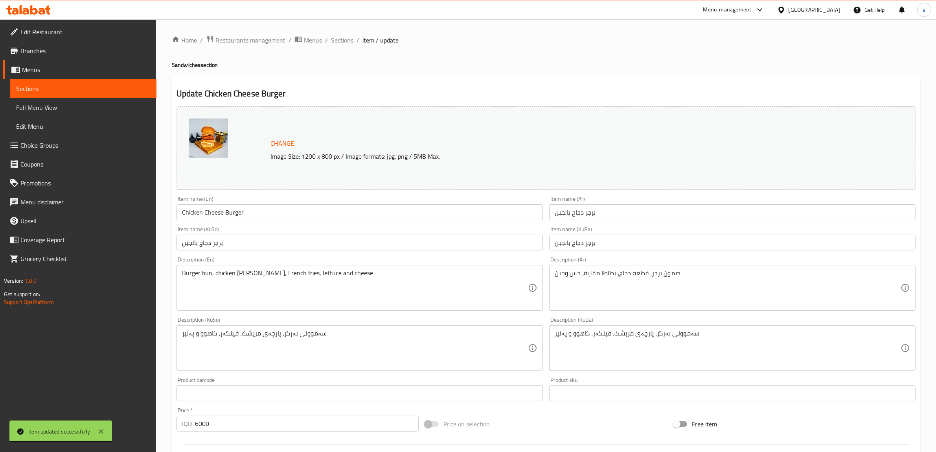
click at [588, 245] on input "برجر دجاج بالجبن" at bounding box center [732, 242] width 367 height 16
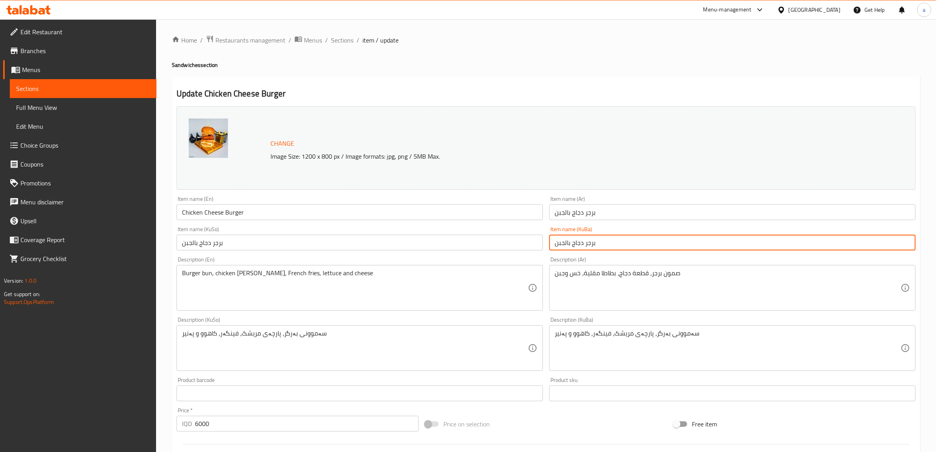
click at [588, 245] on input "برجر دجاج بالجبن" at bounding box center [732, 242] width 367 height 16
type input "بەرگری مریشک بە پەنیر"
click at [220, 241] on input "برجر دجاج بالجبن" at bounding box center [360, 242] width 367 height 16
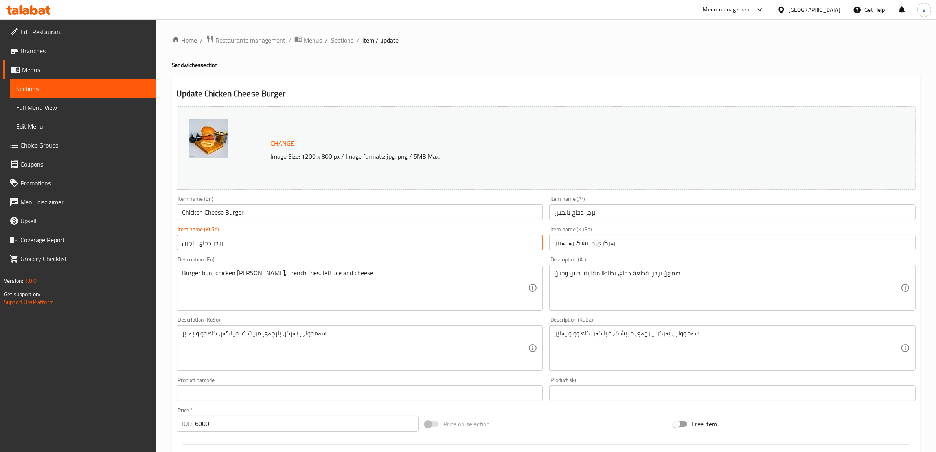
click at [220, 241] on input "برجر دجاج بالجبن" at bounding box center [360, 242] width 367 height 16
paste input "ەرگری مریشک بە پەنیر"
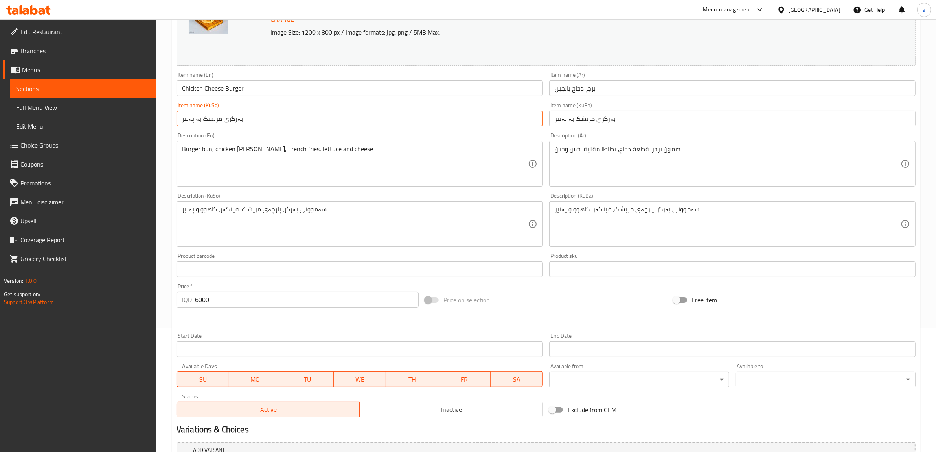
scroll to position [205, 0]
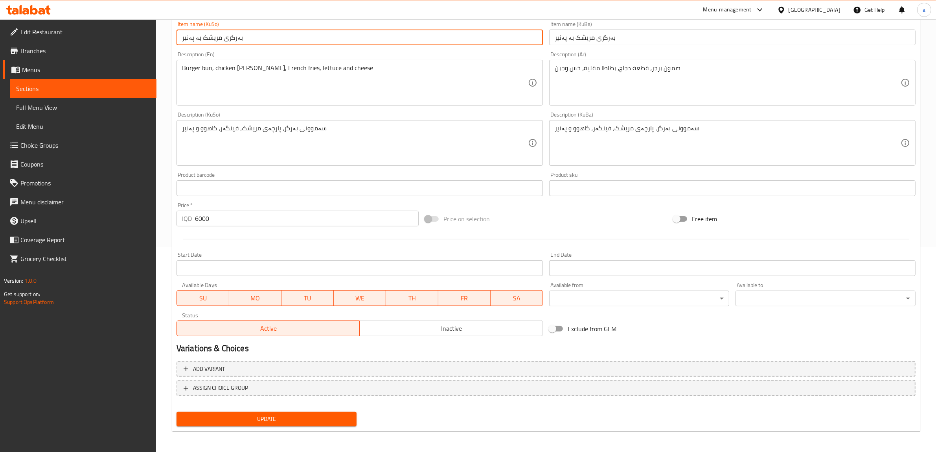
type input "بەرگری مریشک بە پەنیر"
click at [264, 416] on span "Update" at bounding box center [267, 419] width 168 height 10
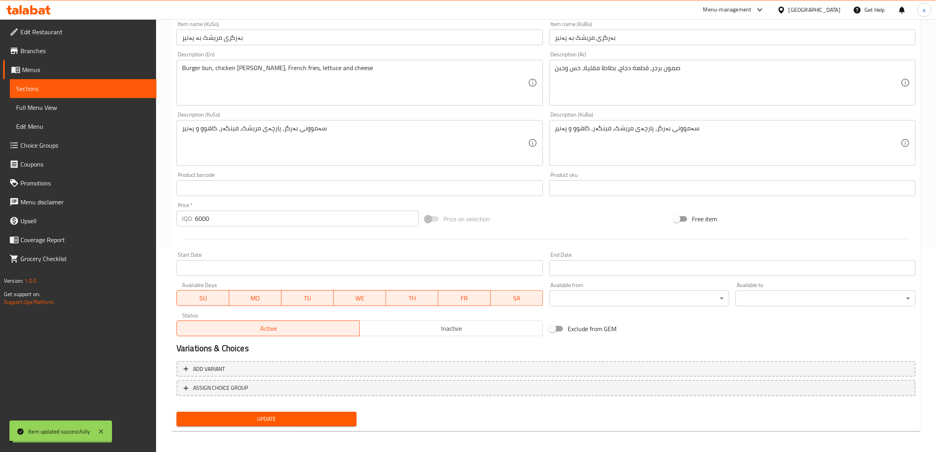
click at [278, 422] on span "Update" at bounding box center [267, 419] width 168 height 10
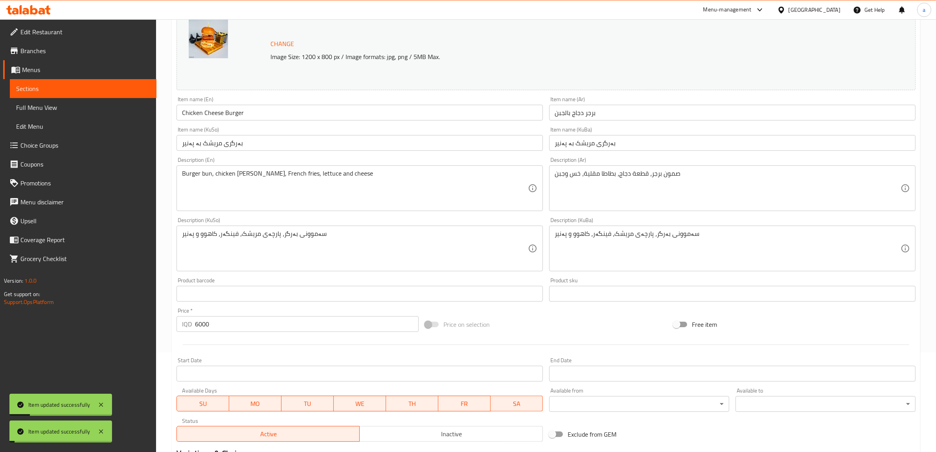
scroll to position [0, 0]
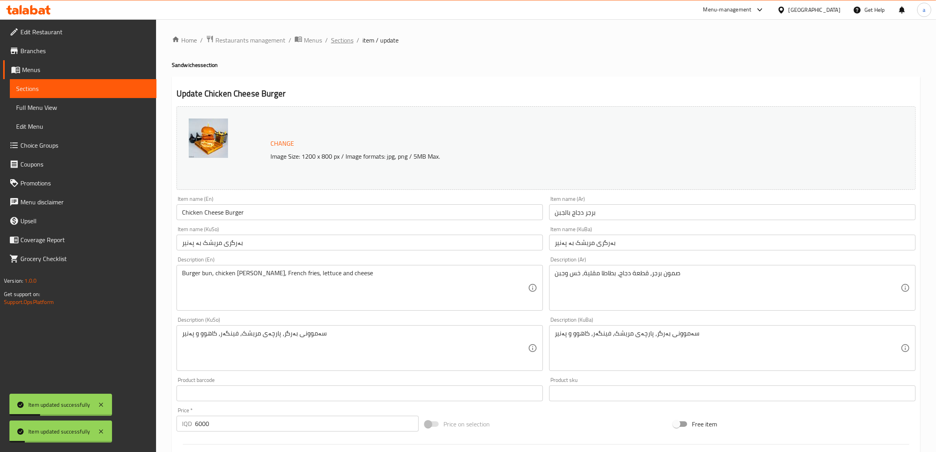
click at [344, 35] on span "Sections" at bounding box center [342, 39] width 22 height 9
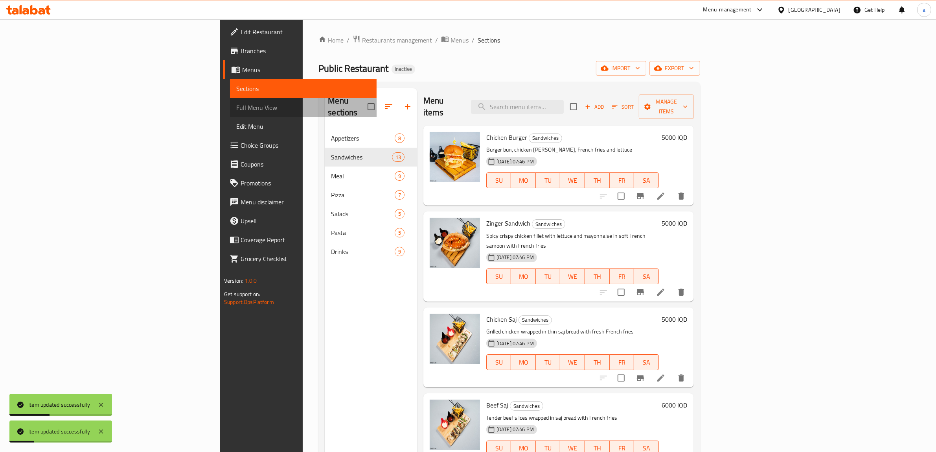
click at [236, 103] on span "Full Menu View" at bounding box center [303, 107] width 134 height 9
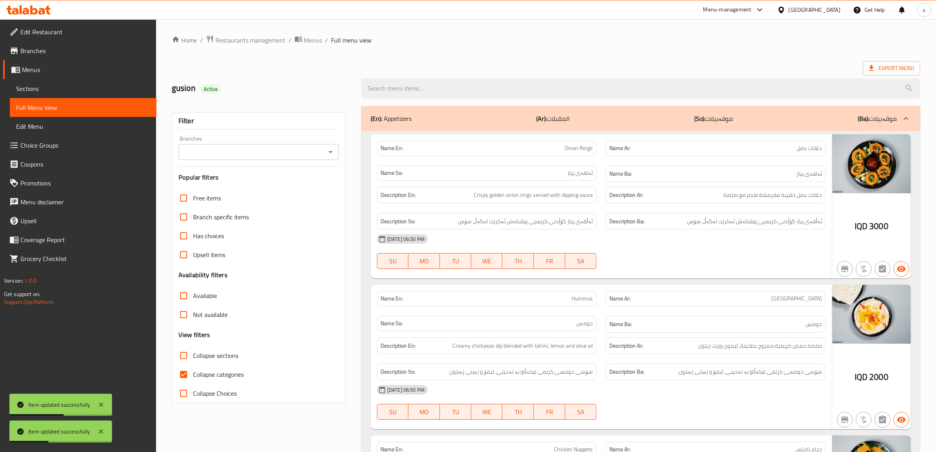
click at [332, 153] on icon "Open" at bounding box center [330, 151] width 9 height 9
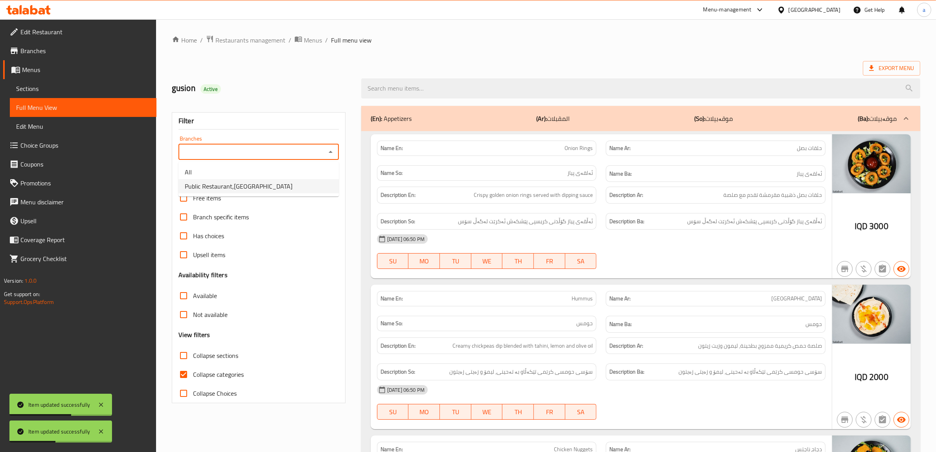
click at [235, 185] on span "Public Restaurant,Hesarok" at bounding box center [239, 185] width 108 height 9
type input "Public Restaurant,Hesarok"
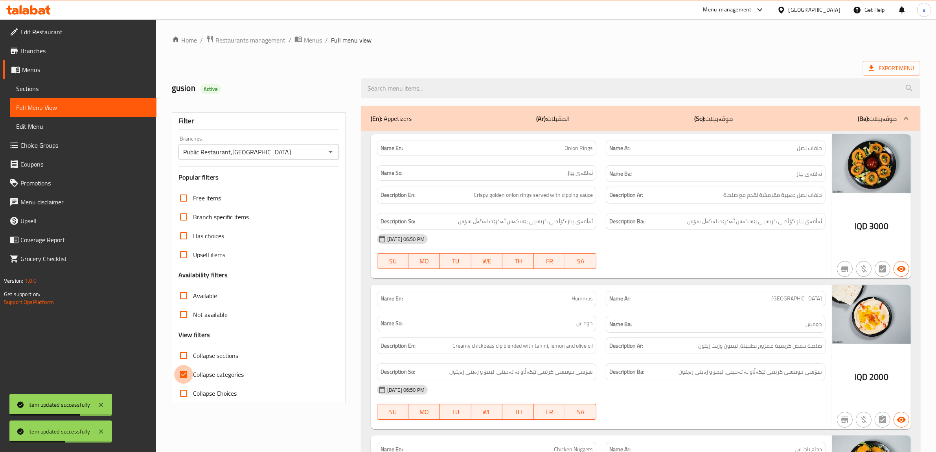
click at [183, 375] on input "Collapse categories" at bounding box center [183, 374] width 19 height 19
checkbox input "false"
click at [185, 351] on input "Collapse sections" at bounding box center [183, 355] width 19 height 19
checkbox input "true"
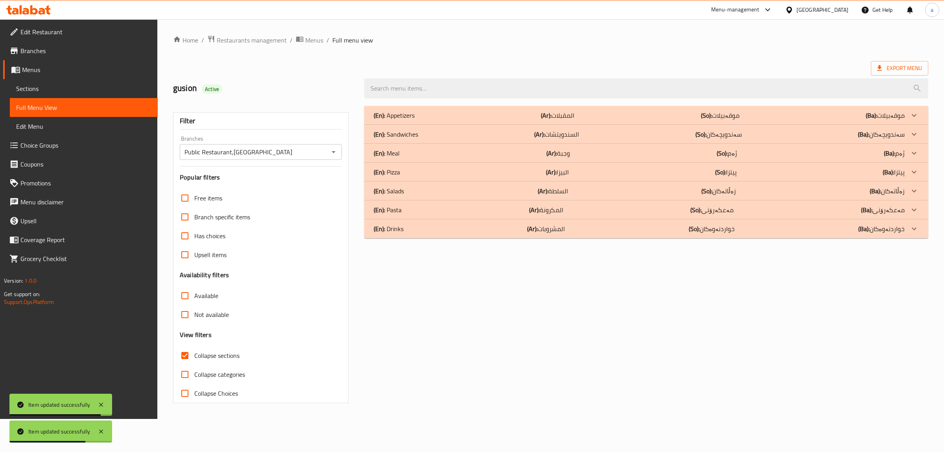
click at [400, 120] on div "(En): Meal (Ar): وجبة (So): ژەم (Ba): ژەم" at bounding box center [639, 115] width 531 height 9
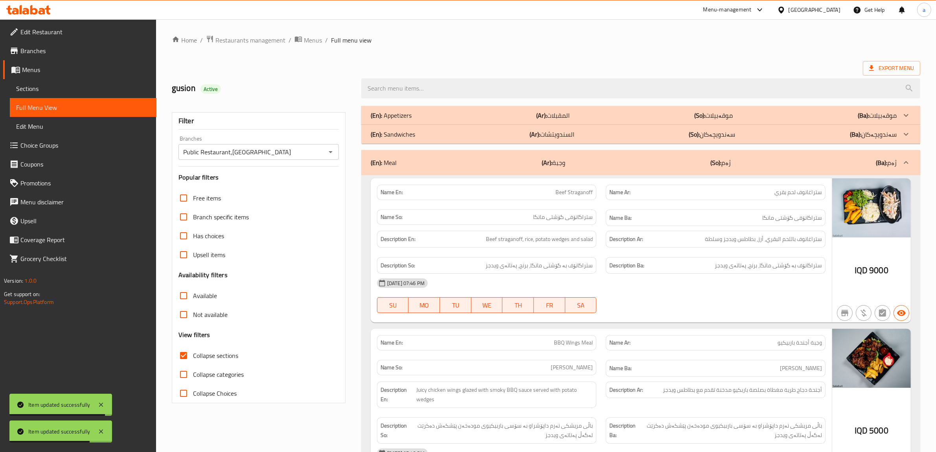
click at [400, 120] on p "(En): Sandwiches" at bounding box center [391, 115] width 41 height 9
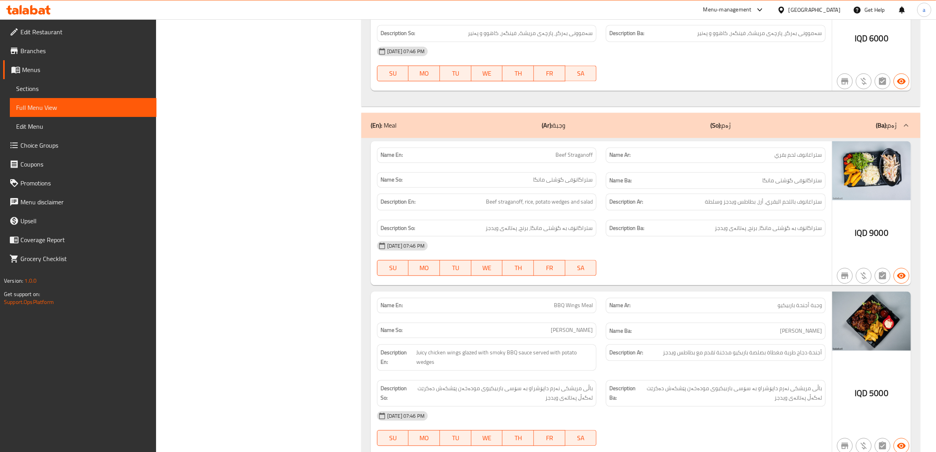
scroll to position [2152, 0]
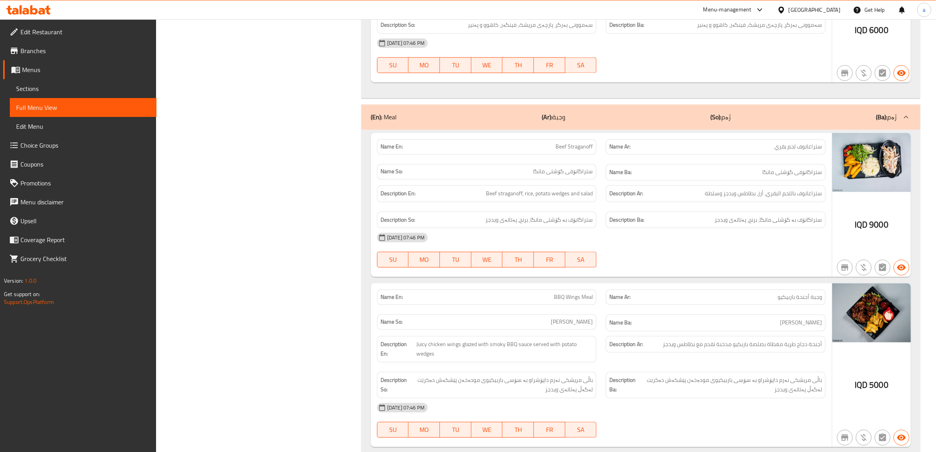
click at [40, 87] on span "Sections" at bounding box center [83, 88] width 134 height 9
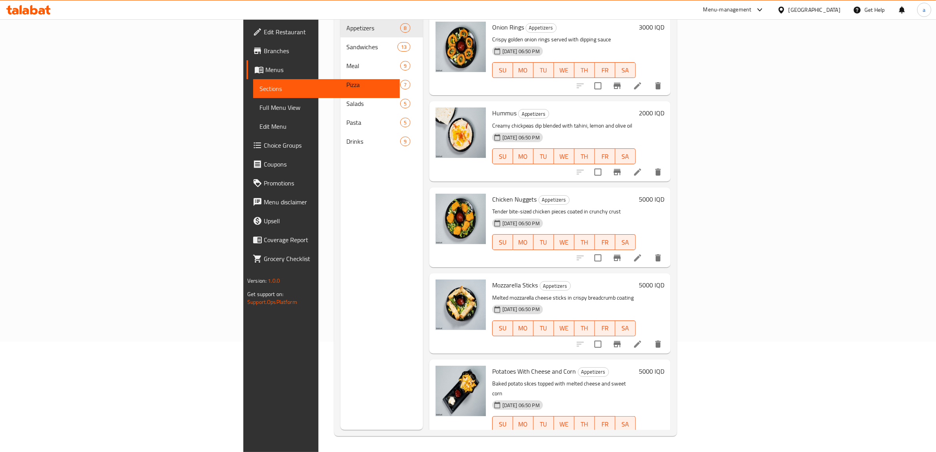
scroll to position [111, 0]
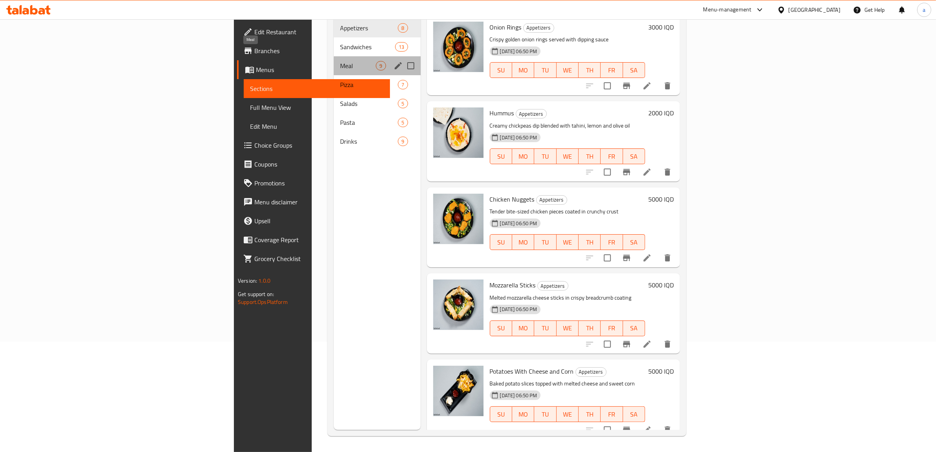
click at [340, 61] on span "Meal" at bounding box center [358, 65] width 36 height 9
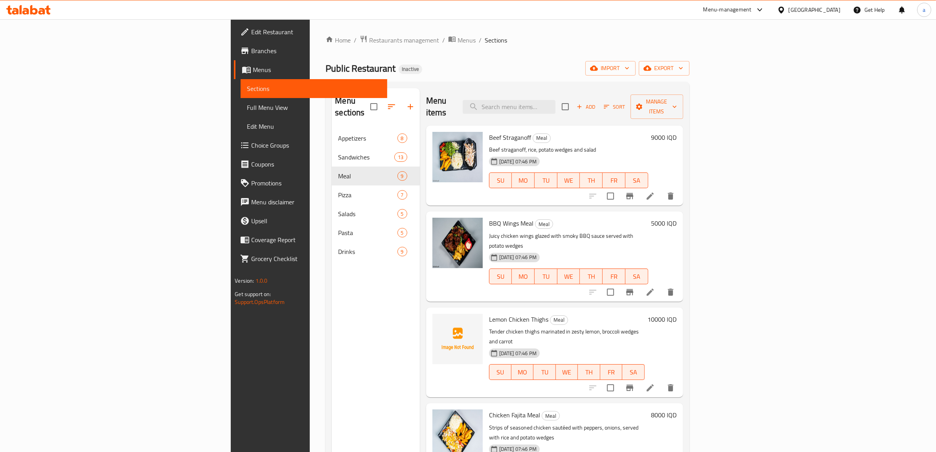
click at [654, 192] on icon at bounding box center [650, 195] width 7 height 7
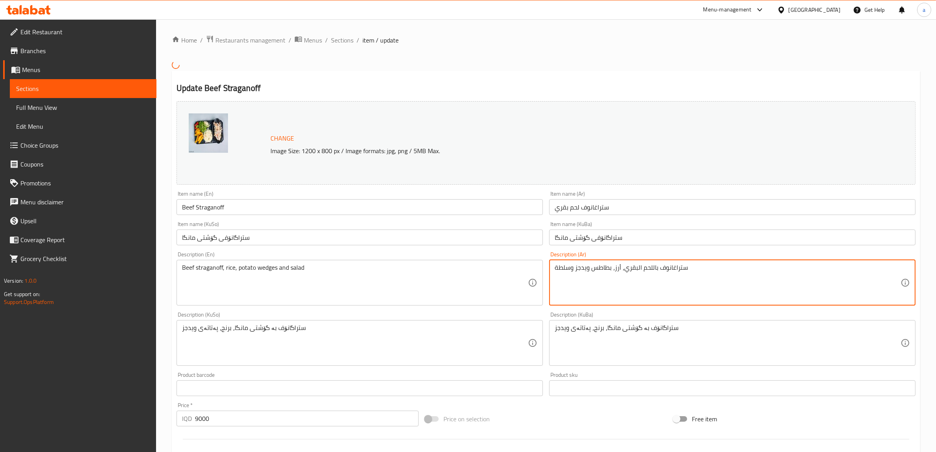
click at [577, 269] on textarea "ستراغانوف باللحم البقري، أرز، بطاطس ويدجز وسلطة" at bounding box center [728, 282] width 346 height 37
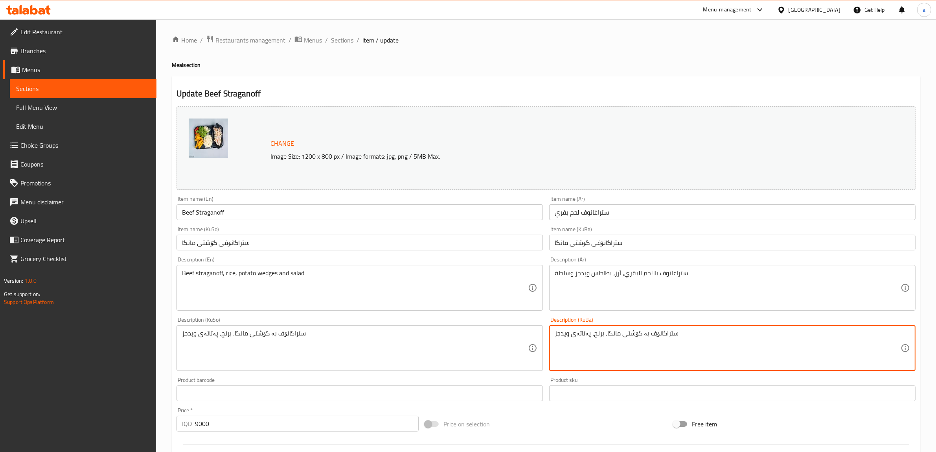
click at [574, 334] on textarea "ستراگانۆف بە گۆشتی مانگا، برنج، پەتاتەی ویدجز" at bounding box center [728, 347] width 346 height 37
type textarea "ستراگانۆف بە گۆشتی مانگا، برنج، پەتاتەی ویدجز و زەڵاتە"
click at [278, 339] on textarea "ستراگانۆف بە گۆشتی مانگا، برنج، پەتاتەی ویدجز" at bounding box center [355, 347] width 346 height 37
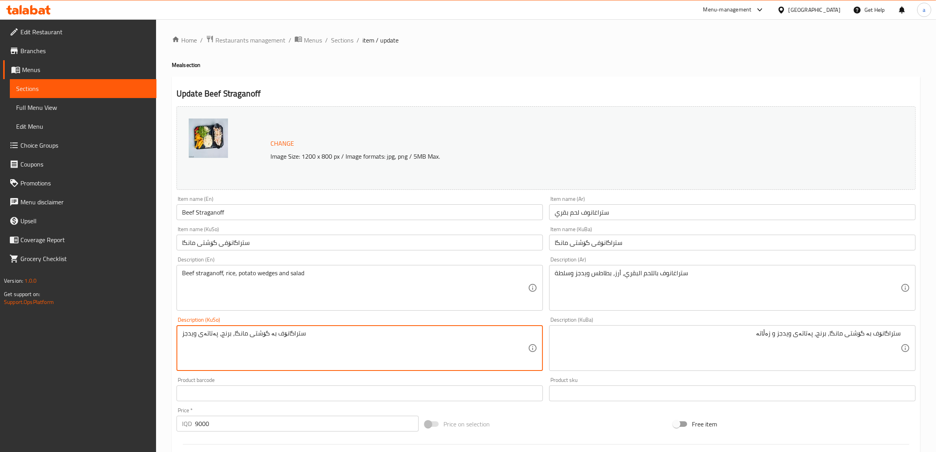
click at [278, 339] on textarea "ستراگانۆف بە گۆشتی مانگا، برنج، پەتاتەی ویدجز" at bounding box center [355, 347] width 346 height 37
paste textarea "و زەڵاتە"
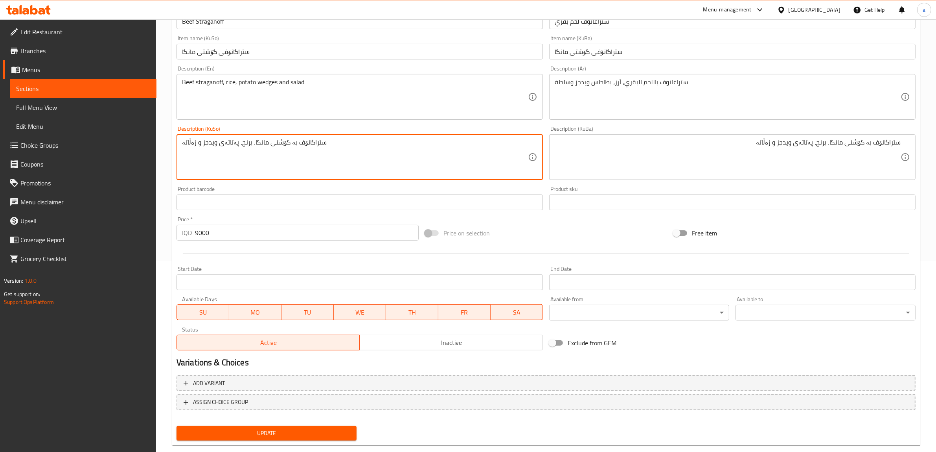
scroll to position [205, 0]
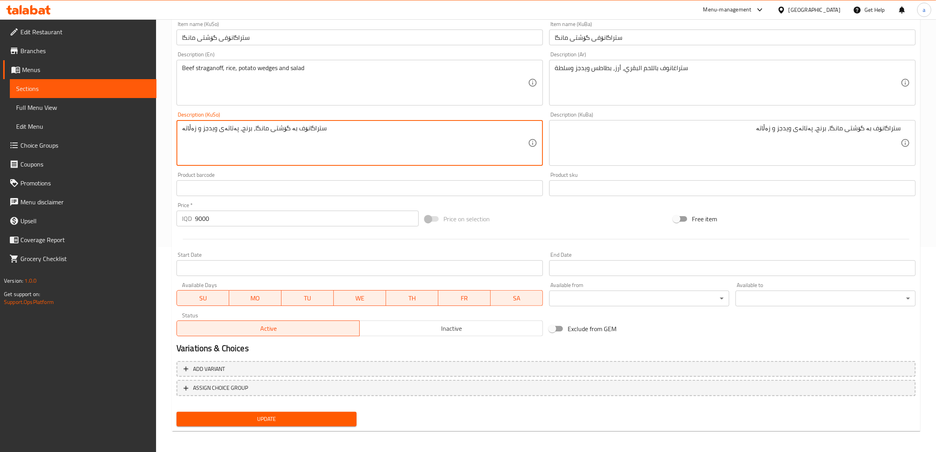
type textarea "ستراگانۆف بە گۆشتی مانگا، برنج، پەتاتەی ویدجز و زەڵاتە"
click at [277, 422] on span "Update" at bounding box center [267, 419] width 168 height 10
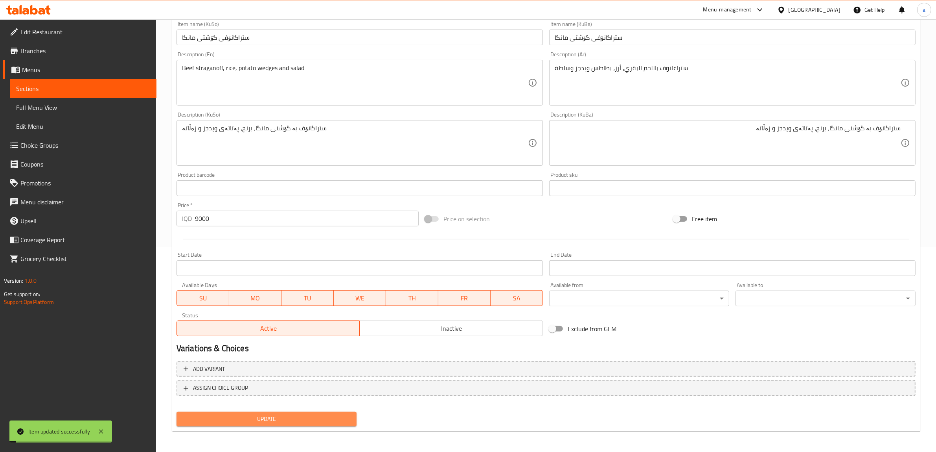
click at [274, 418] on span "Update" at bounding box center [267, 419] width 168 height 10
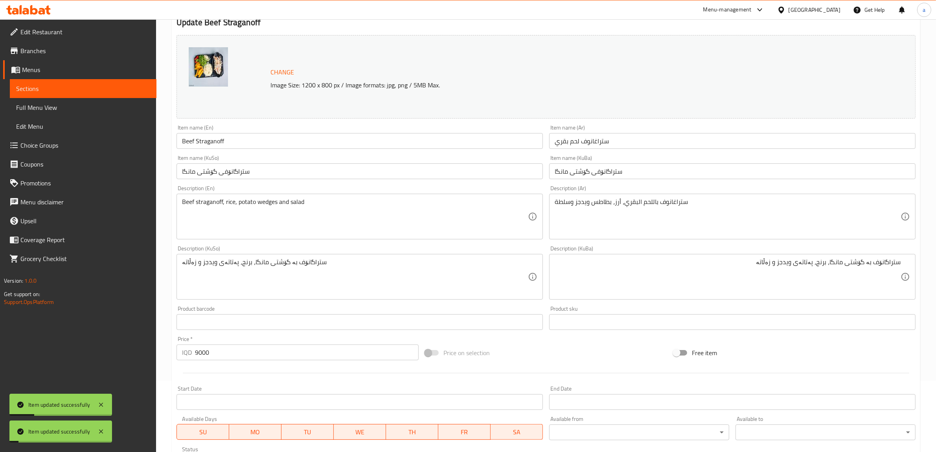
scroll to position [0, 0]
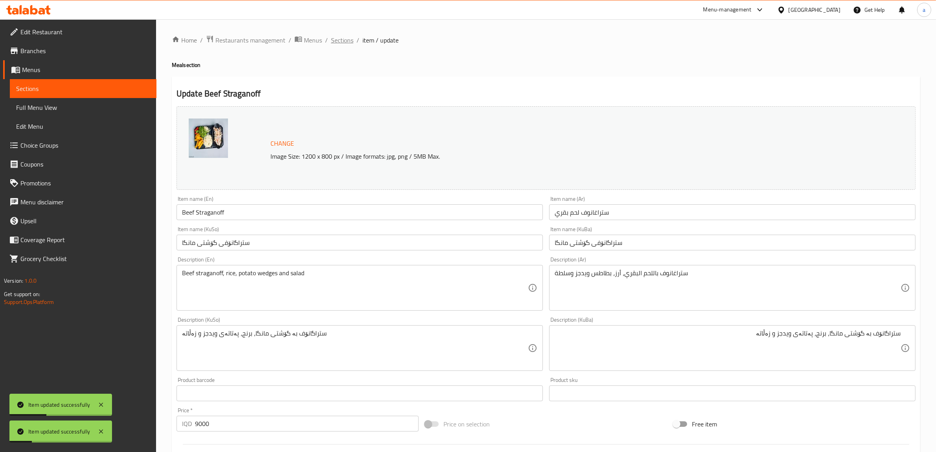
click at [339, 39] on span "Sections" at bounding box center [342, 39] width 22 height 9
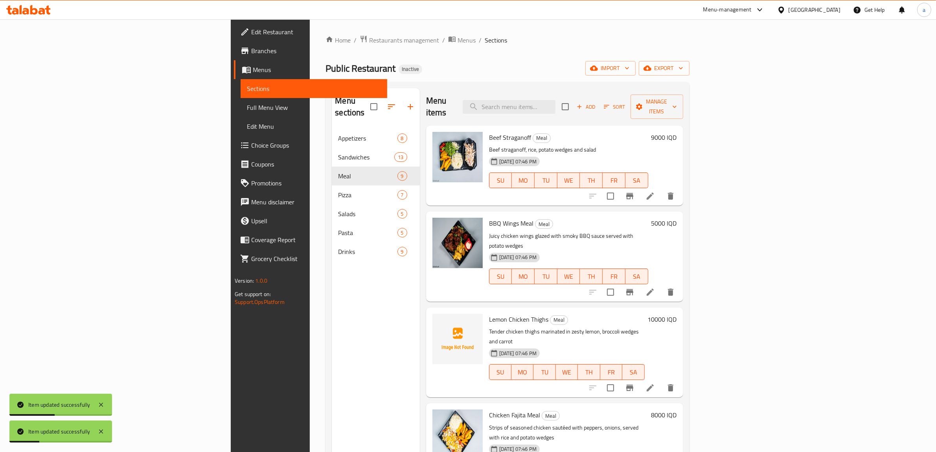
click at [247, 103] on span "Full Menu View" at bounding box center [314, 107] width 134 height 9
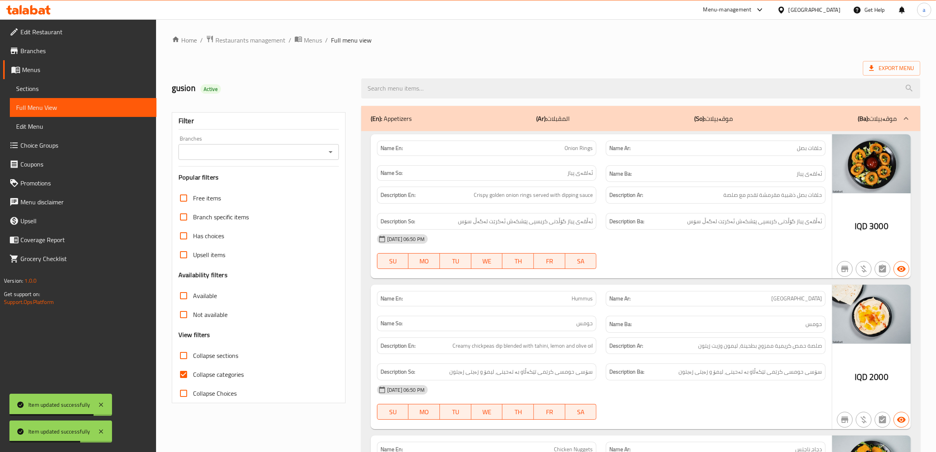
click at [184, 374] on input "Collapse categories" at bounding box center [183, 374] width 19 height 19
checkbox input "false"
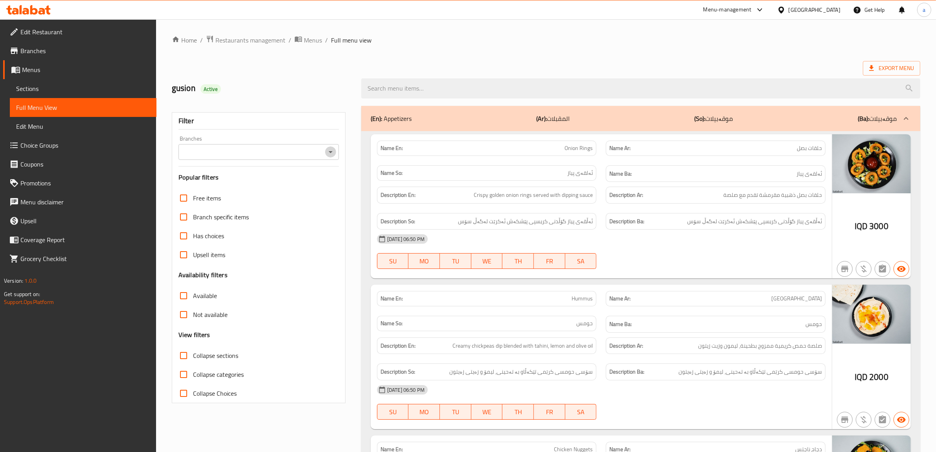
click at [334, 151] on icon "Open" at bounding box center [330, 151] width 9 height 9
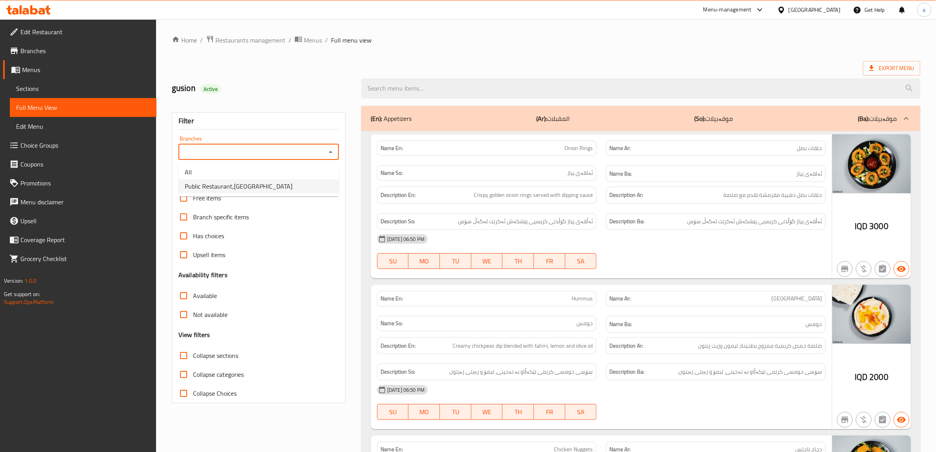
click at [265, 181] on li "Public Restaurant,Hesarok" at bounding box center [259, 186] width 160 height 14
type input "Public Restaurant,Hesarok"
click at [183, 355] on input "Collapse sections" at bounding box center [183, 355] width 19 height 19
checkbox input "true"
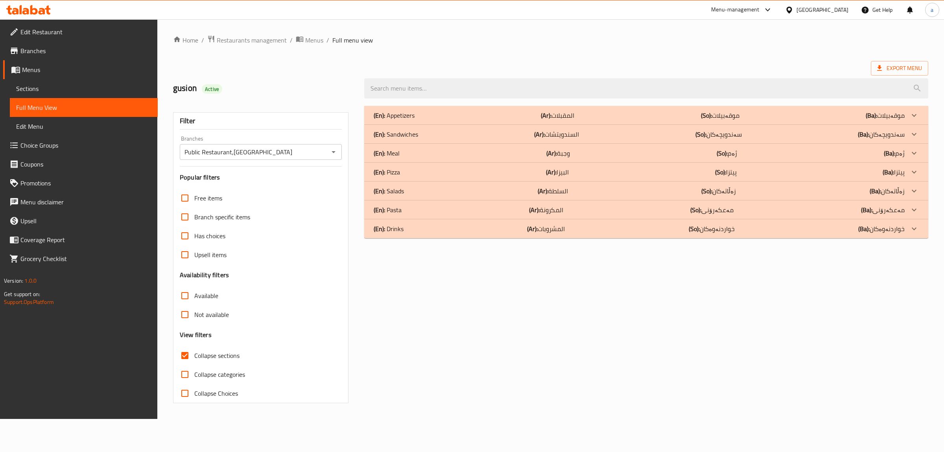
click at [402, 120] on div "(En): Meal (Ar): وجبة (So): ژەم (Ba): ژەم" at bounding box center [639, 115] width 531 height 9
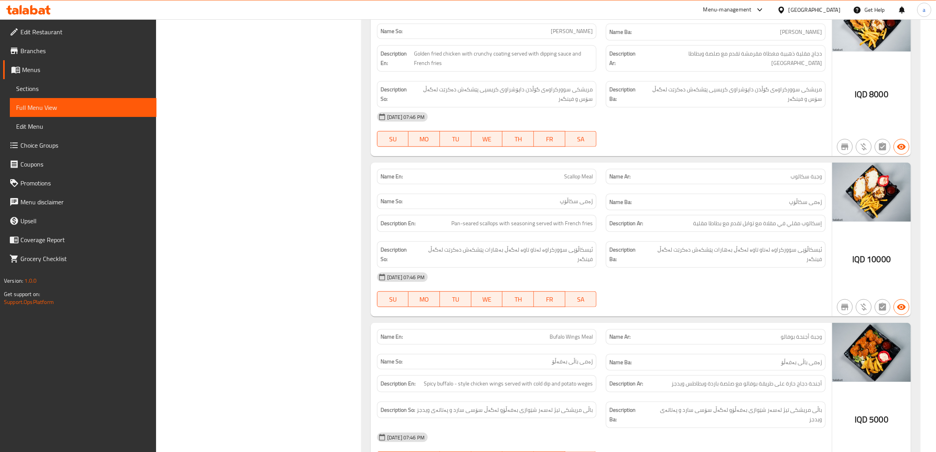
scroll to position [996, 0]
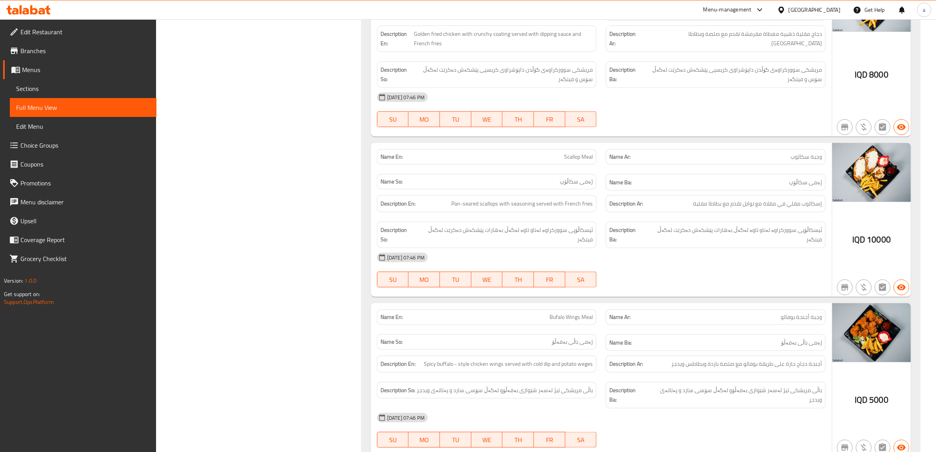
click at [38, 89] on span "Sections" at bounding box center [83, 88] width 134 height 9
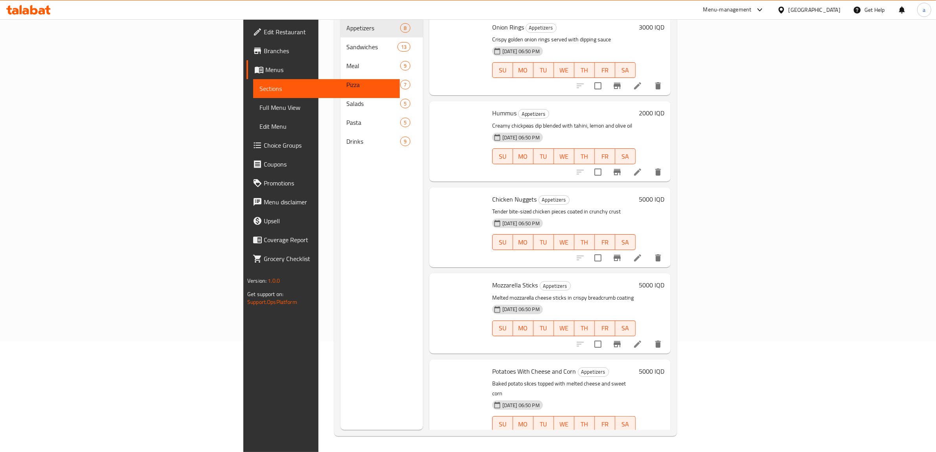
scroll to position [111, 0]
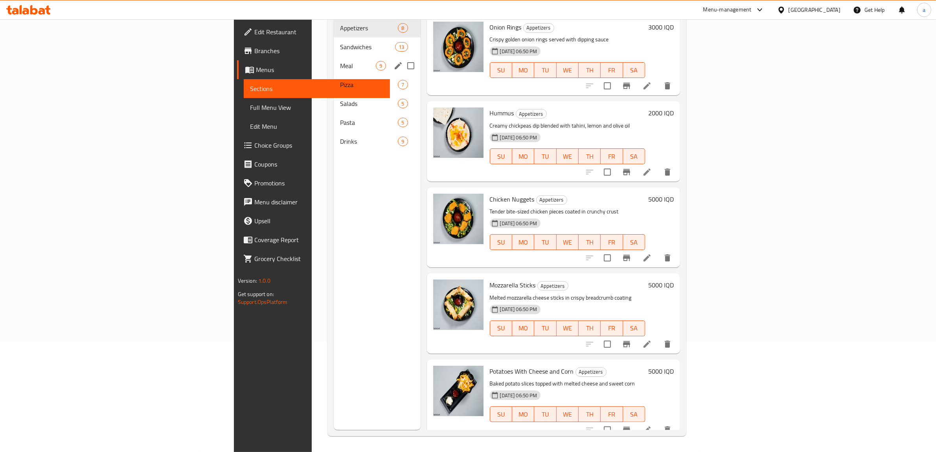
click at [334, 59] on div "Meal 9" at bounding box center [377, 65] width 87 height 19
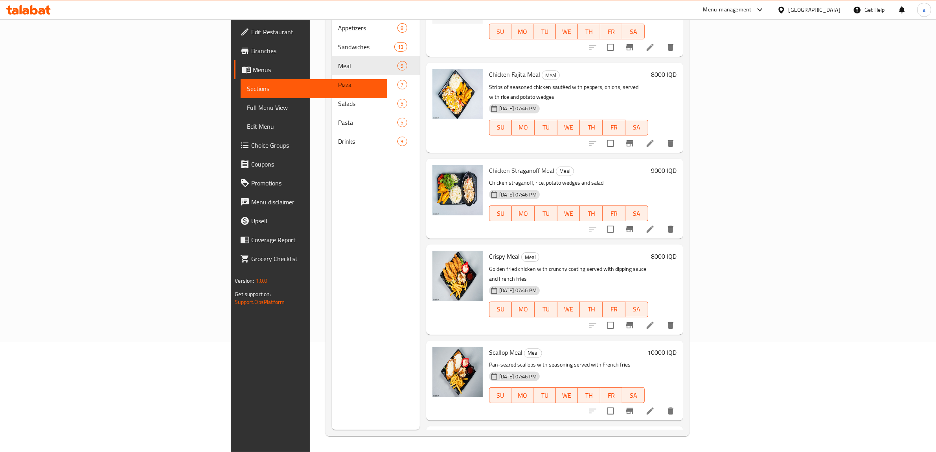
scroll to position [328, 0]
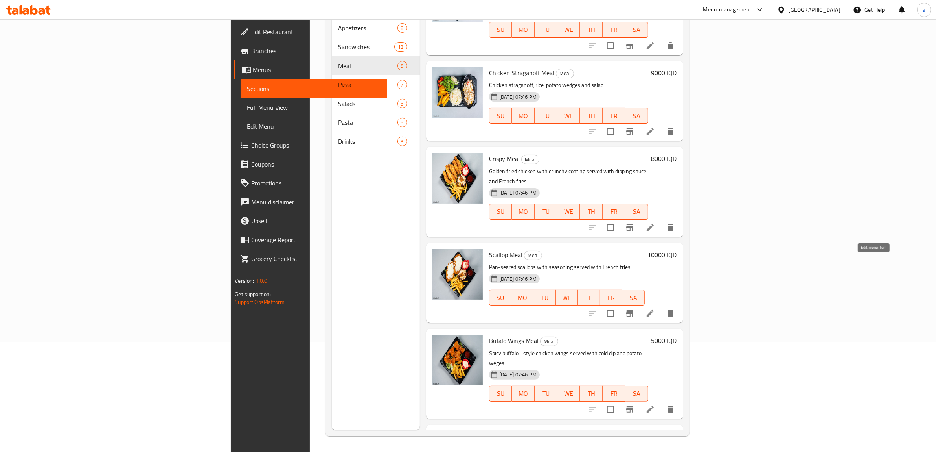
click at [655, 308] on icon at bounding box center [650, 312] width 9 height 9
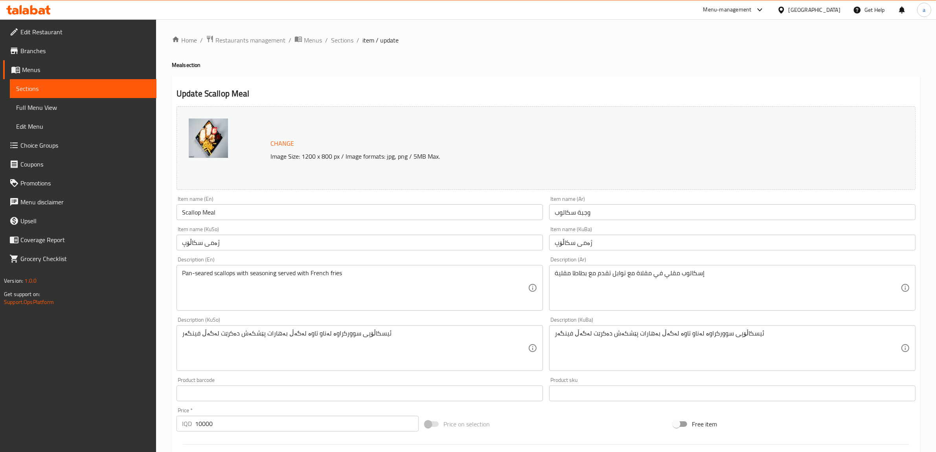
click at [586, 336] on textarea "ئیسکاڵۆپی سوورکراوە لەناو تاوە لەگەڵ بەهارات پێشکەش دەکرێت لەگەڵ فینگەر" at bounding box center [728, 347] width 346 height 37
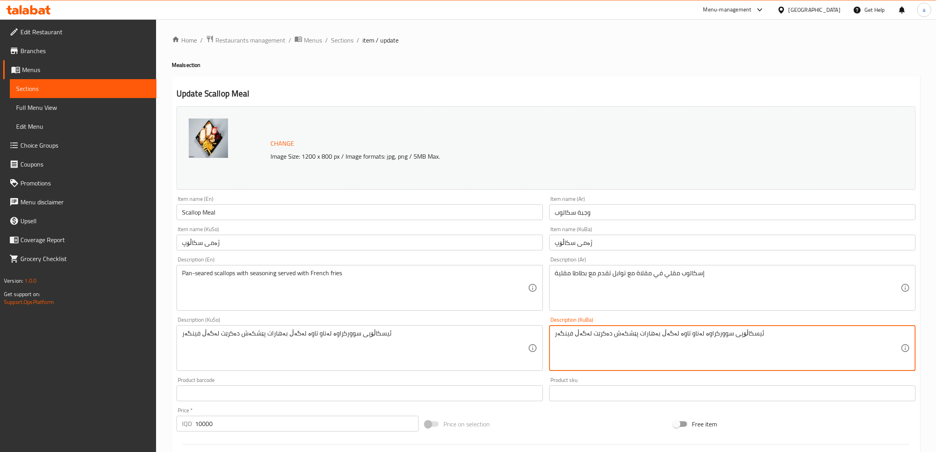
click at [586, 336] on textarea "ئیسکاڵۆپی سوورکراوە لەناو تاوە لەگەڵ بەهارات پێشکەش دەکرێت لەگەڵ فینگەر" at bounding box center [728, 347] width 346 height 37
paste textarea "پێشکەش دەکرێت لەگەڵ"
type textarea "ئیسکاڵۆپی سوورکراوە لەناو تاوە پێشکەش دەکرێت لەگەڵ بەهارات و فینگەر"
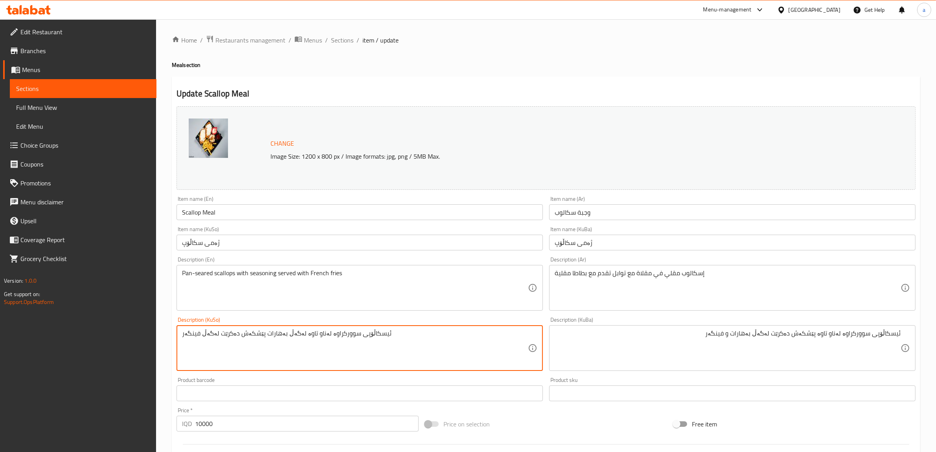
click at [392, 341] on textarea "ئیسکاڵۆپی سوورکراوە لەناو تاوە لەگەڵ بەهارات پێشکەش دەکرێت لەگەڵ فینگەر" at bounding box center [355, 347] width 346 height 37
paste textarea "ێشکەش دەکرێت لەگەڵ بەهارات و"
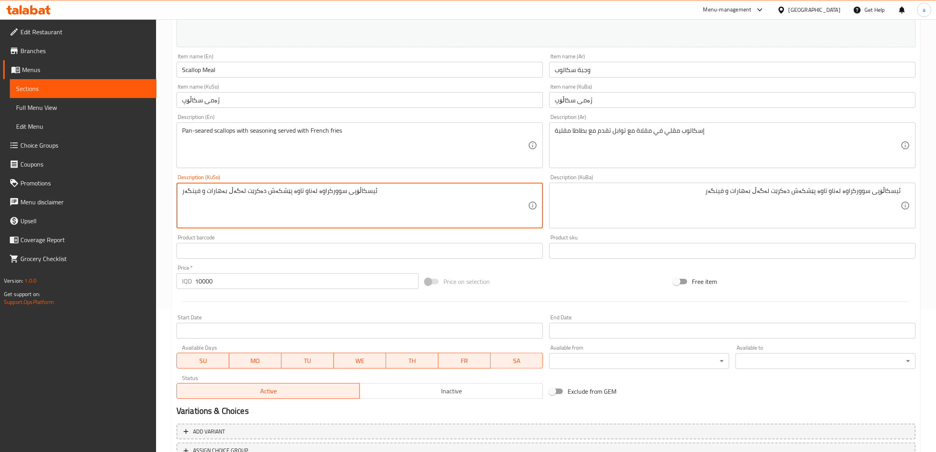
scroll to position [205, 0]
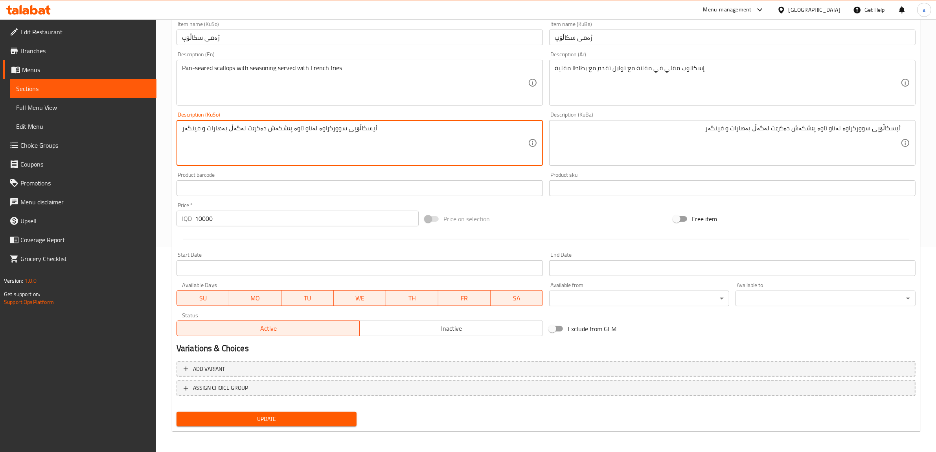
type textarea "ئیسکاڵۆپی سوورکراوە لەناو تاوە پێشکەش دەکرێت لەگەڵ بەهارات و فینگەر"
click at [241, 423] on button "Update" at bounding box center [267, 418] width 180 height 15
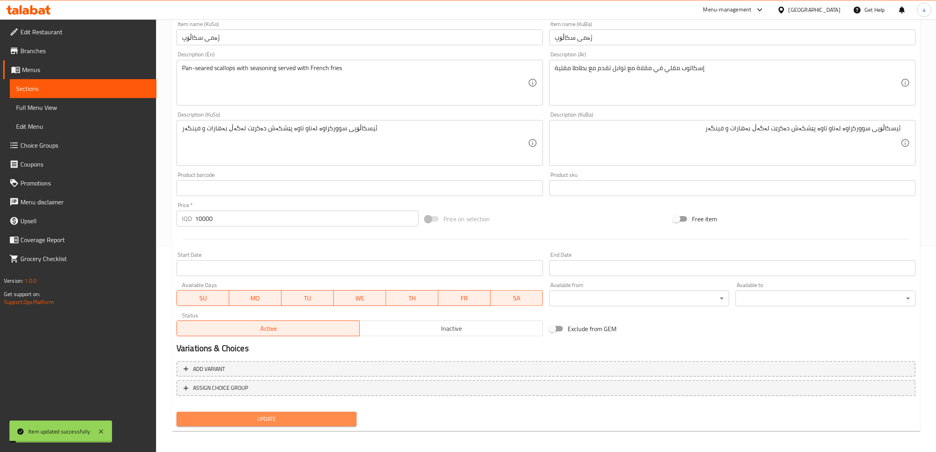
click at [241, 420] on span "Update" at bounding box center [267, 419] width 168 height 10
click at [241, 419] on span "Update" at bounding box center [267, 419] width 168 height 10
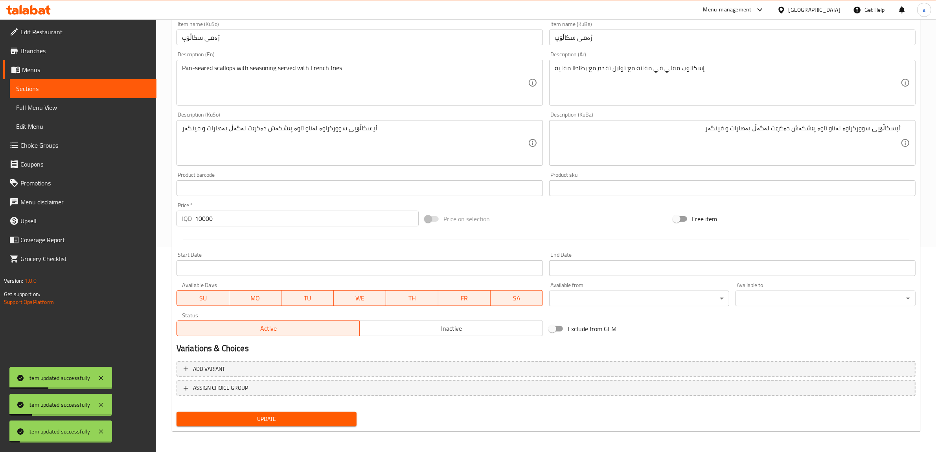
click at [56, 112] on link "Full Menu View" at bounding box center [83, 107] width 147 height 19
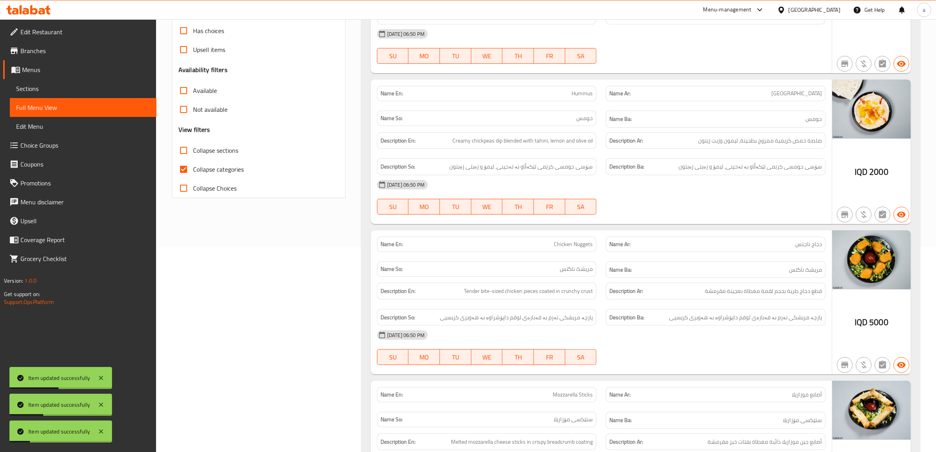
click at [181, 166] on input "Collapse categories" at bounding box center [183, 169] width 19 height 19
checkbox input "false"
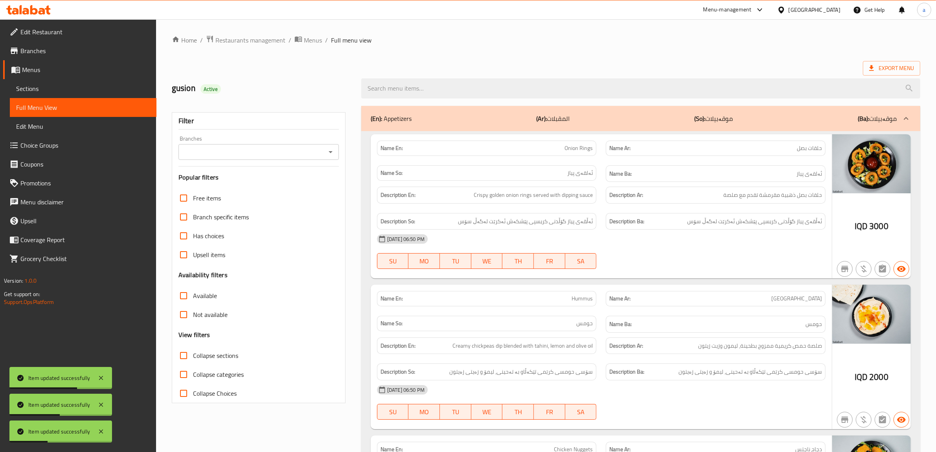
click at [331, 151] on icon "Open" at bounding box center [330, 151] width 9 height 9
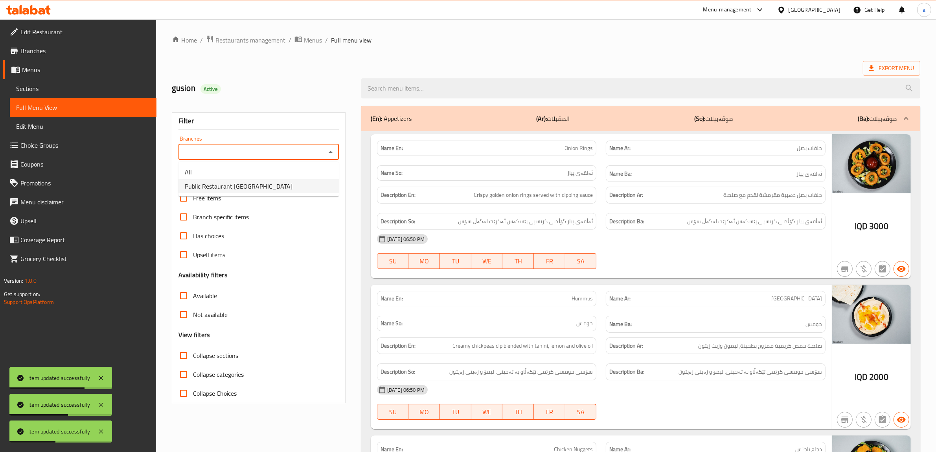
drag, startPoint x: 246, startPoint y: 186, endPoint x: 205, endPoint y: 237, distance: 65.8
click at [246, 186] on span "Public Restaurant,Hesarok" at bounding box center [239, 185] width 108 height 9
type input "Public Restaurant,Hesarok"
click at [184, 353] on input "Collapse sections" at bounding box center [183, 355] width 19 height 19
checkbox input "true"
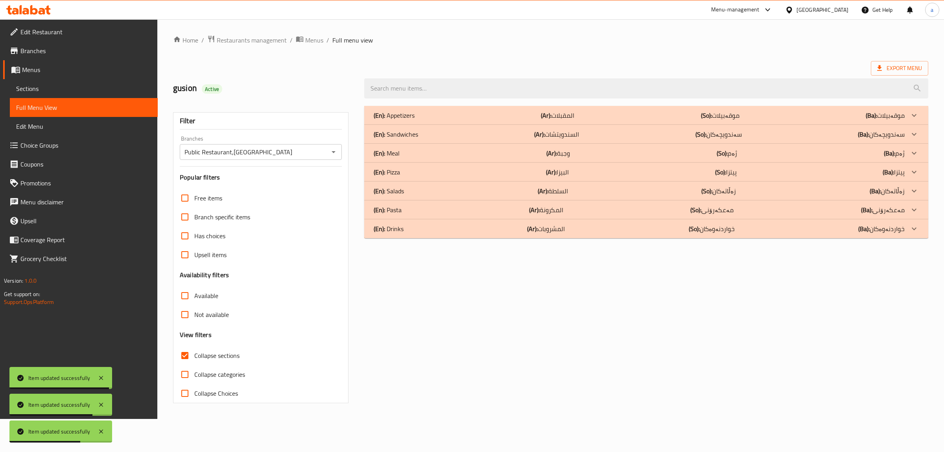
click at [401, 120] on div "(En): Meal (Ar): وجبة (So): ژەم (Ba): ژەم" at bounding box center [639, 115] width 531 height 9
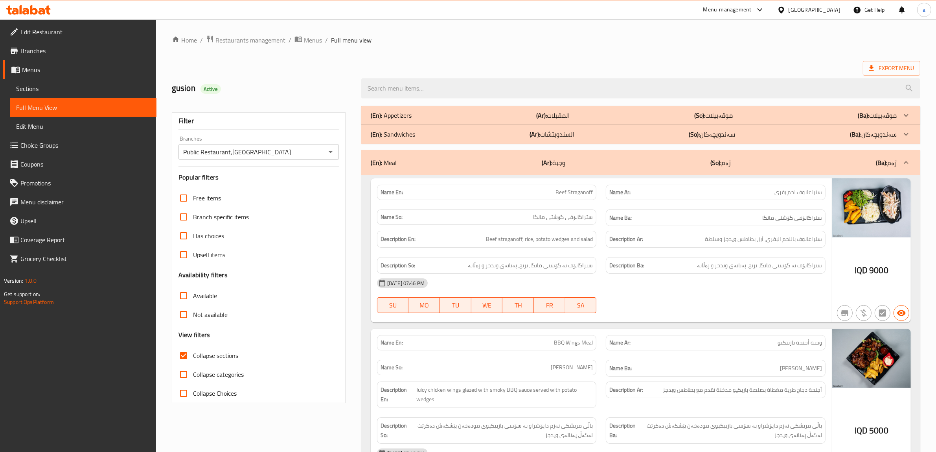
drag, startPoint x: 702, startPoint y: 227, endPoint x: 707, endPoint y: 107, distance: 120.1
click at [695, 121] on b "(So):" at bounding box center [700, 115] width 11 height 12
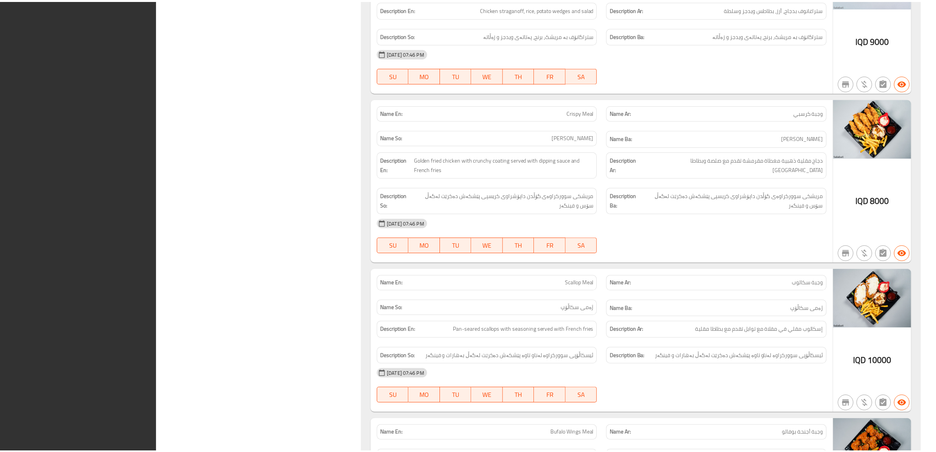
scroll to position [3347, 0]
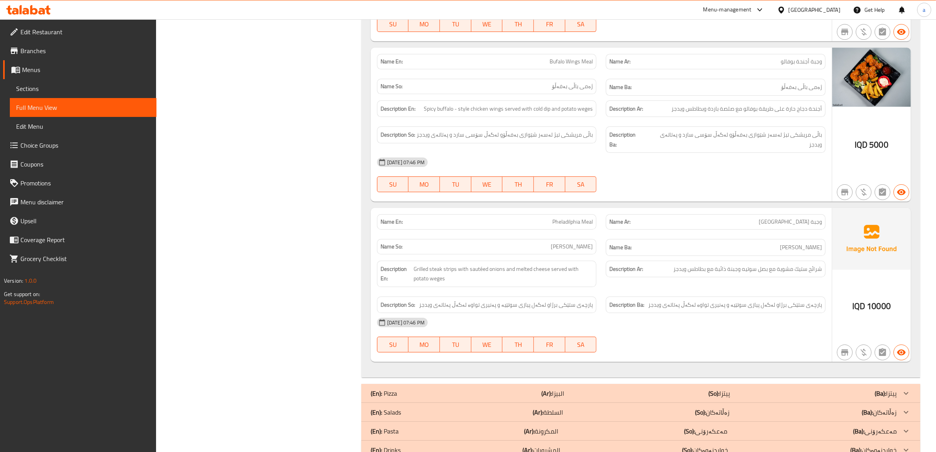
click at [37, 28] on span "Edit Restaurant" at bounding box center [85, 31] width 130 height 9
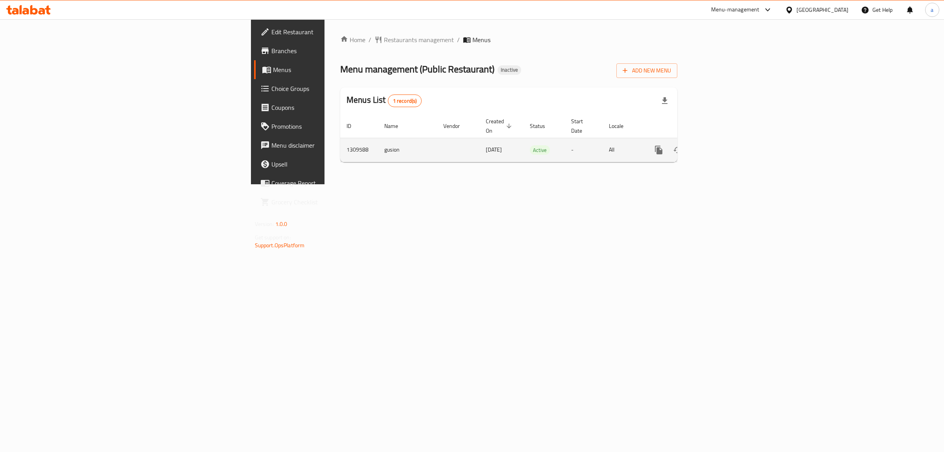
click at [720, 145] on icon "enhanced table" at bounding box center [715, 149] width 9 height 9
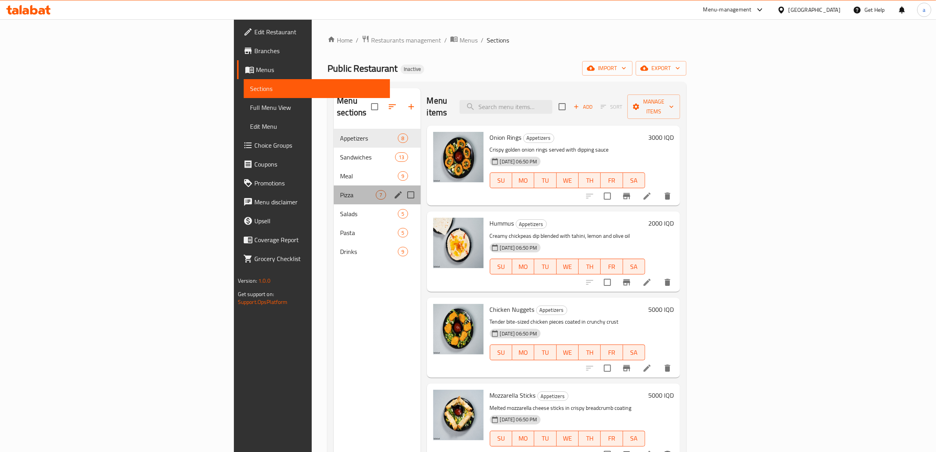
click at [334, 185] on div "Pizza 7" at bounding box center [377, 194] width 87 height 19
